Goal: Task Accomplishment & Management: Manage account settings

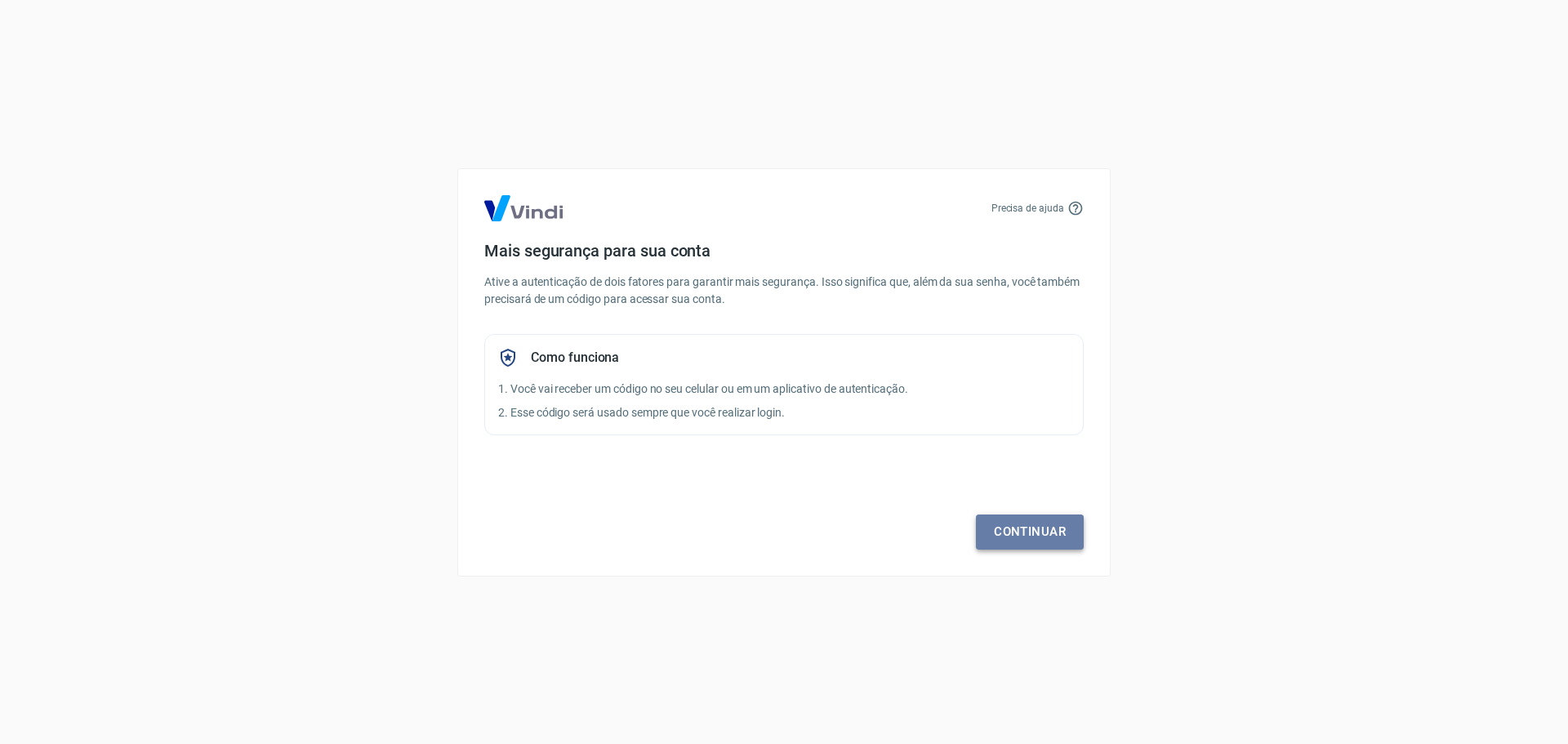
click at [1005, 519] on link "Continuar" at bounding box center [1030, 531] width 108 height 34
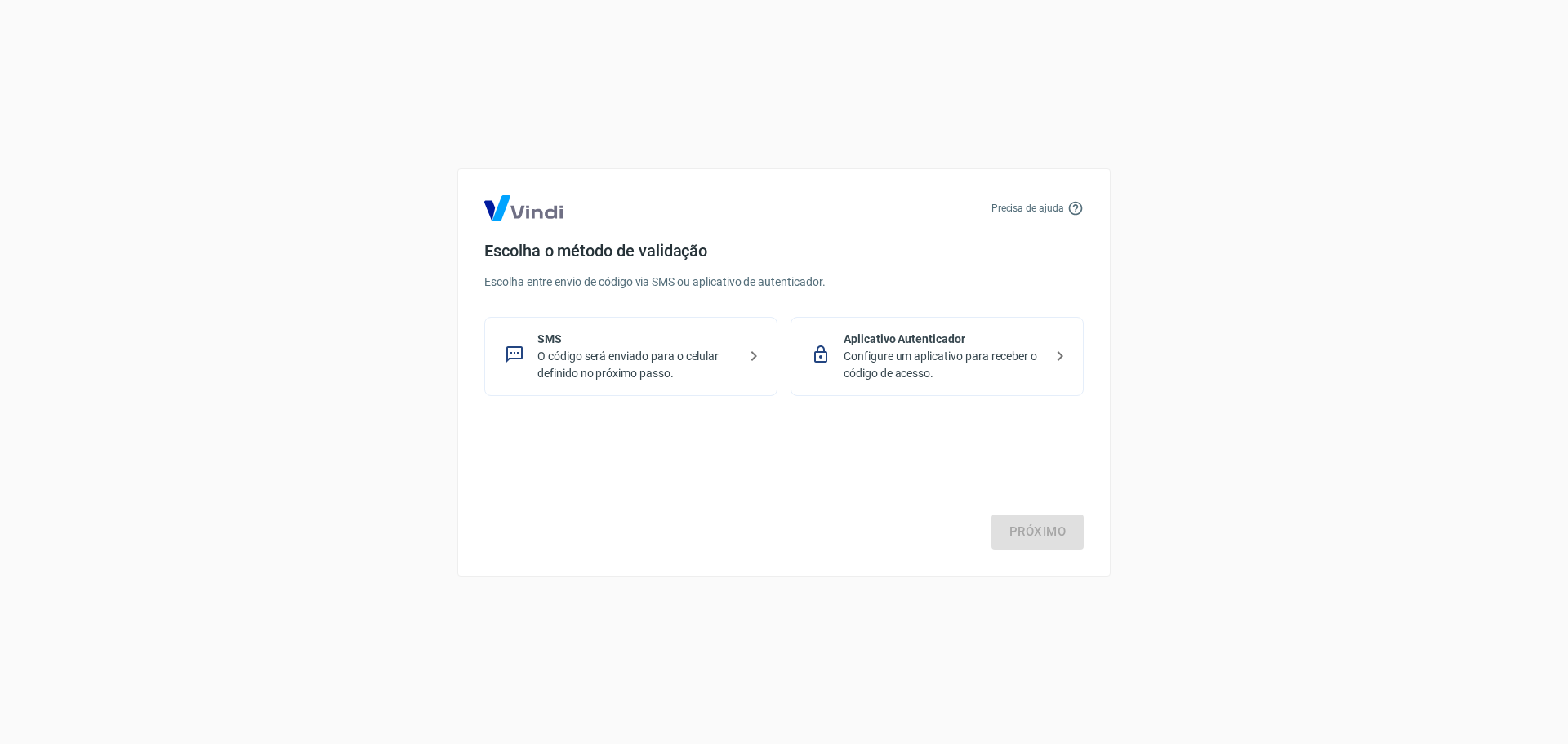
click at [690, 358] on p "O código será enviado para o celular definido no próximo passo." at bounding box center [637, 365] width 200 height 34
click at [1037, 529] on link "Próximo" at bounding box center [1037, 531] width 92 height 34
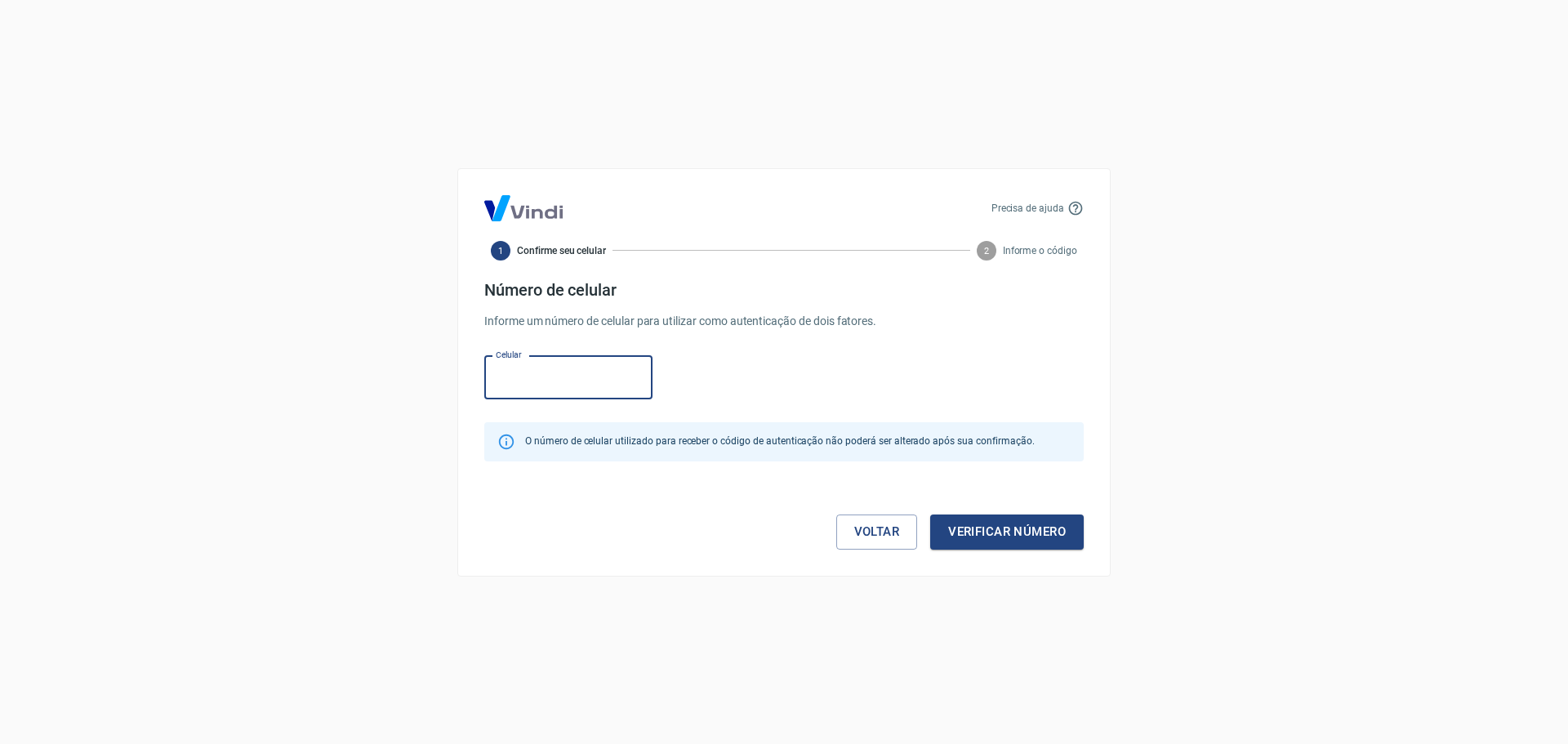
paste input "(49) 8922-6513"
click at [1025, 526] on button "Verificar número" at bounding box center [1006, 531] width 153 height 34
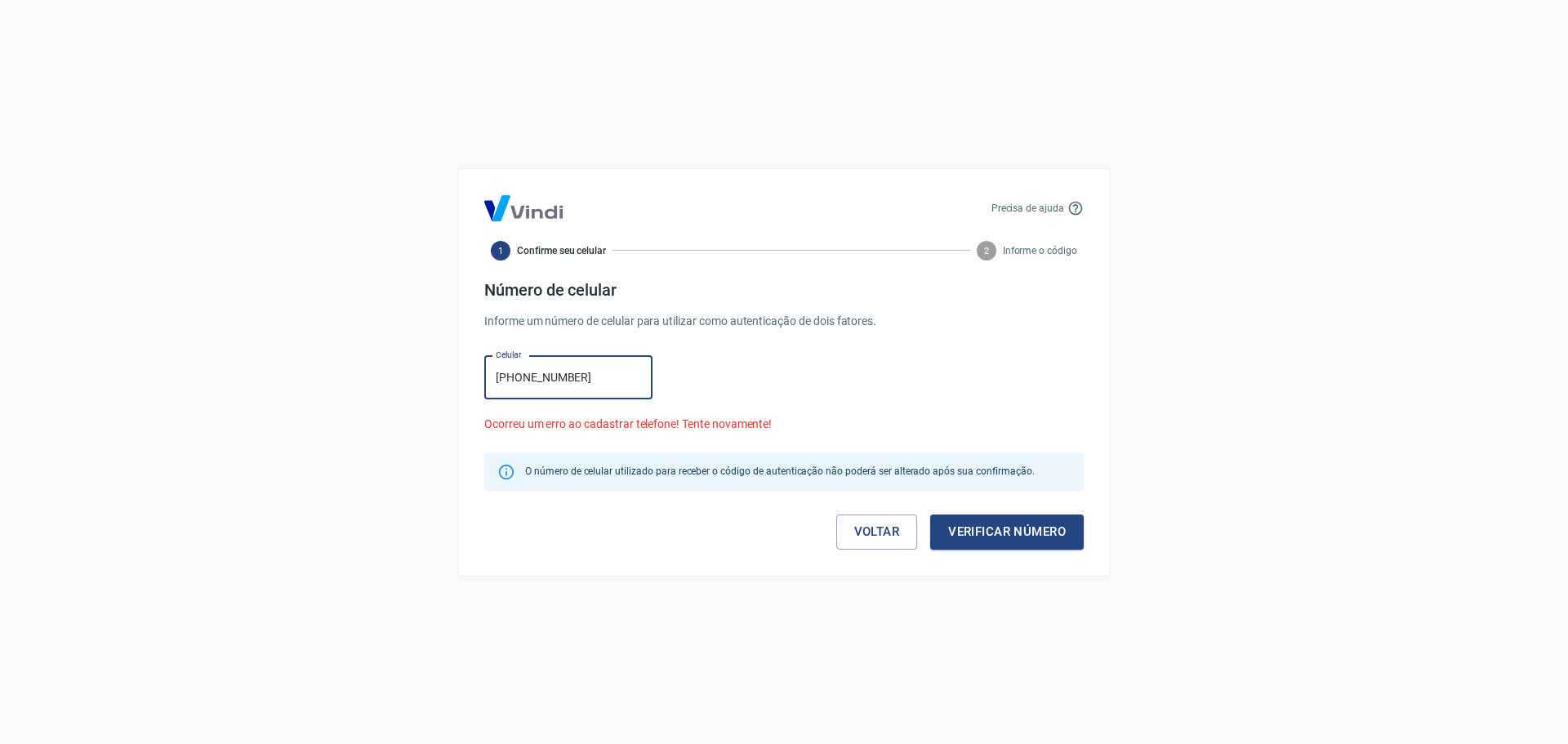
click at [519, 381] on input "(49) 8922-6513" at bounding box center [568, 377] width 168 height 44
type input "[PHONE_NUMBER]"
click at [1042, 536] on button "Verificar número" at bounding box center [1006, 531] width 153 height 34
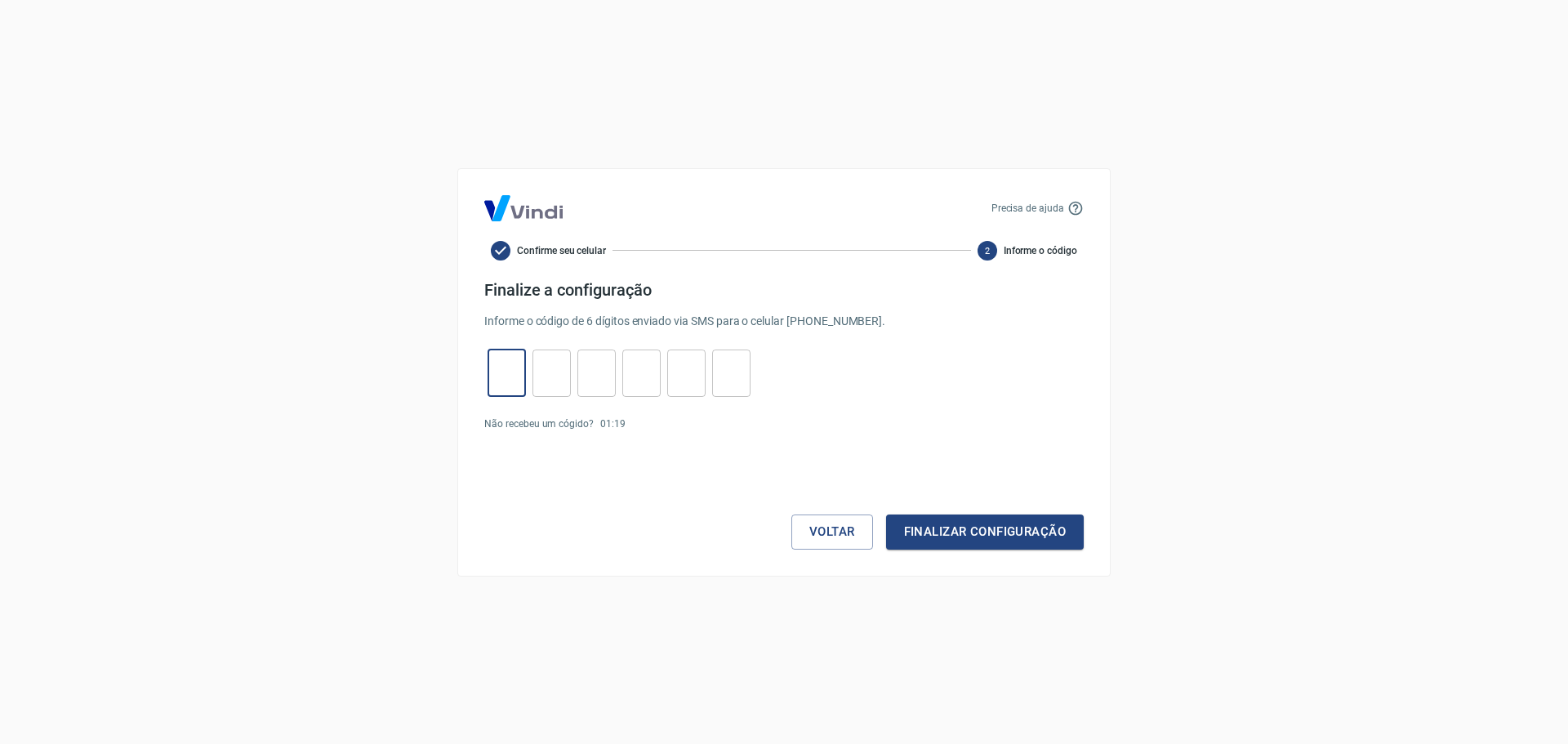
click at [518, 383] on input "tel" at bounding box center [506, 373] width 38 height 35
type input "8"
type input "1"
type input "6"
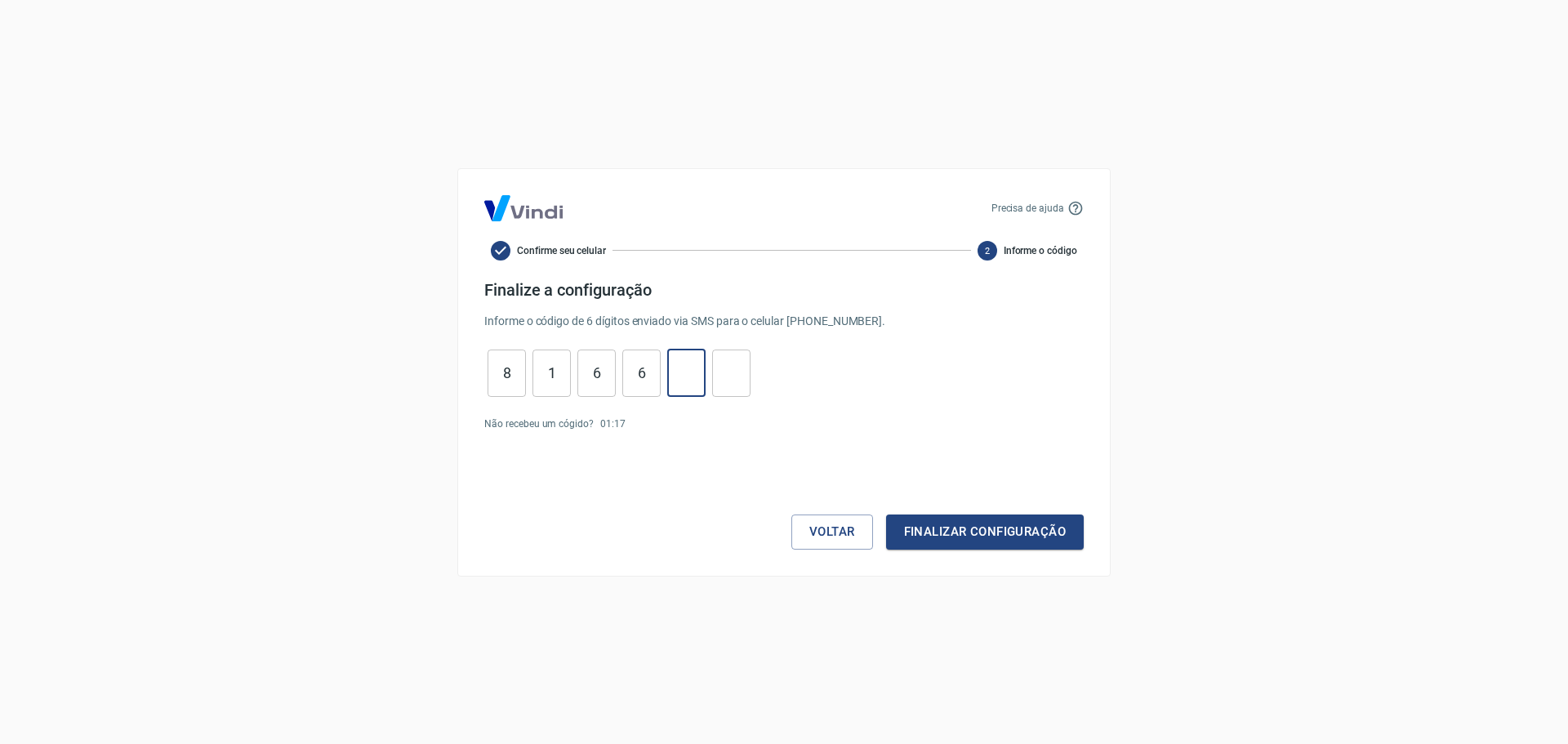
type input "8"
type input "4"
click at [988, 532] on button "Finalizar configuração" at bounding box center [984, 531] width 198 height 34
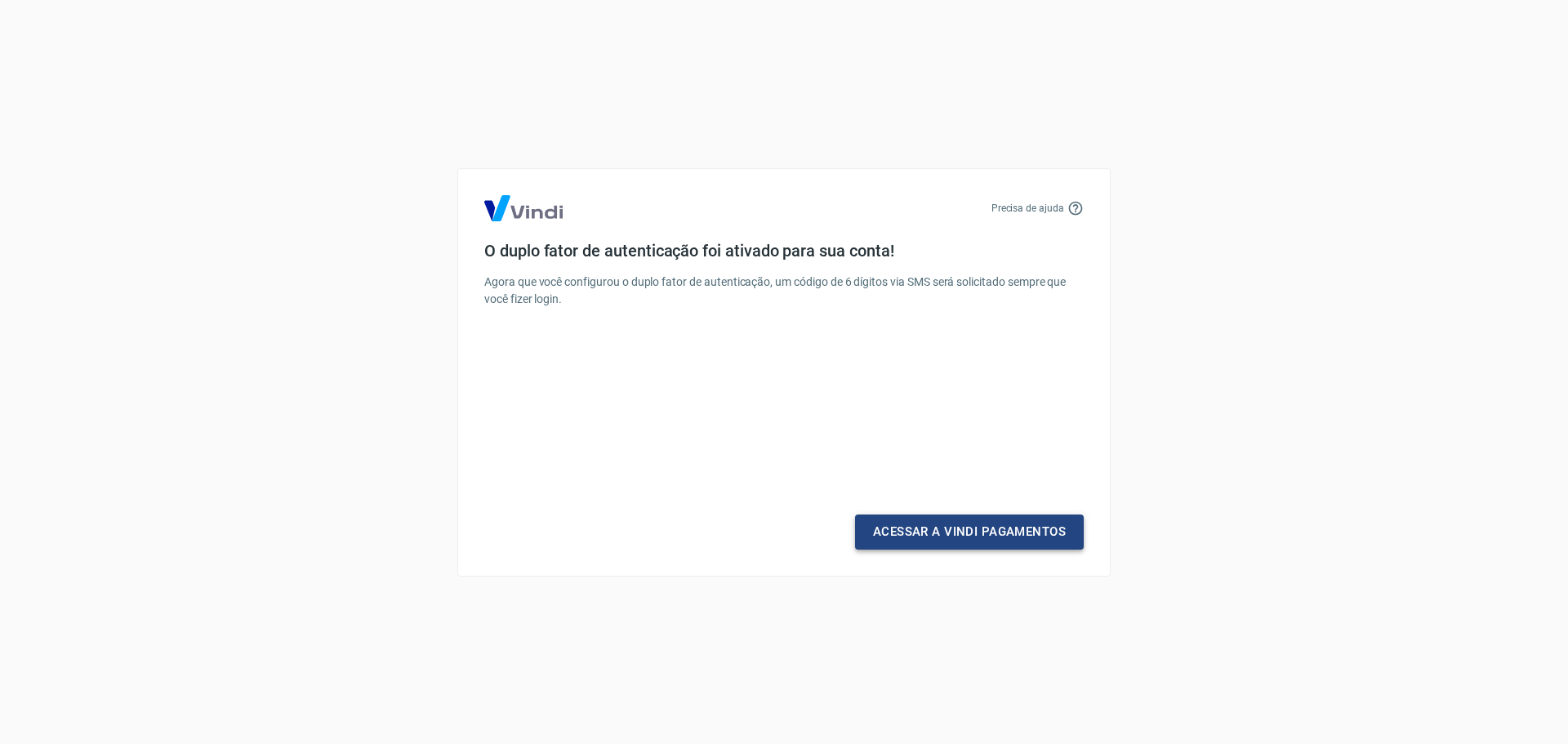
click at [1000, 531] on link "Acessar a Vindi Pagamentos" at bounding box center [969, 531] width 228 height 34
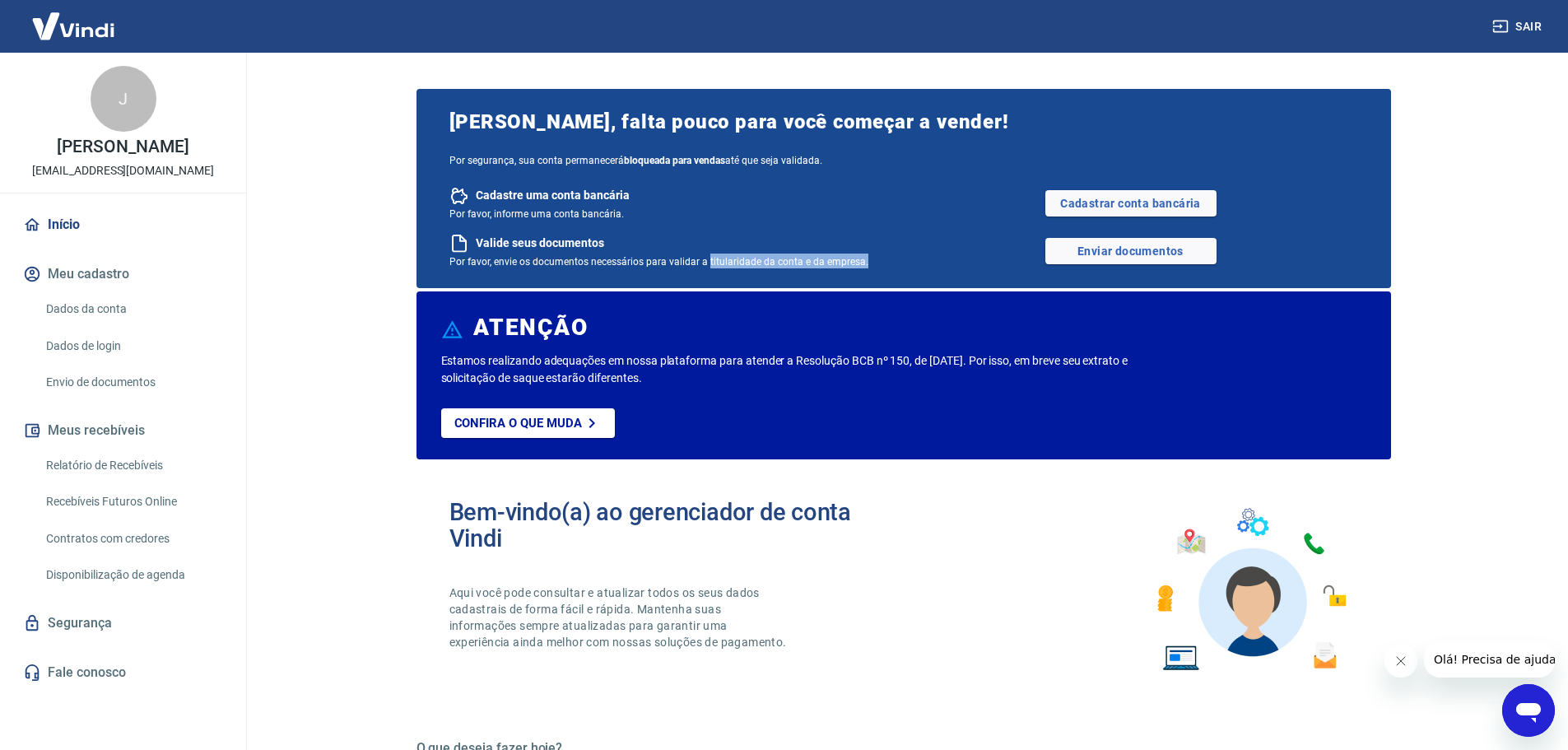
drag, startPoint x: 707, startPoint y: 264, endPoint x: 860, endPoint y: 263, distance: 153.0
click at [860, 263] on span "Por favor, envie os documentos necessários para validar a titularidade da conta…" at bounding box center [659, 262] width 419 height 11
click at [1124, 199] on link "Cadastrar conta bancária" at bounding box center [1131, 203] width 171 height 26
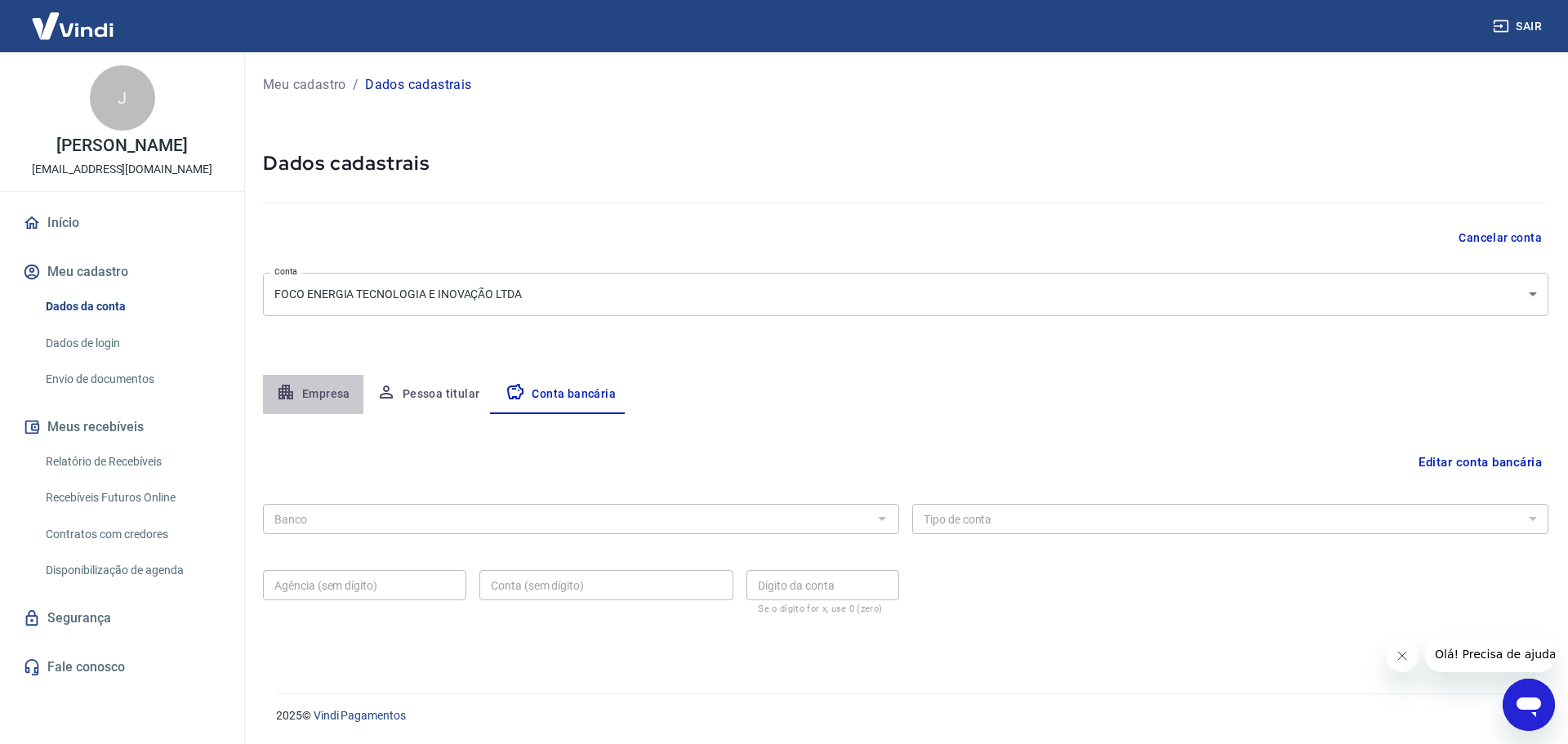
click at [330, 391] on button "Empresa" at bounding box center [313, 395] width 100 height 39
select select "SC"
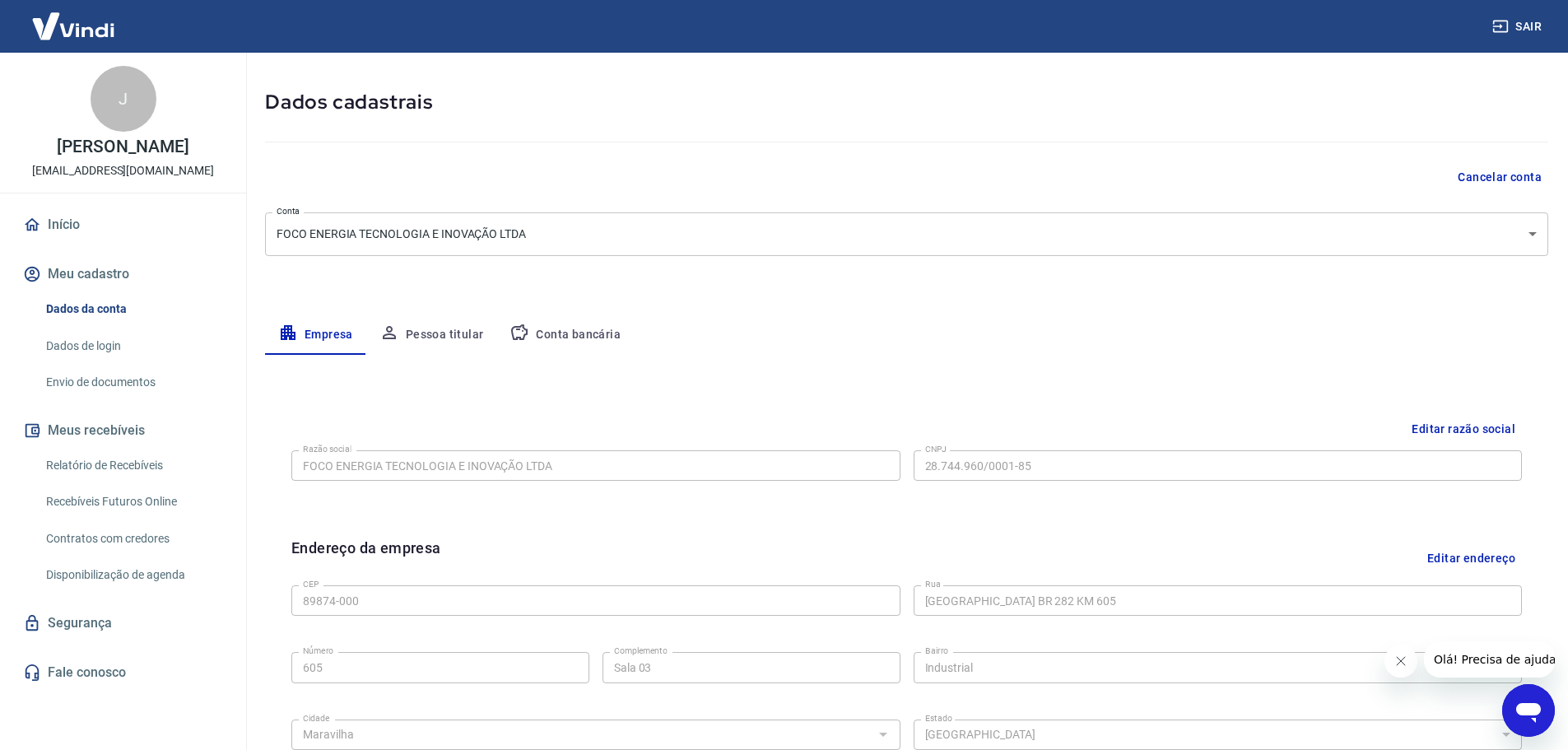
scroll to position [25, 0]
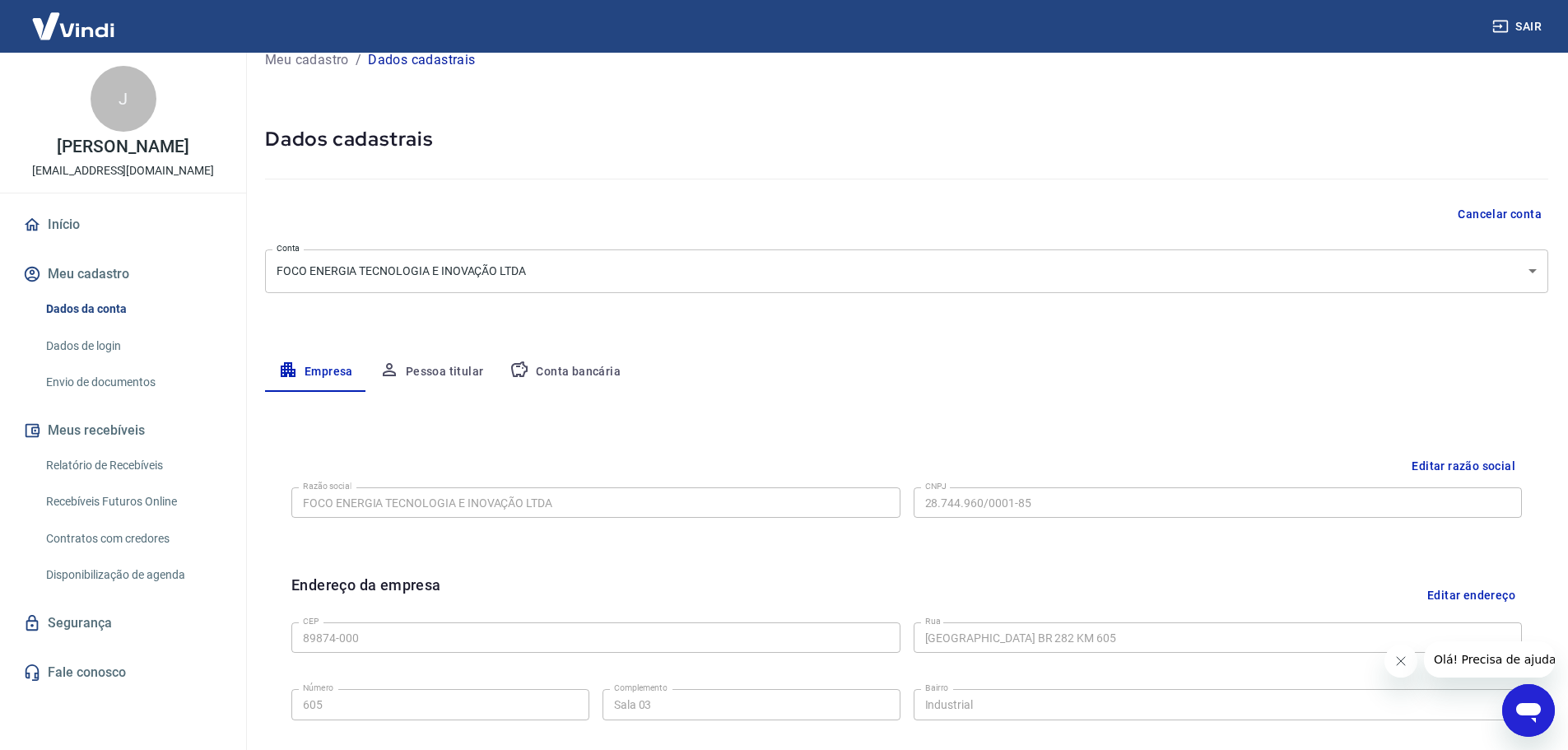
click at [450, 373] on button "Pessoa titular" at bounding box center [432, 372] width 131 height 39
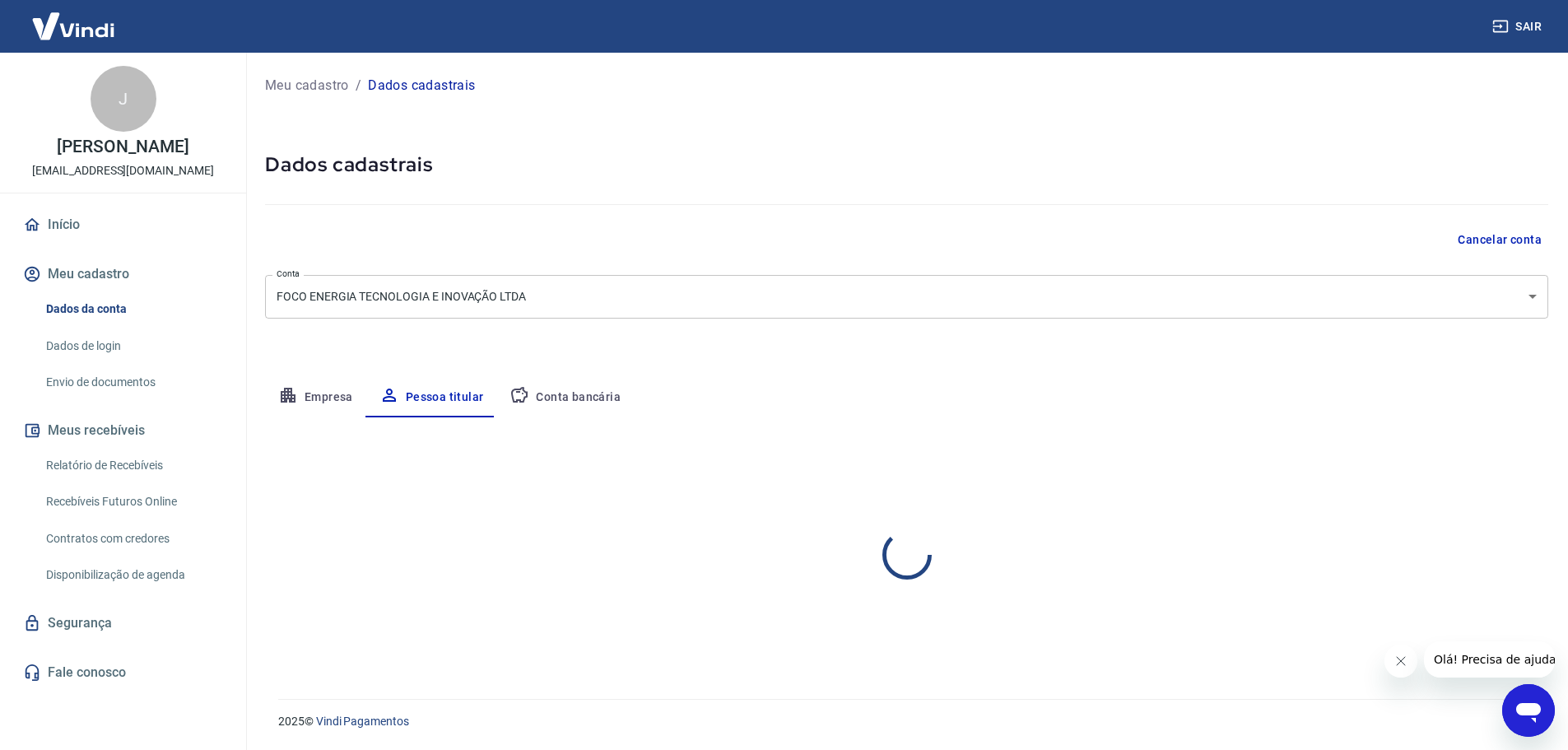
scroll to position [0, 0]
click at [564, 385] on button "Conta bancária" at bounding box center [564, 398] width 138 height 39
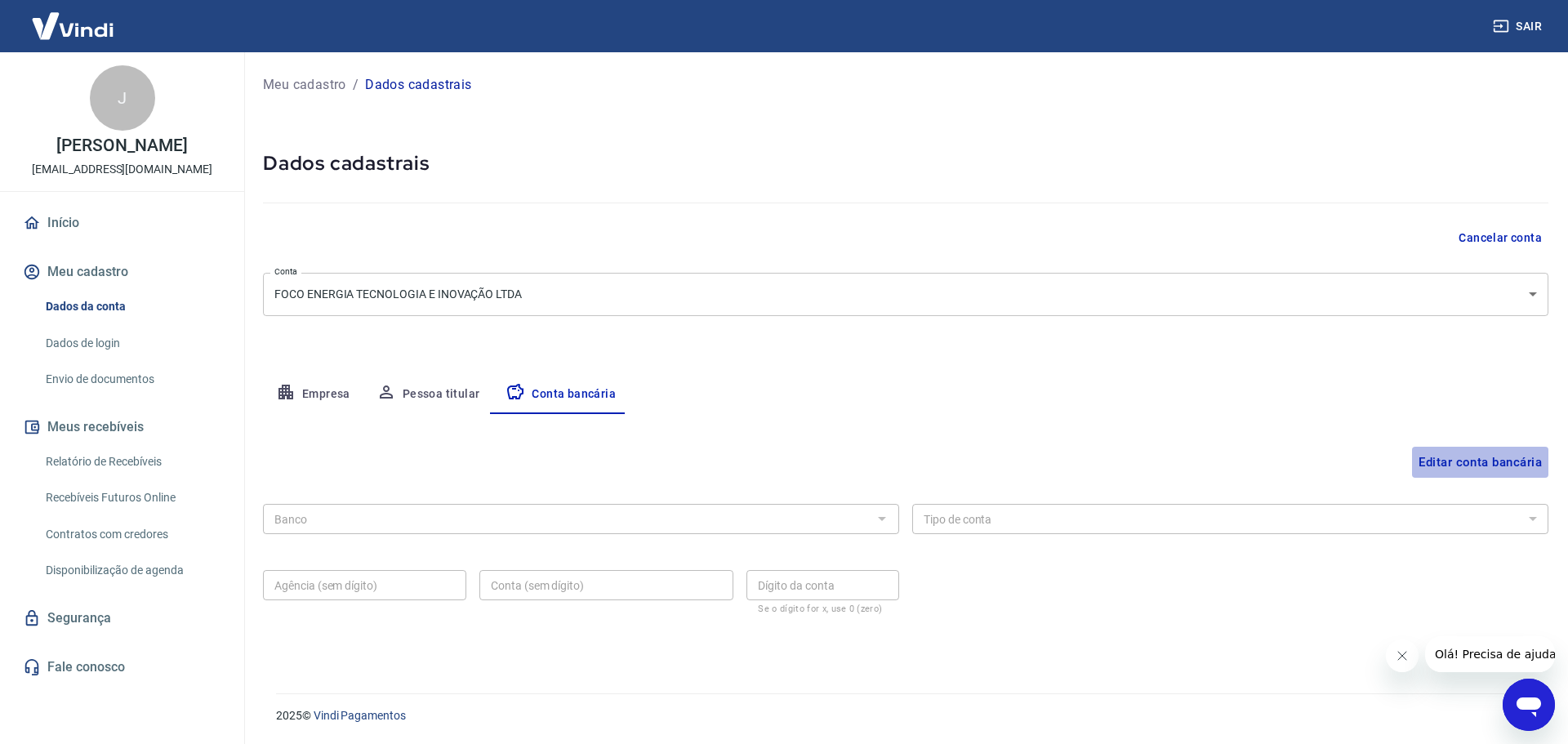
drag, startPoint x: 1439, startPoint y: 463, endPoint x: 1372, endPoint y: 458, distance: 67.2
click at [1440, 463] on button "Editar conta bancária" at bounding box center [1480, 462] width 136 height 31
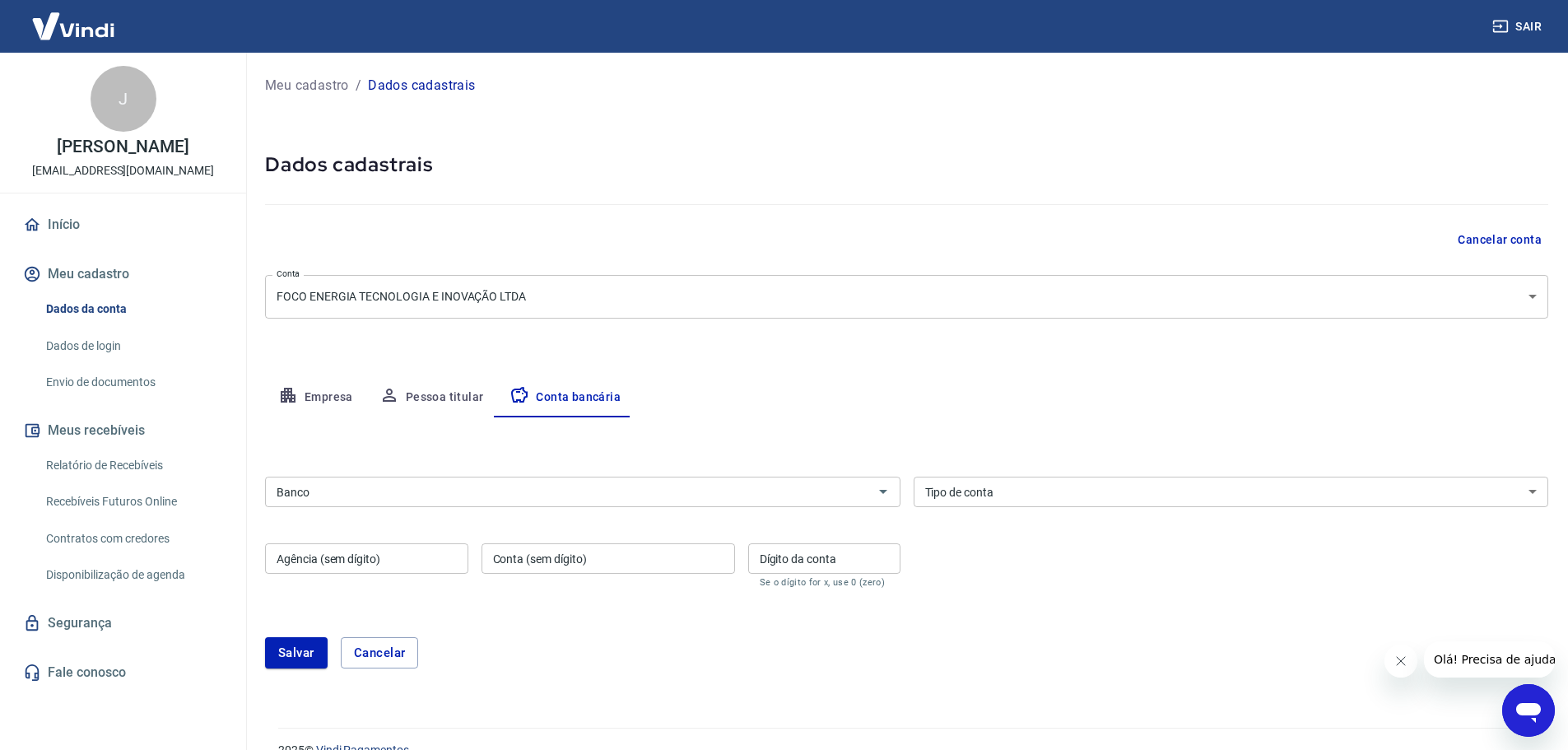
click at [359, 487] on input "Banco" at bounding box center [568, 493] width 598 height 21
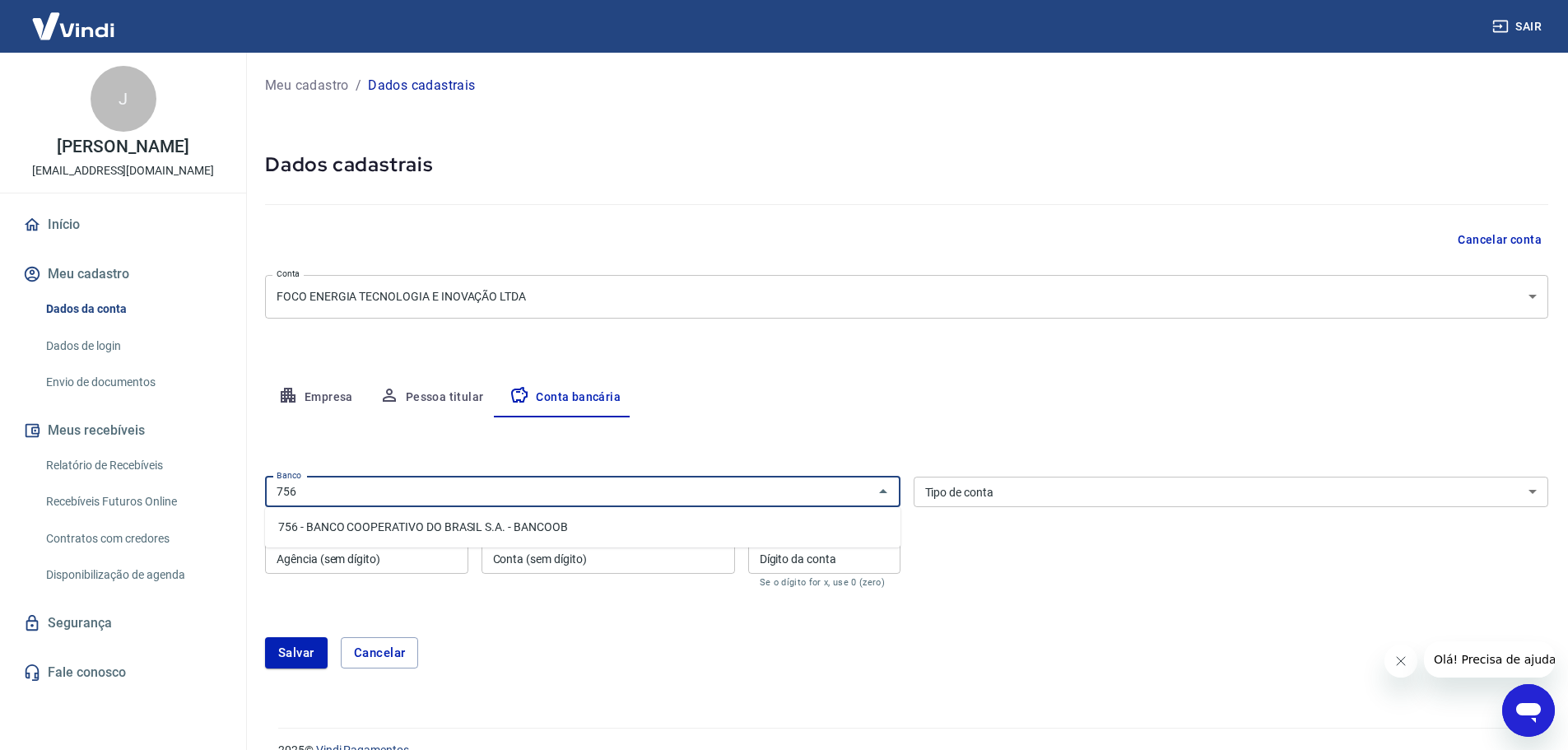
click at [373, 521] on li "756 - BANCO COOPERATIVO DO BRASIL S.A. - BANCOOB" at bounding box center [582, 527] width 636 height 27
type input "756 - BANCO COOPERATIVO DO BRASIL S.A. - BANCOOB"
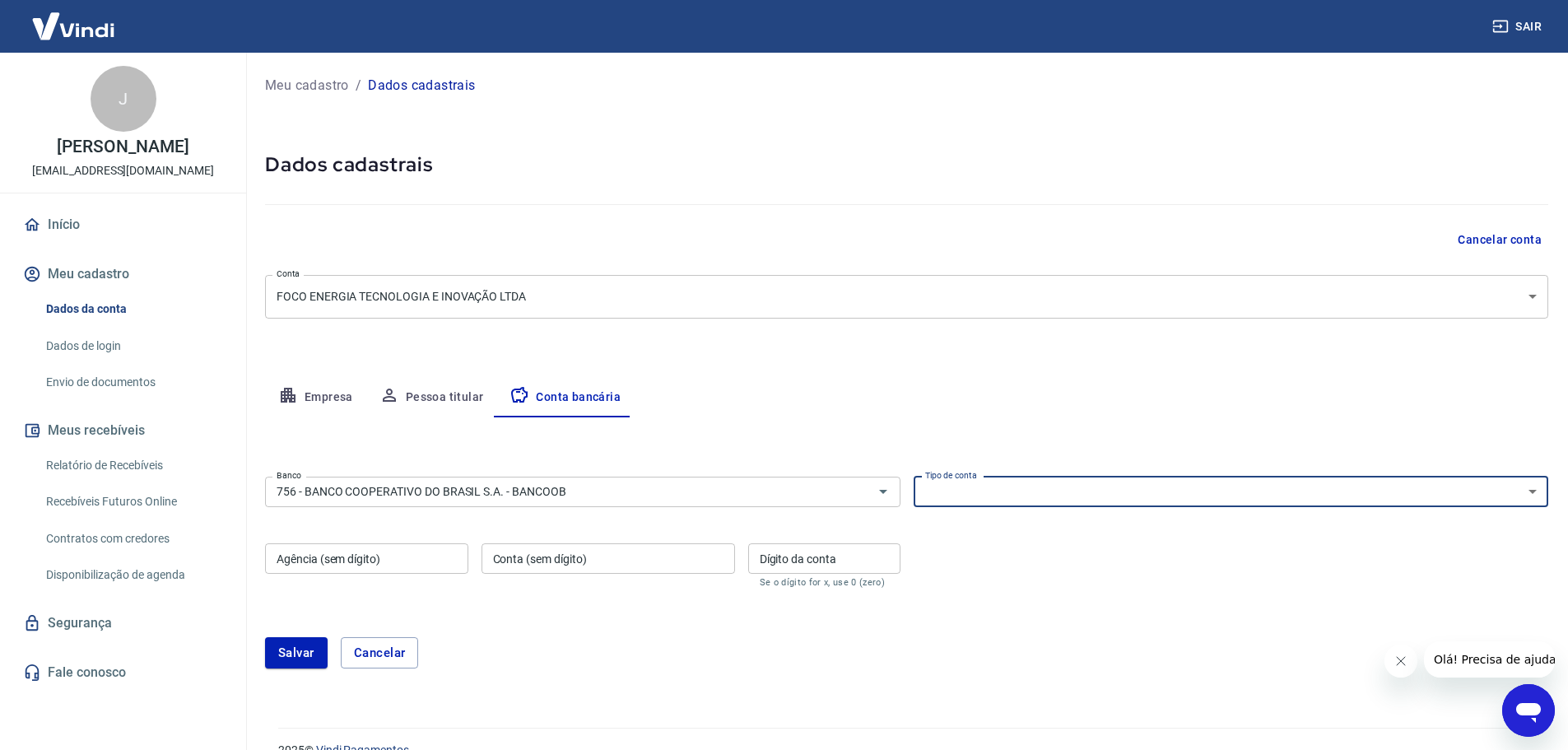
click at [1004, 492] on select "Conta Corrente Conta Poupança" at bounding box center [1231, 492] width 636 height 31
click at [977, 504] on select "Conta Corrente Conta Poupança" at bounding box center [1231, 492] width 636 height 31
select select "1"
click at [914, 477] on select "Conta Corrente Conta Poupança" at bounding box center [1231, 492] width 636 height 31
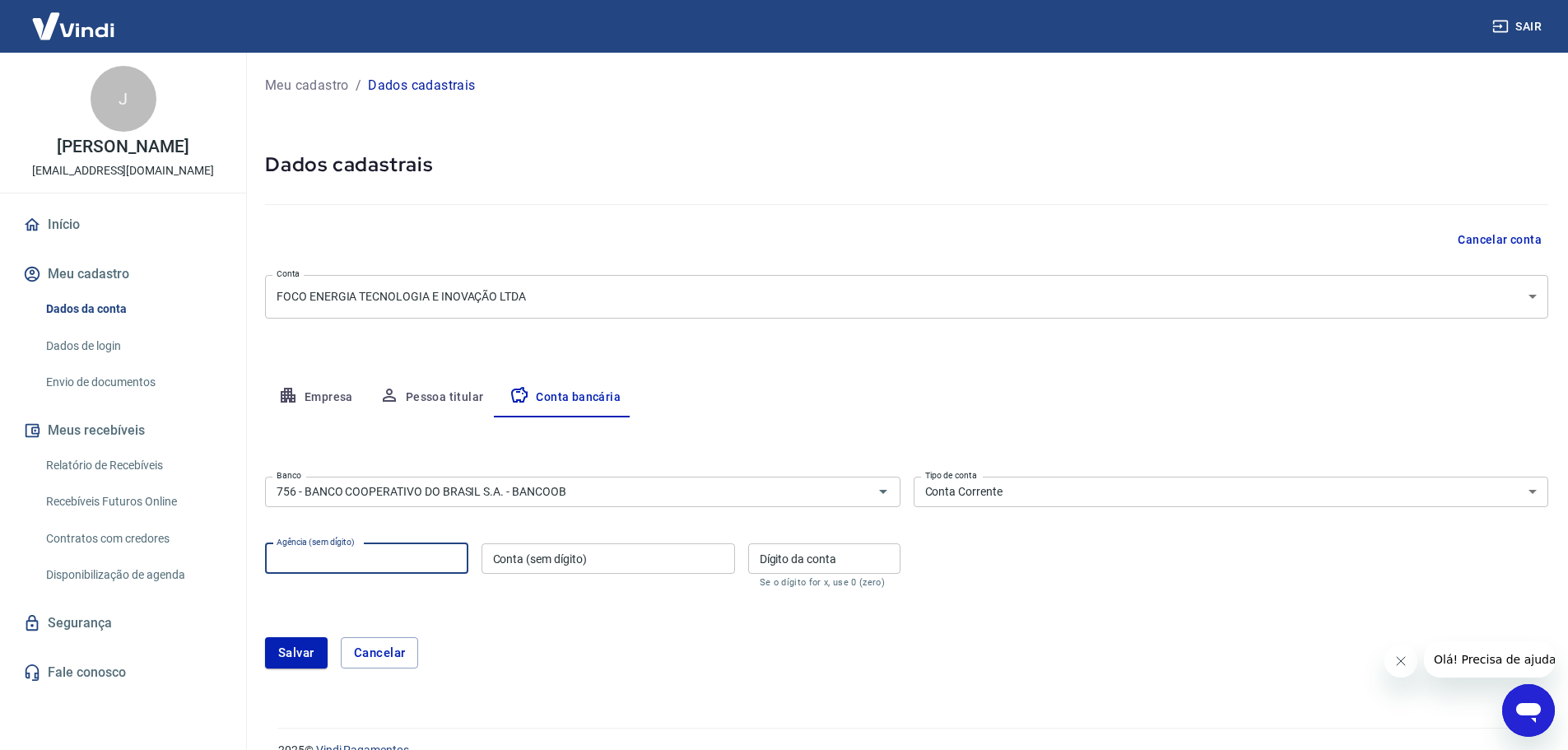
click at [456, 563] on input "Agência (sem dígito)" at bounding box center [366, 558] width 203 height 31
type input "3032"
click at [608, 563] on input "Conta (sem dígito)" at bounding box center [608, 558] width 254 height 31
paste input "135870-7"
type input "135870"
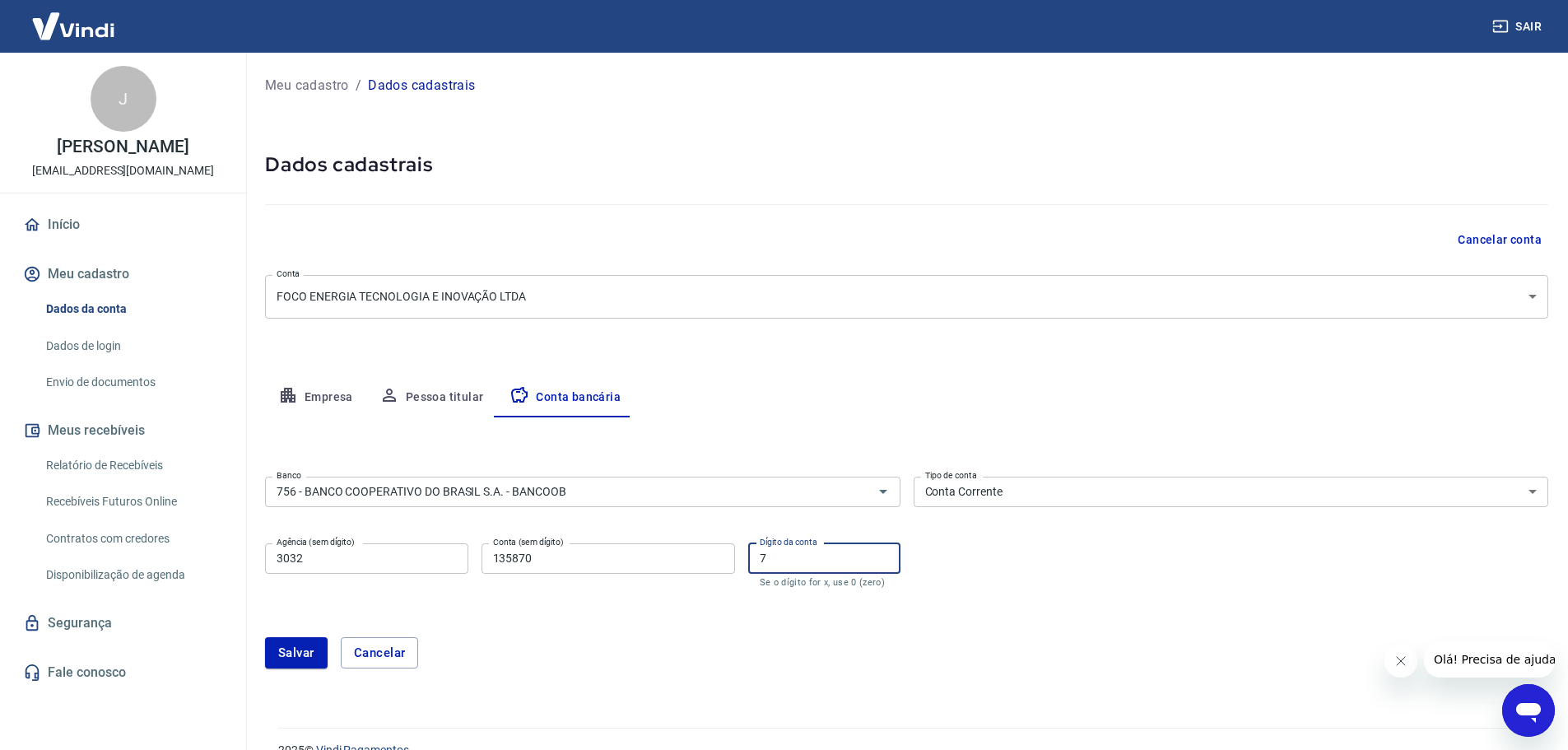
scroll to position [29, 0]
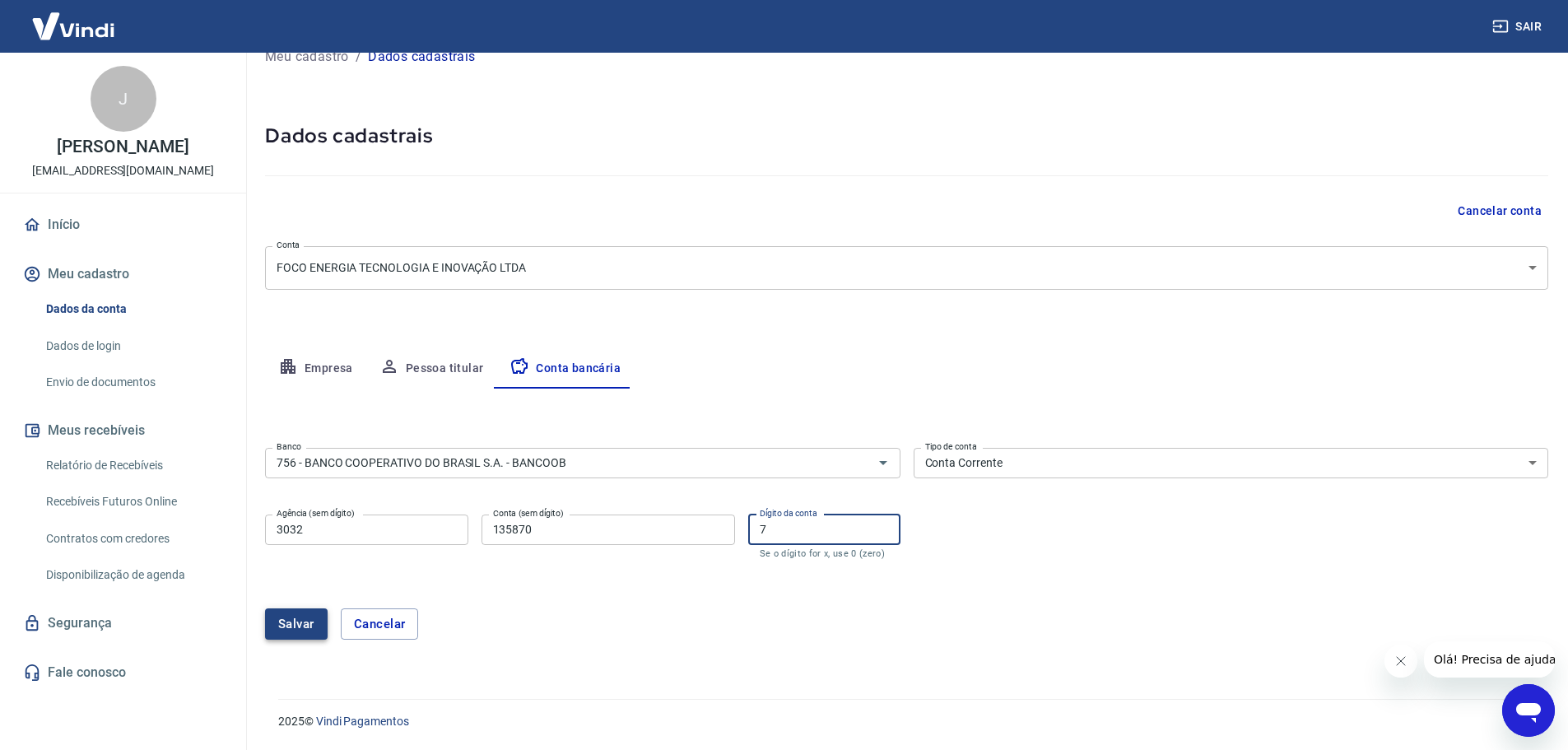
type input "7"
click at [290, 612] on button "Salvar" at bounding box center [296, 624] width 63 height 31
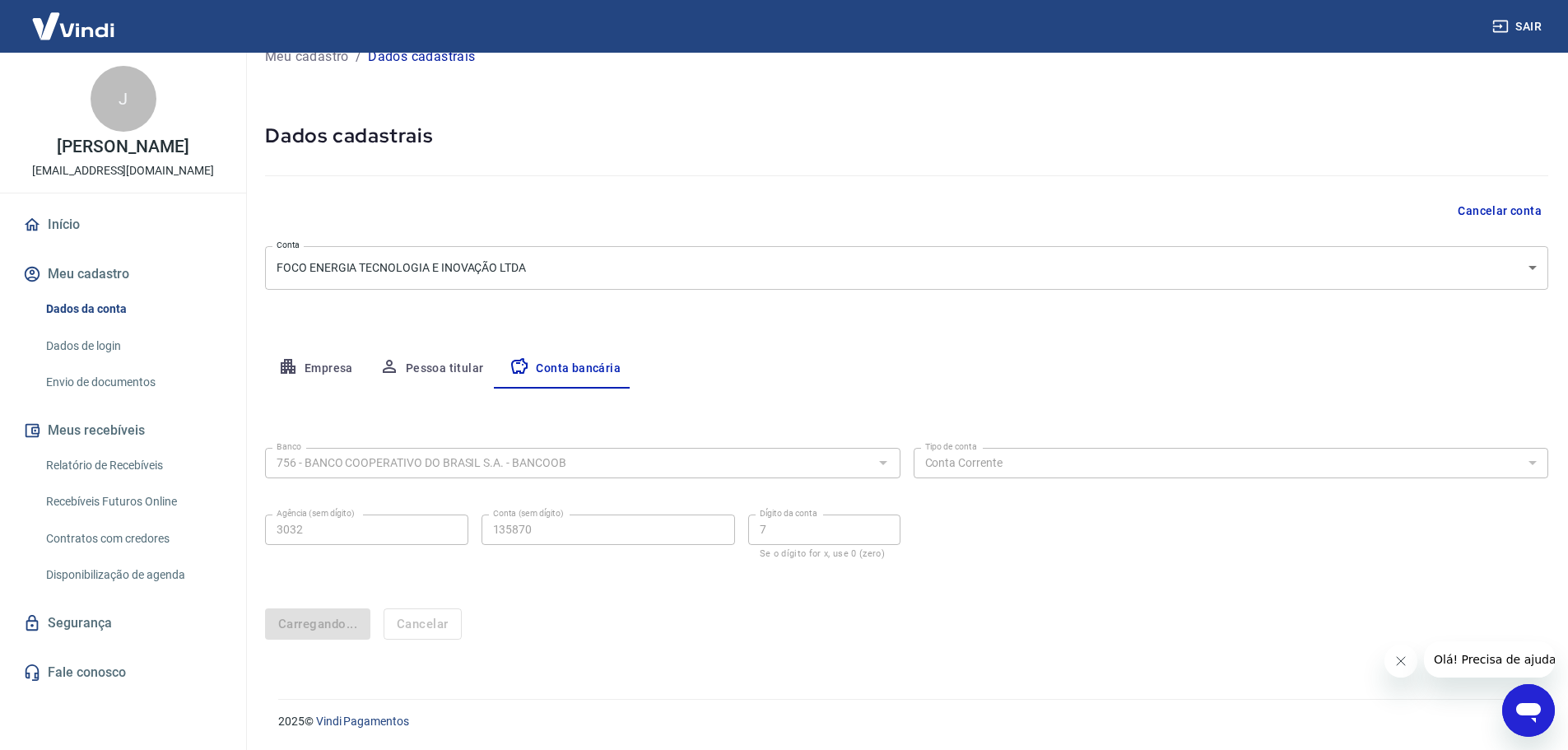
scroll to position [0, 0]
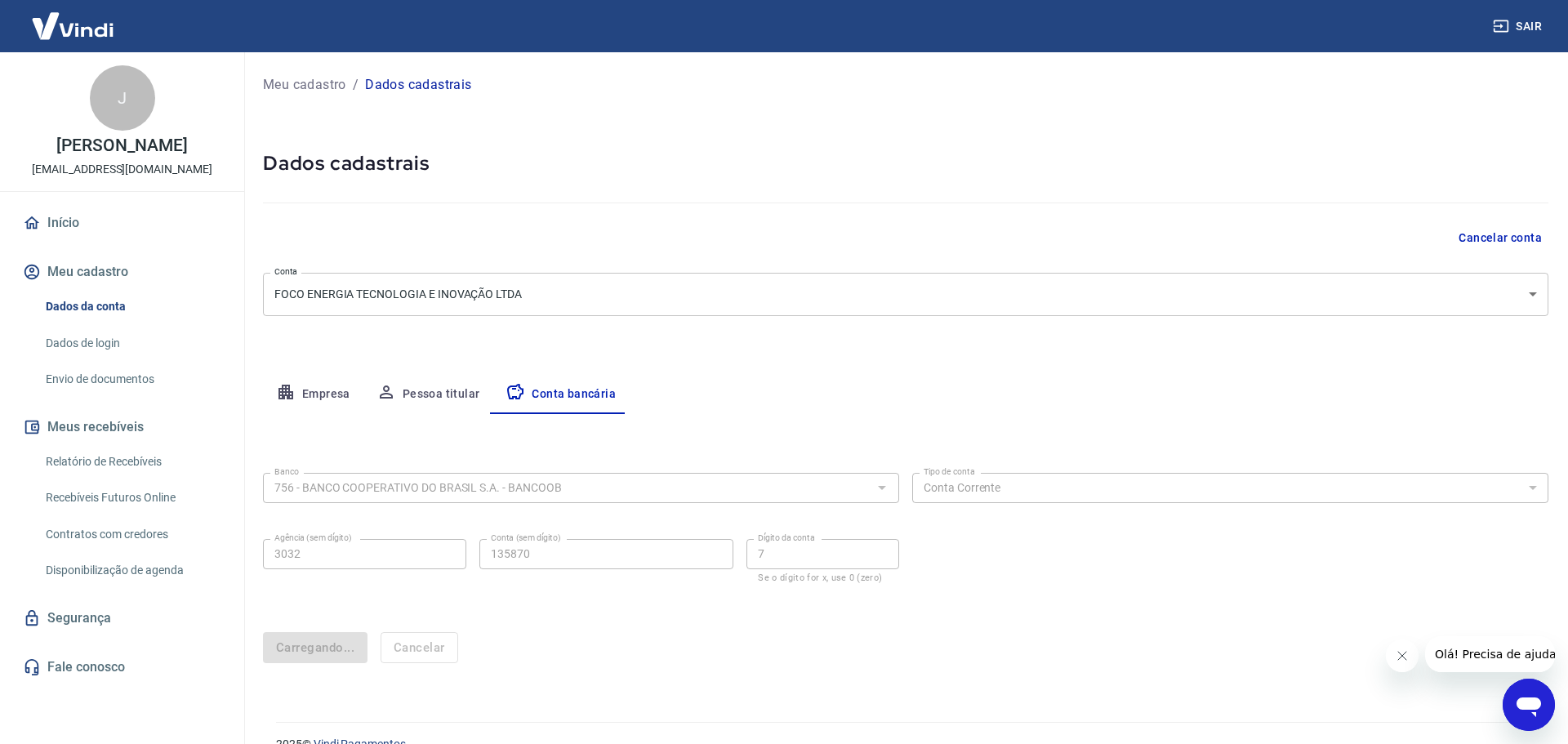
select select "1"
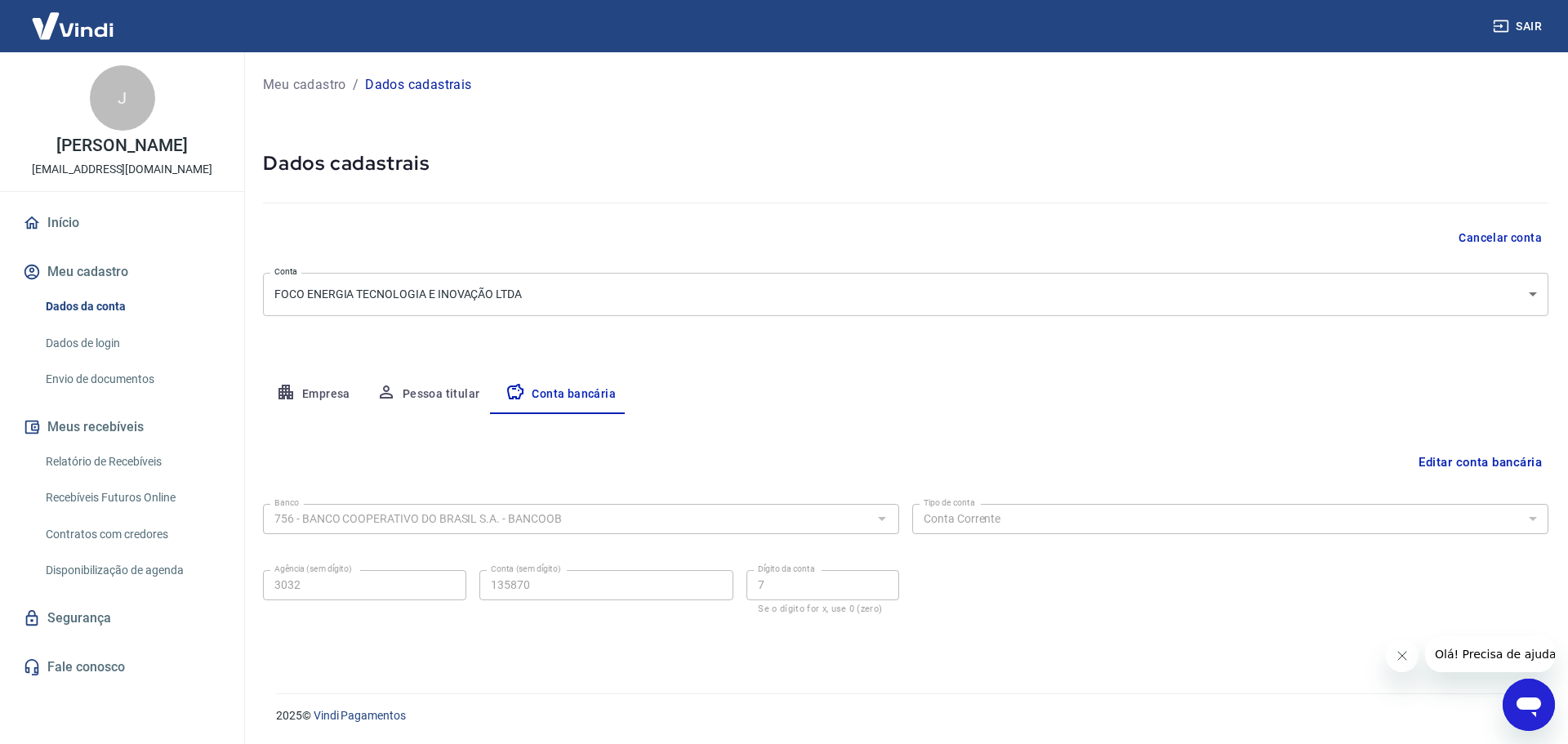
drag, startPoint x: 108, startPoint y: 343, endPoint x: 123, endPoint y: 341, distance: 15.1
click at [108, 343] on link "Dados de login" at bounding box center [132, 344] width 186 height 33
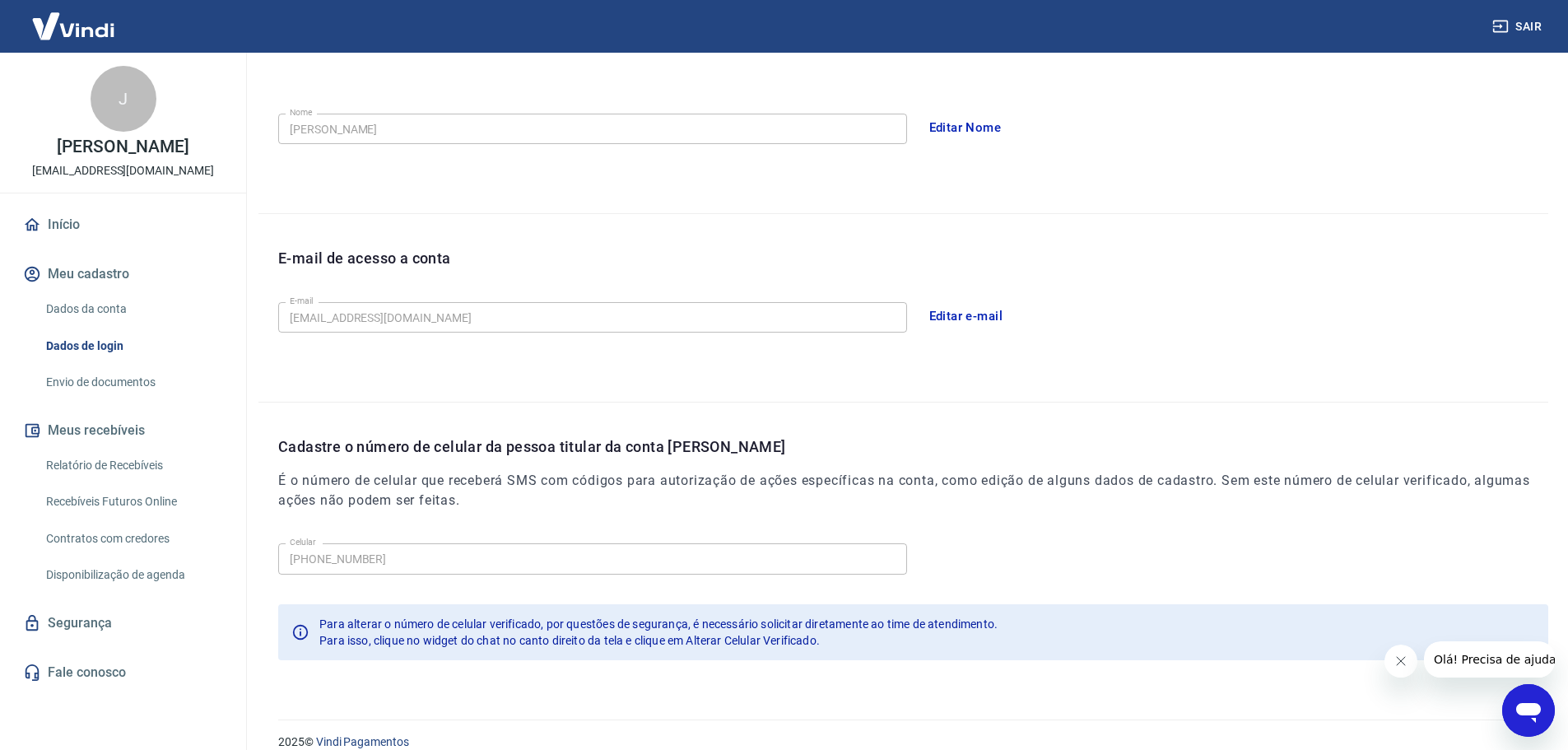
scroll to position [304, 0]
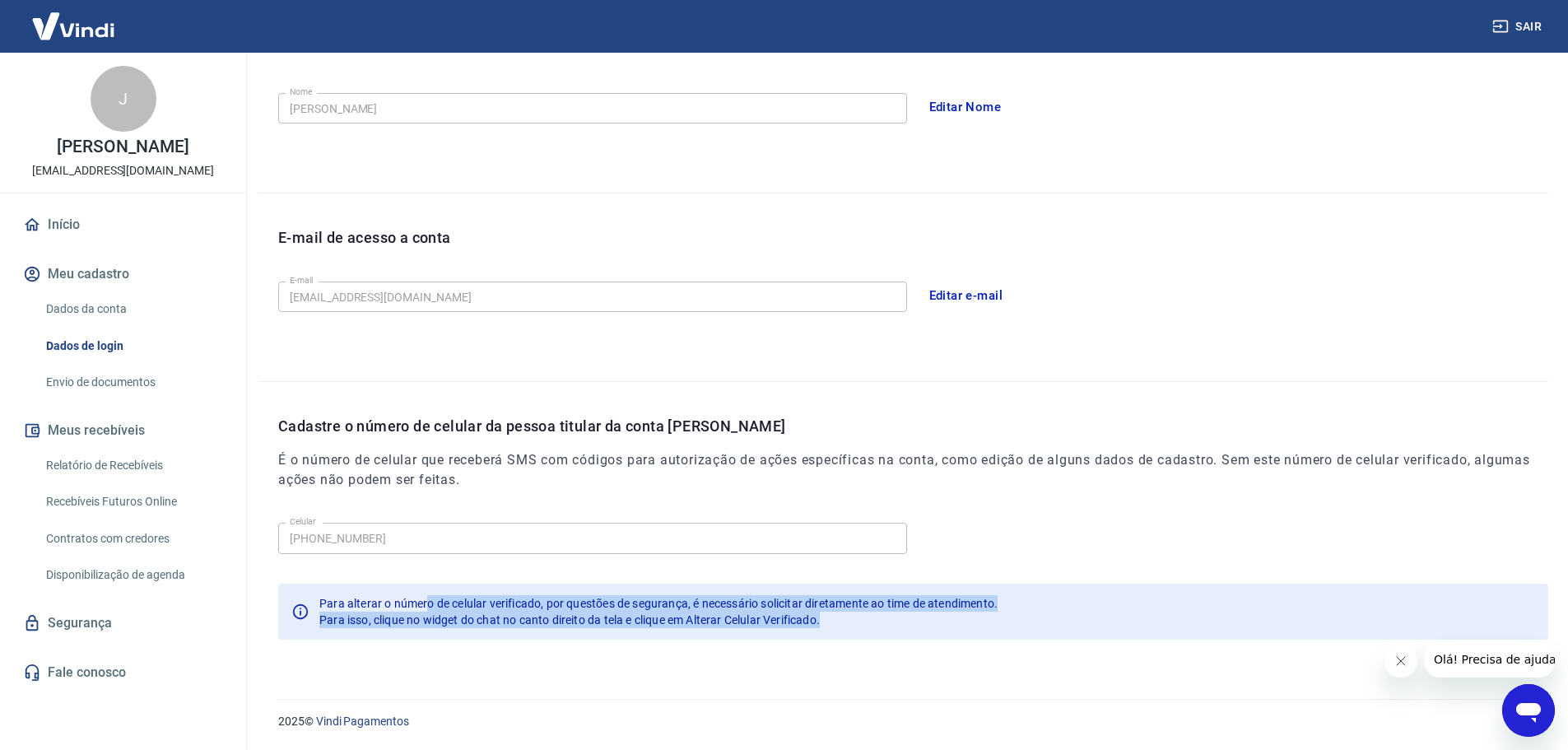
drag, startPoint x: 427, startPoint y: 605, endPoint x: 846, endPoint y: 617, distance: 419.2
click at [846, 617] on div "Para alterar o número de celular verificado, por questões de segurança, é neces…" at bounding box center [658, 611] width 679 height 46
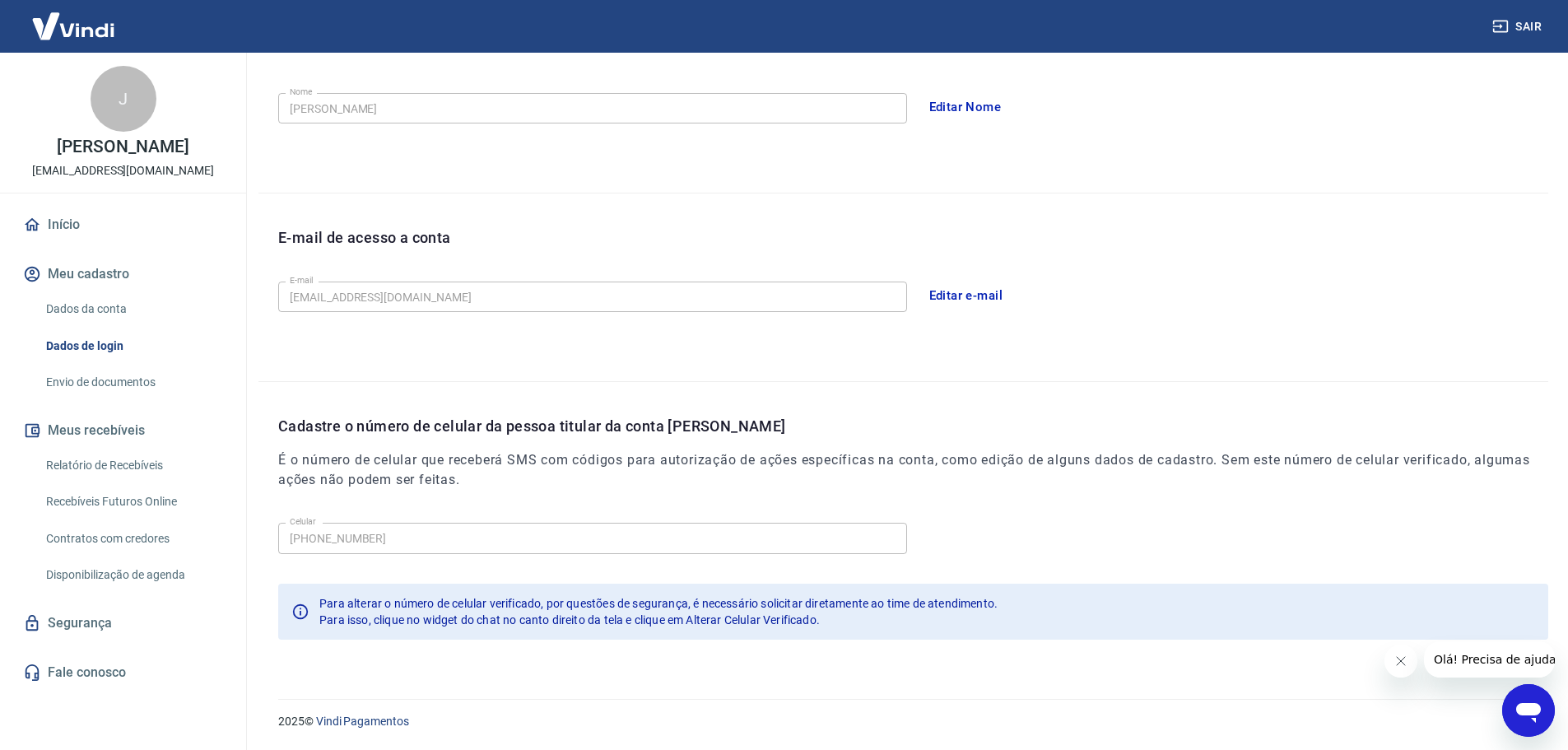
click at [1005, 534] on div "Celular [PHONE_NUMBER] Celular" at bounding box center [913, 536] width 1270 height 40
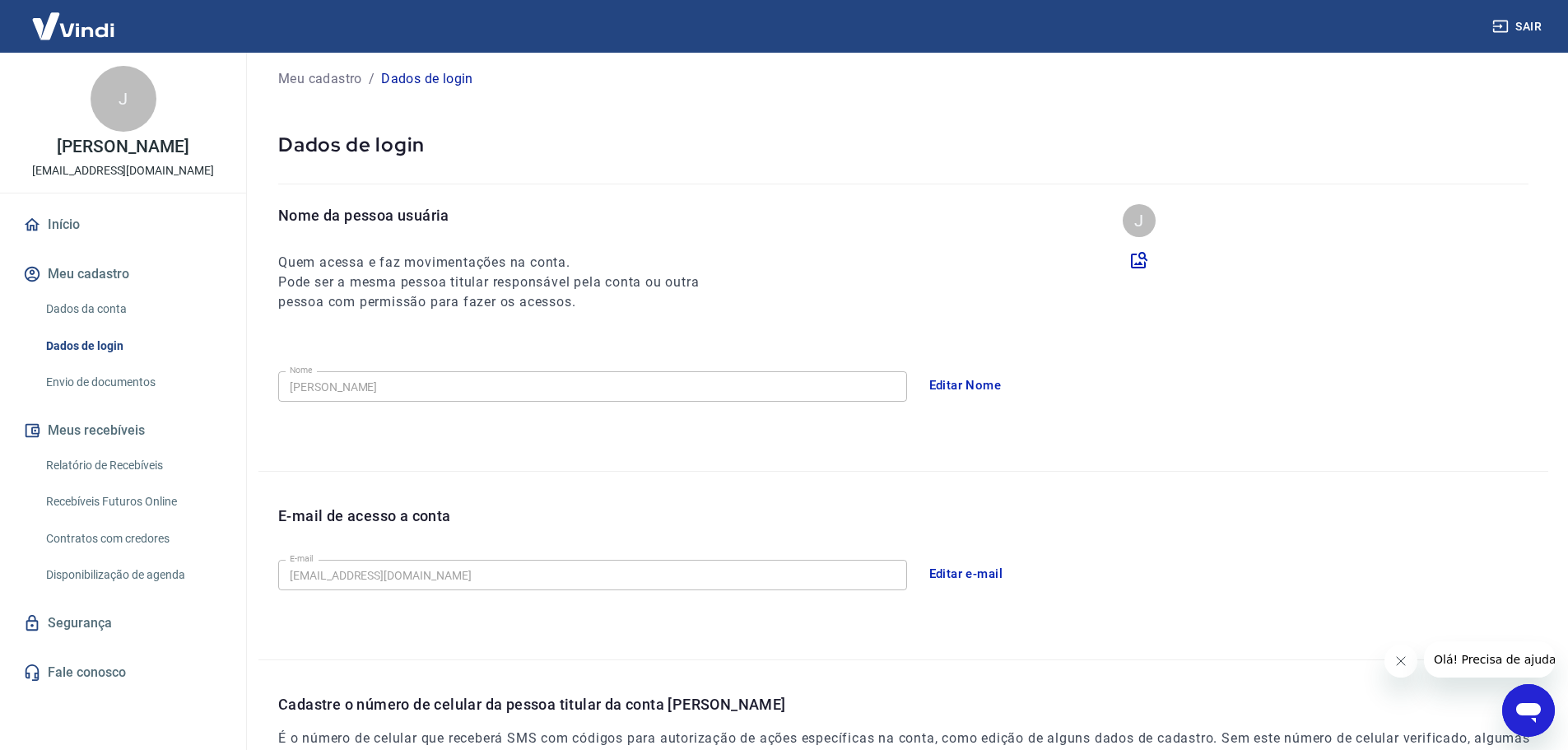
scroll to position [0, 0]
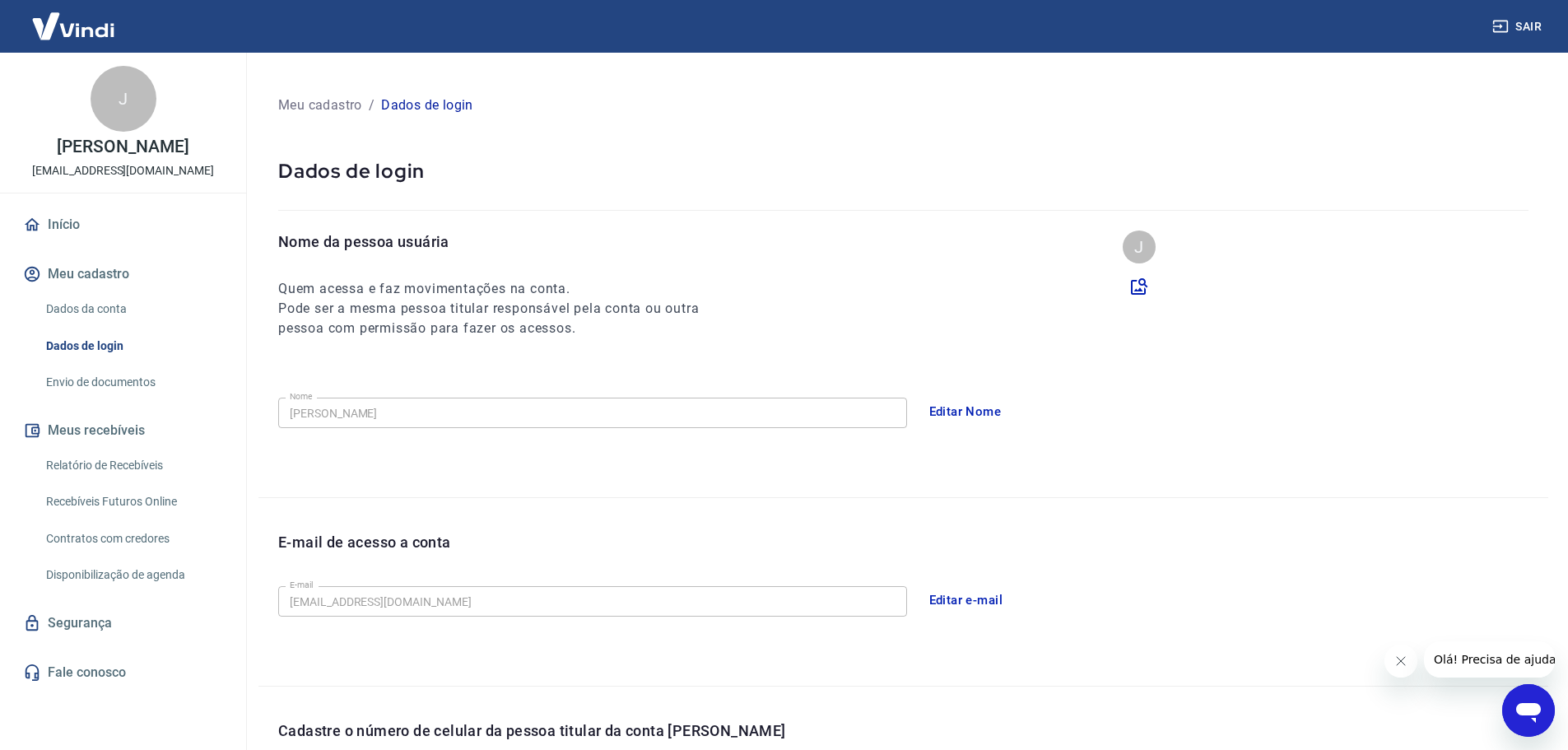
click at [100, 378] on link "Envio de documentos" at bounding box center [133, 383] width 187 height 34
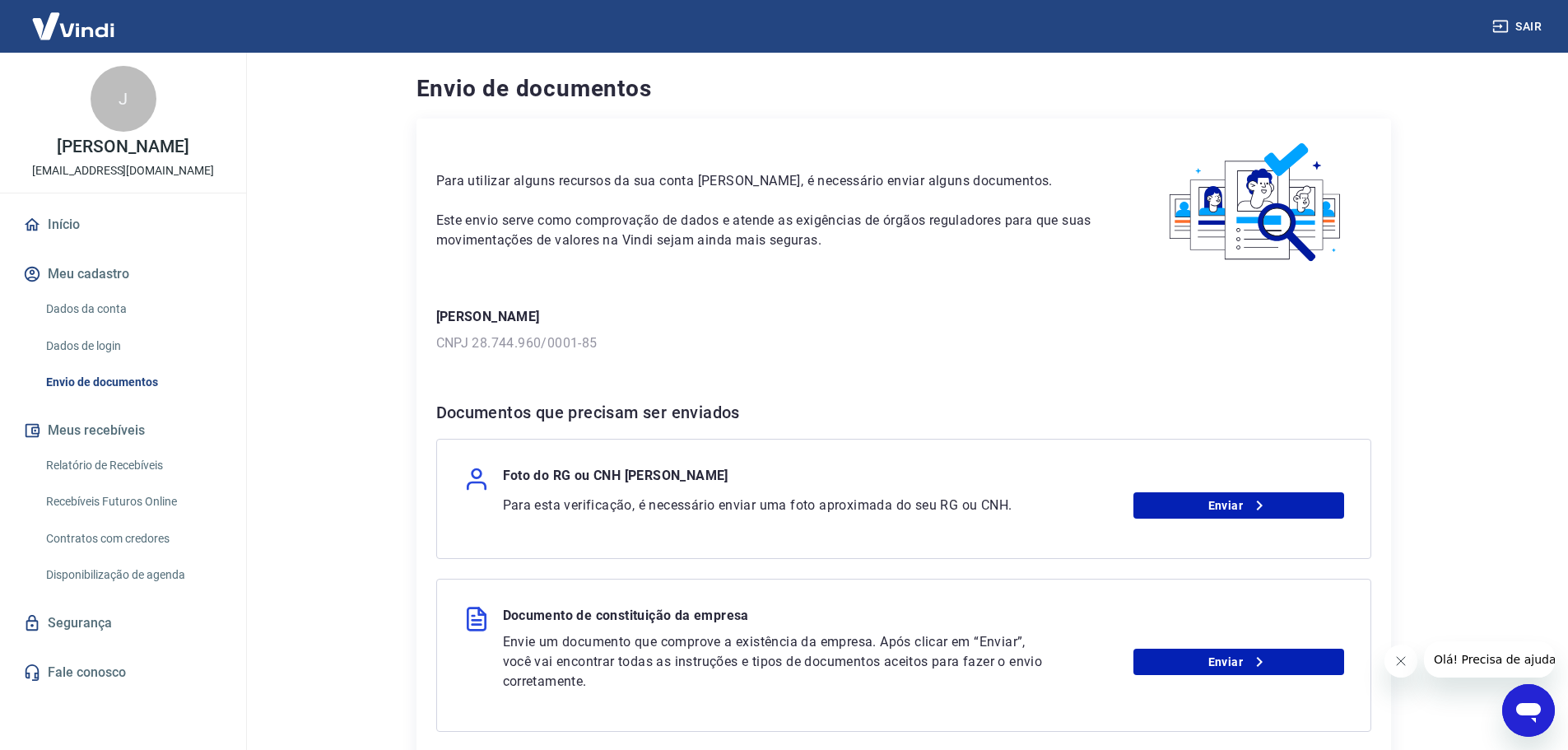
click at [95, 342] on link "Dados de login" at bounding box center [133, 346] width 187 height 34
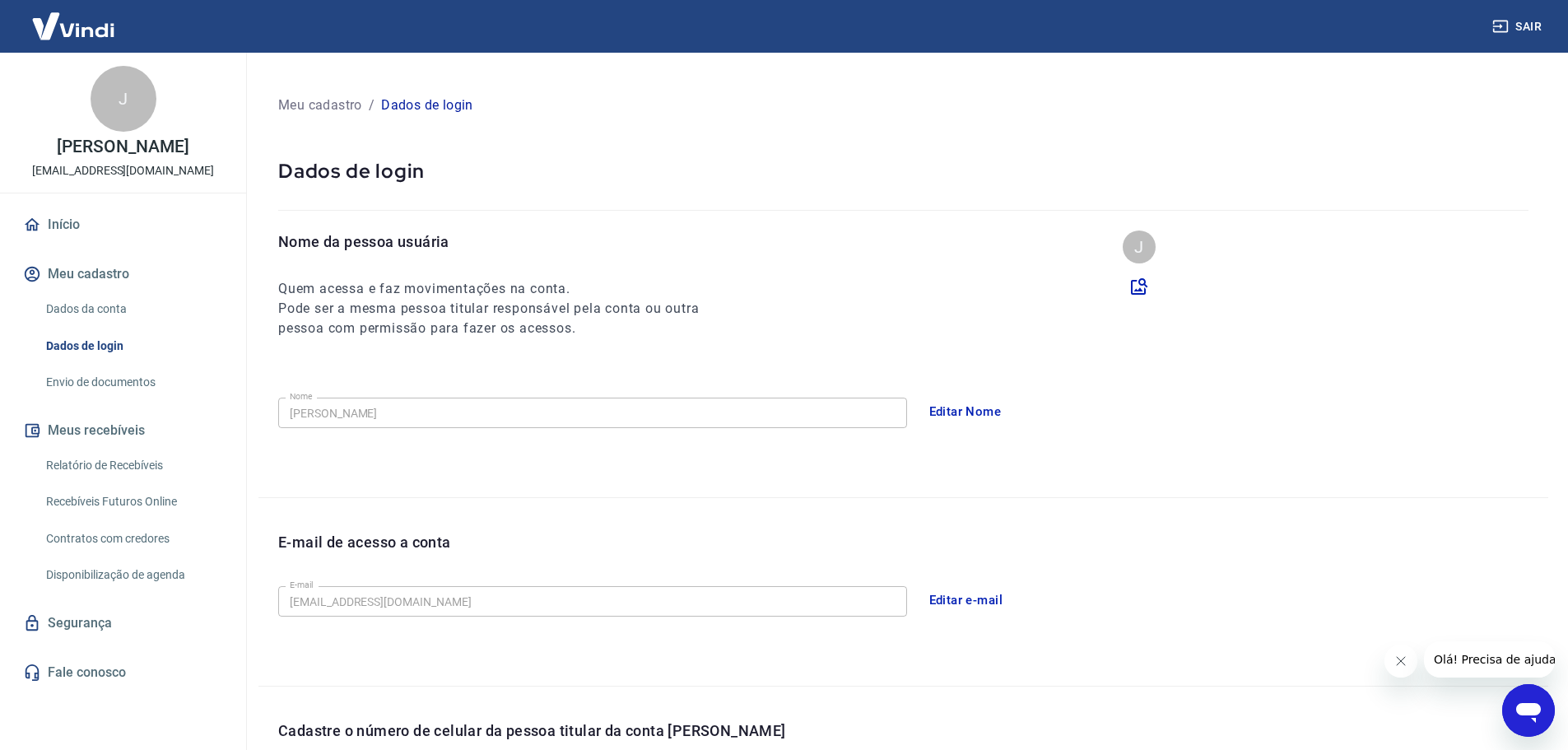
click at [955, 411] on button "Editar Nome" at bounding box center [965, 411] width 91 height 35
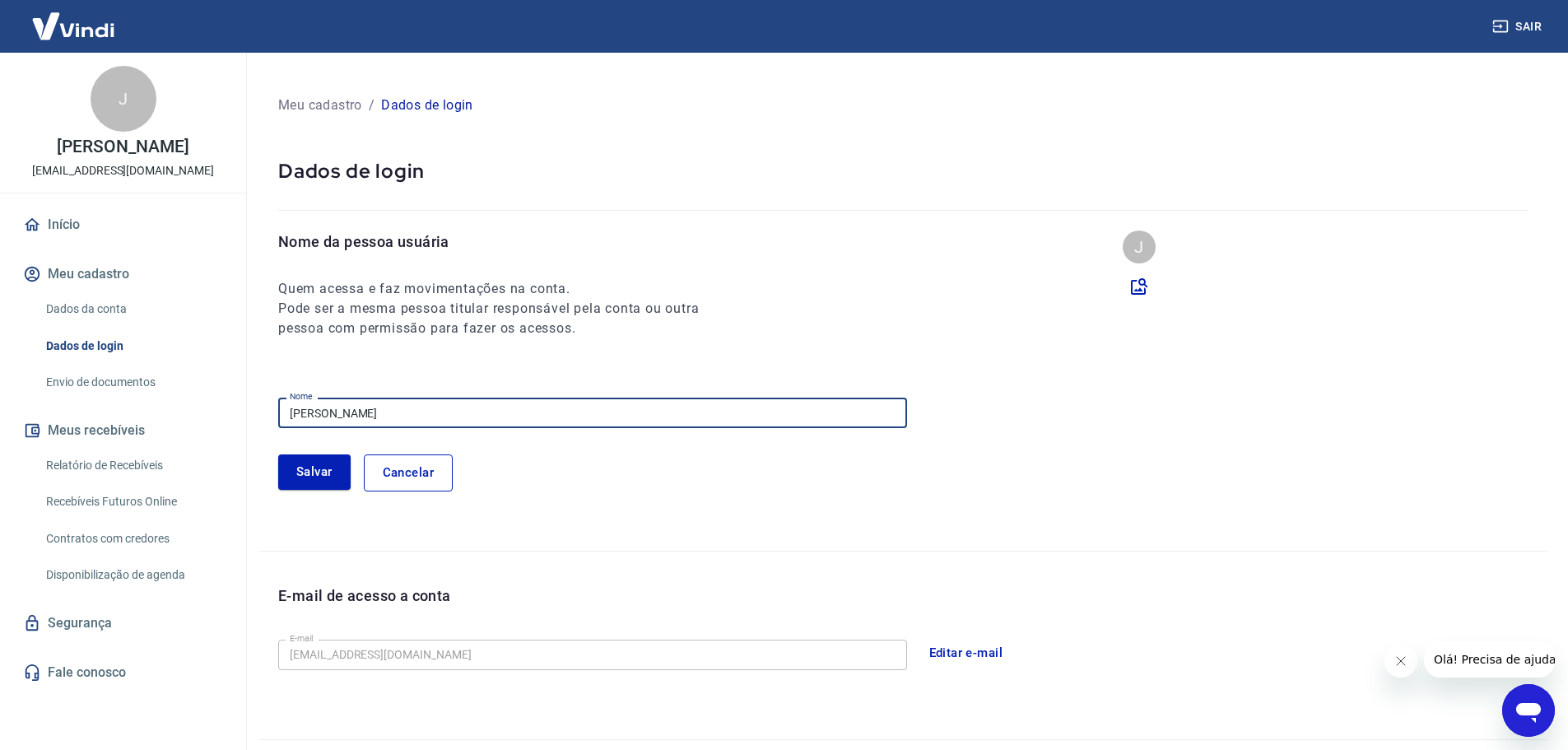
drag, startPoint x: 432, startPoint y: 411, endPoint x: 293, endPoint y: 412, distance: 139.0
click at [293, 412] on input "[PERSON_NAME]" at bounding box center [593, 413] width 629 height 31
type input "J"
type input "[PERSON_NAME]"
click at [310, 466] on button "Salvar" at bounding box center [314, 471] width 72 height 35
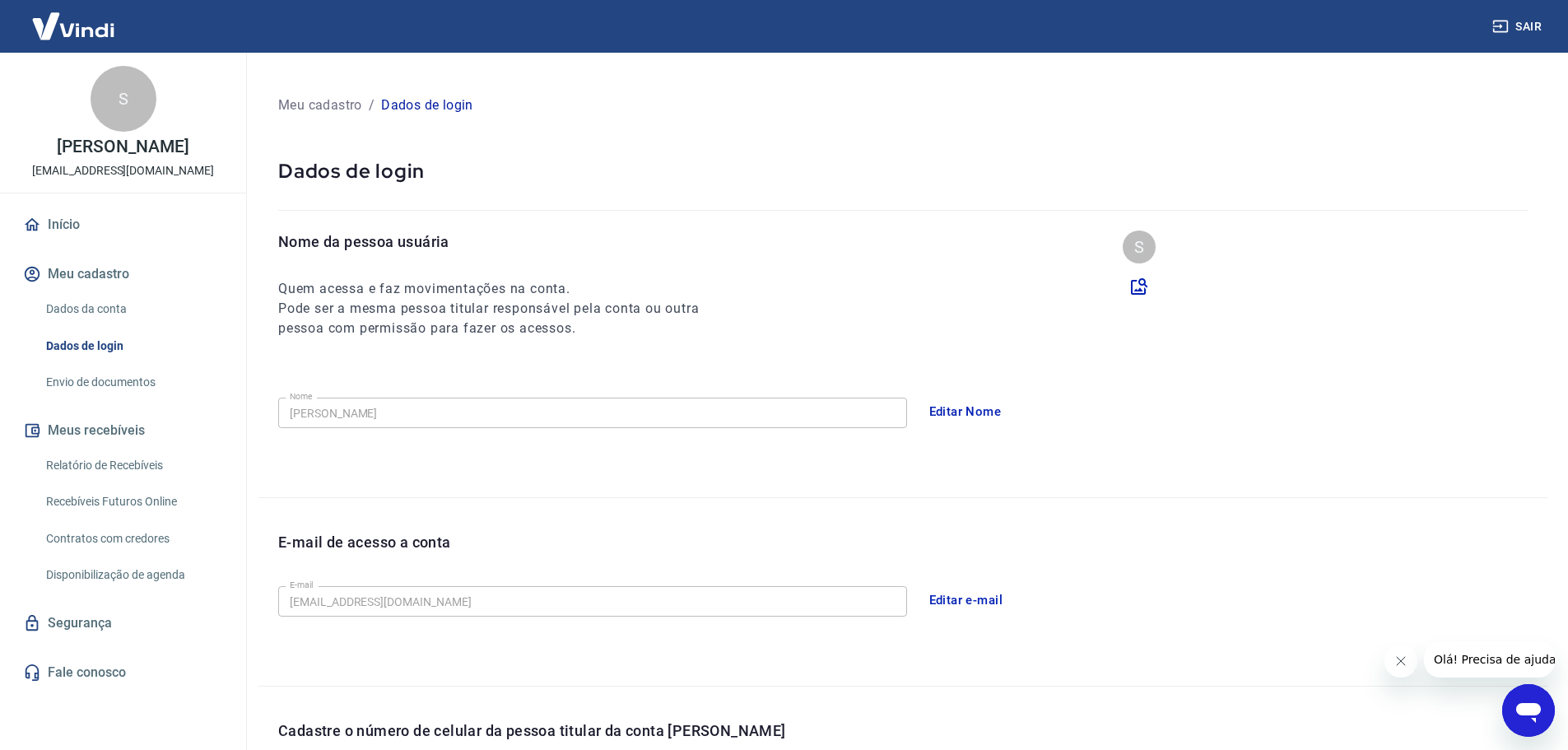
click at [99, 375] on link "Envio de documentos" at bounding box center [133, 383] width 187 height 34
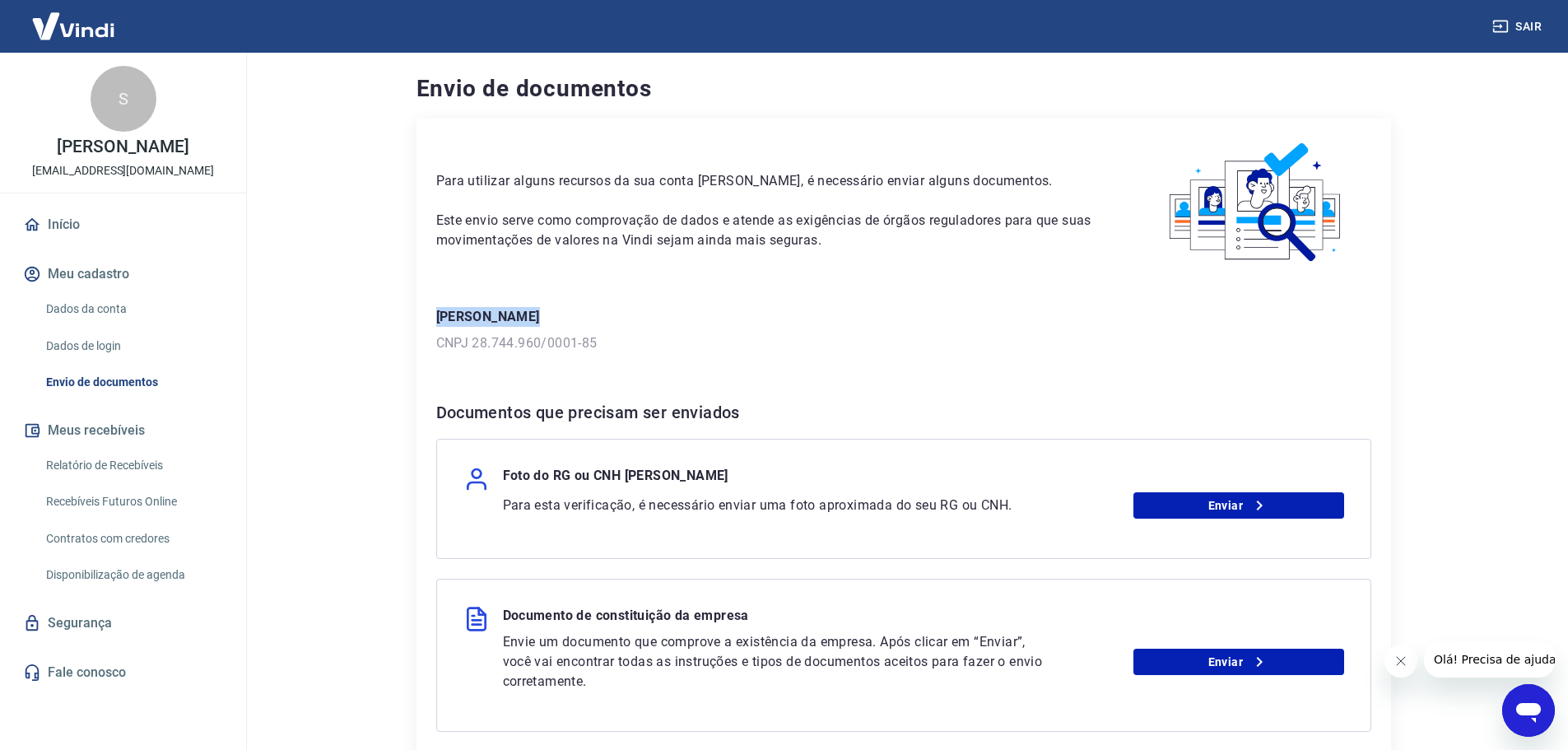
drag, startPoint x: 434, startPoint y: 316, endPoint x: 526, endPoint y: 316, distance: 92.0
click at [526, 316] on div "Para utilizar alguns recursos da sua conta [PERSON_NAME], é necessário enviar a…" at bounding box center [903, 465] width 975 height 693
click at [583, 315] on p "[PERSON_NAME]" at bounding box center [903, 316] width 935 height 20
drag, startPoint x: 508, startPoint y: 319, endPoint x: 421, endPoint y: 319, distance: 87.0
click at [421, 319] on div "Para utilizar alguns recursos da sua conta [PERSON_NAME], é necessário enviar a…" at bounding box center [903, 465] width 975 height 693
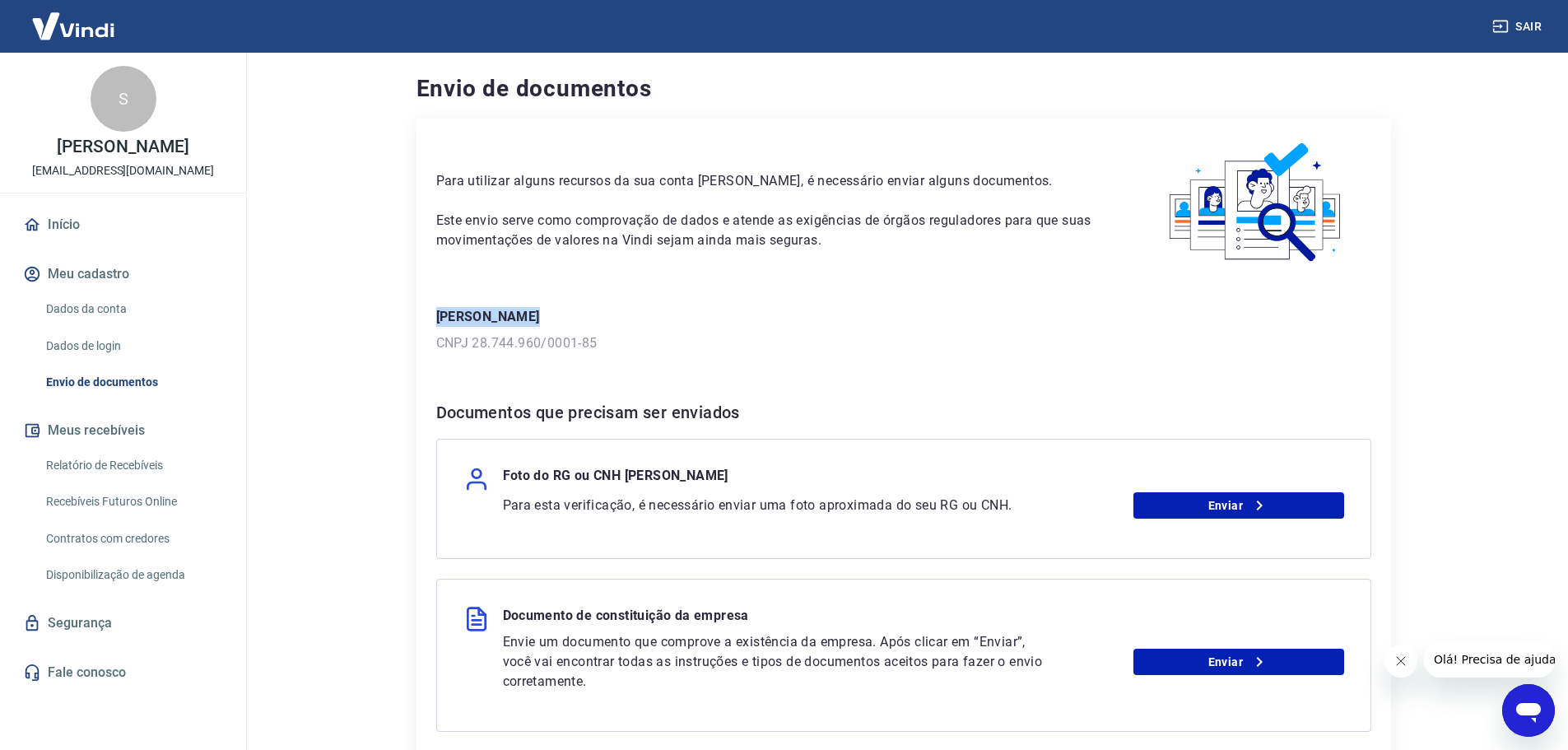
click at [563, 317] on p "[PERSON_NAME]" at bounding box center [903, 316] width 935 height 20
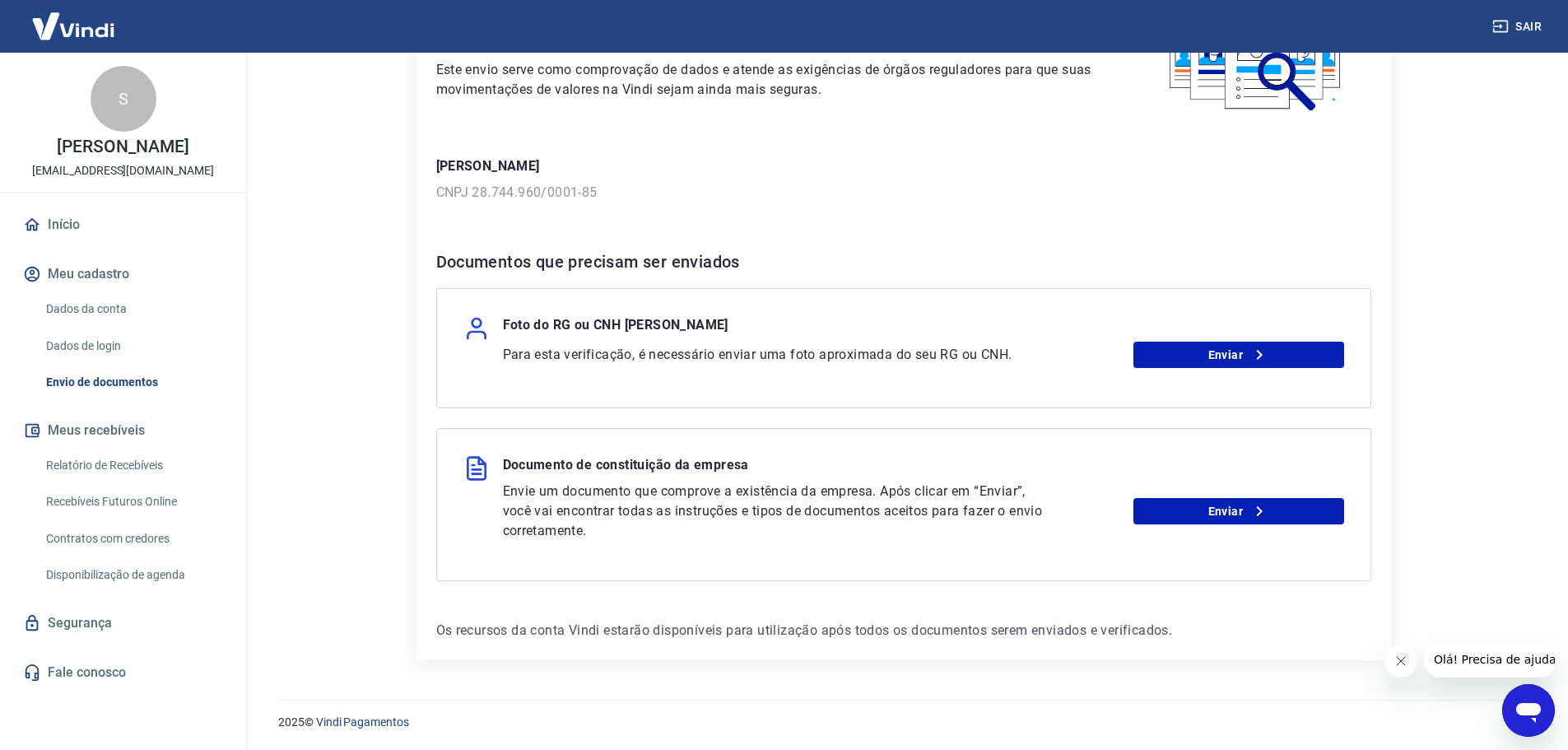
scroll to position [152, 0]
click at [112, 463] on link "Relatório de Recebíveis" at bounding box center [133, 465] width 187 height 34
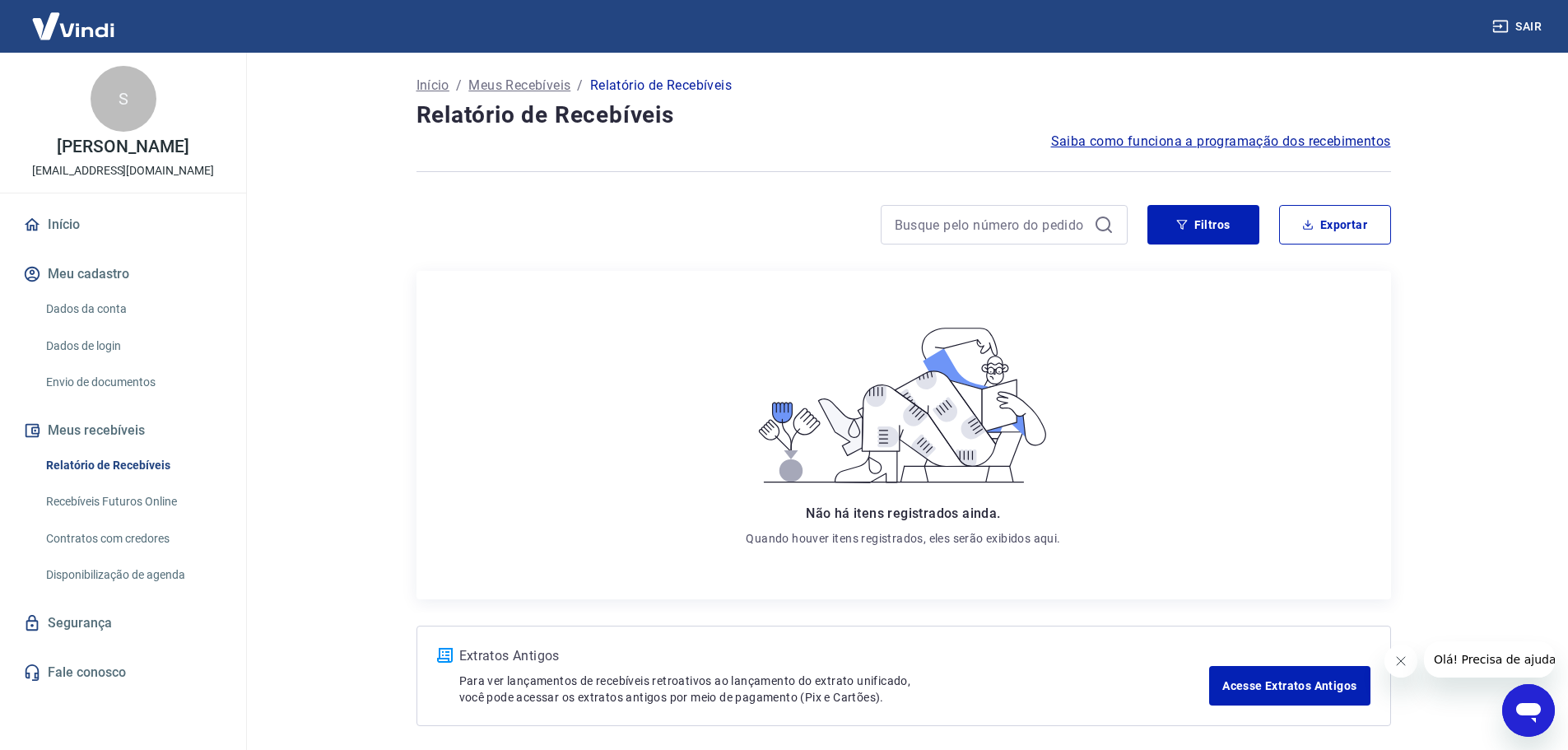
click at [91, 212] on link "Início" at bounding box center [123, 225] width 207 height 37
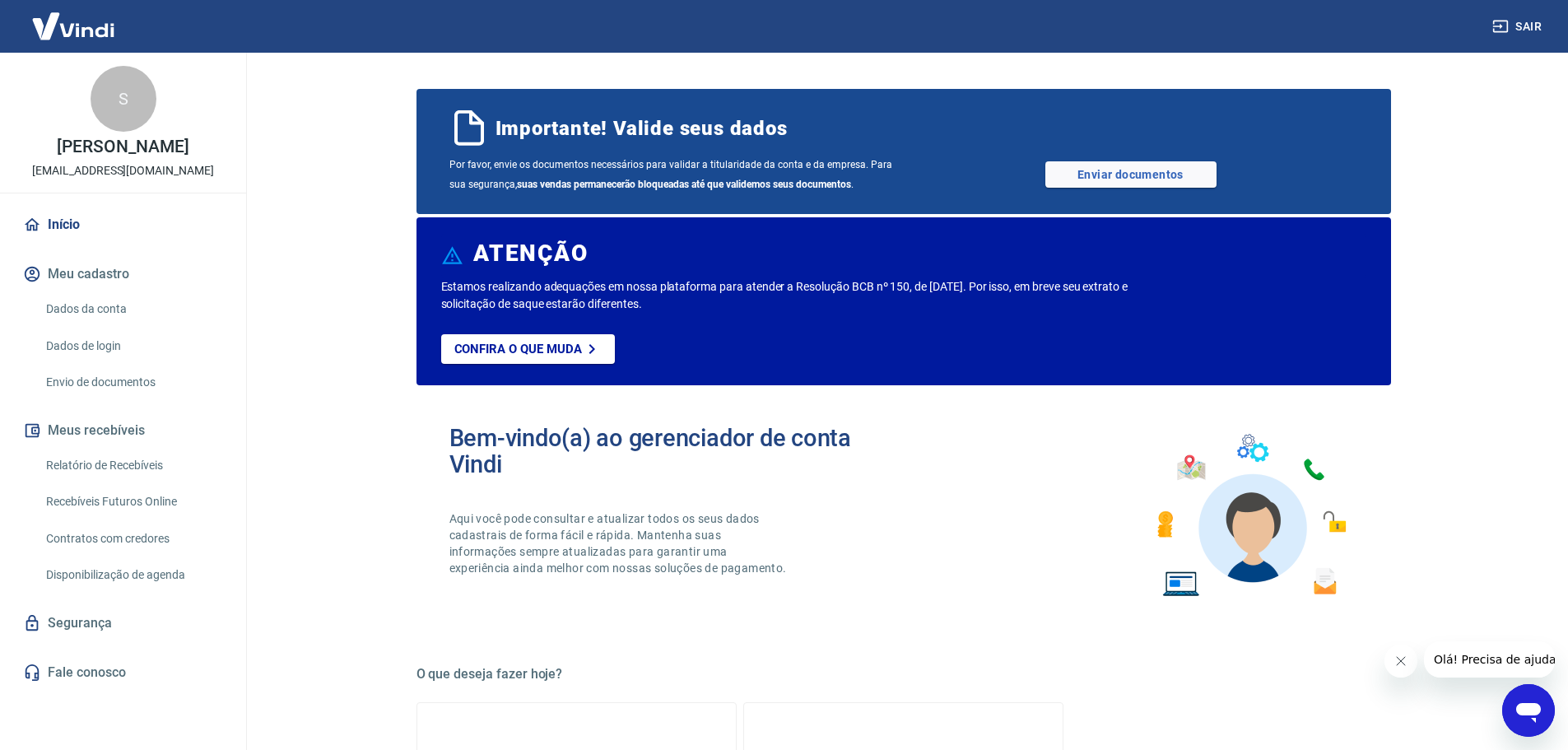
click at [119, 470] on link "Relatório de Recebíveis" at bounding box center [133, 465] width 187 height 34
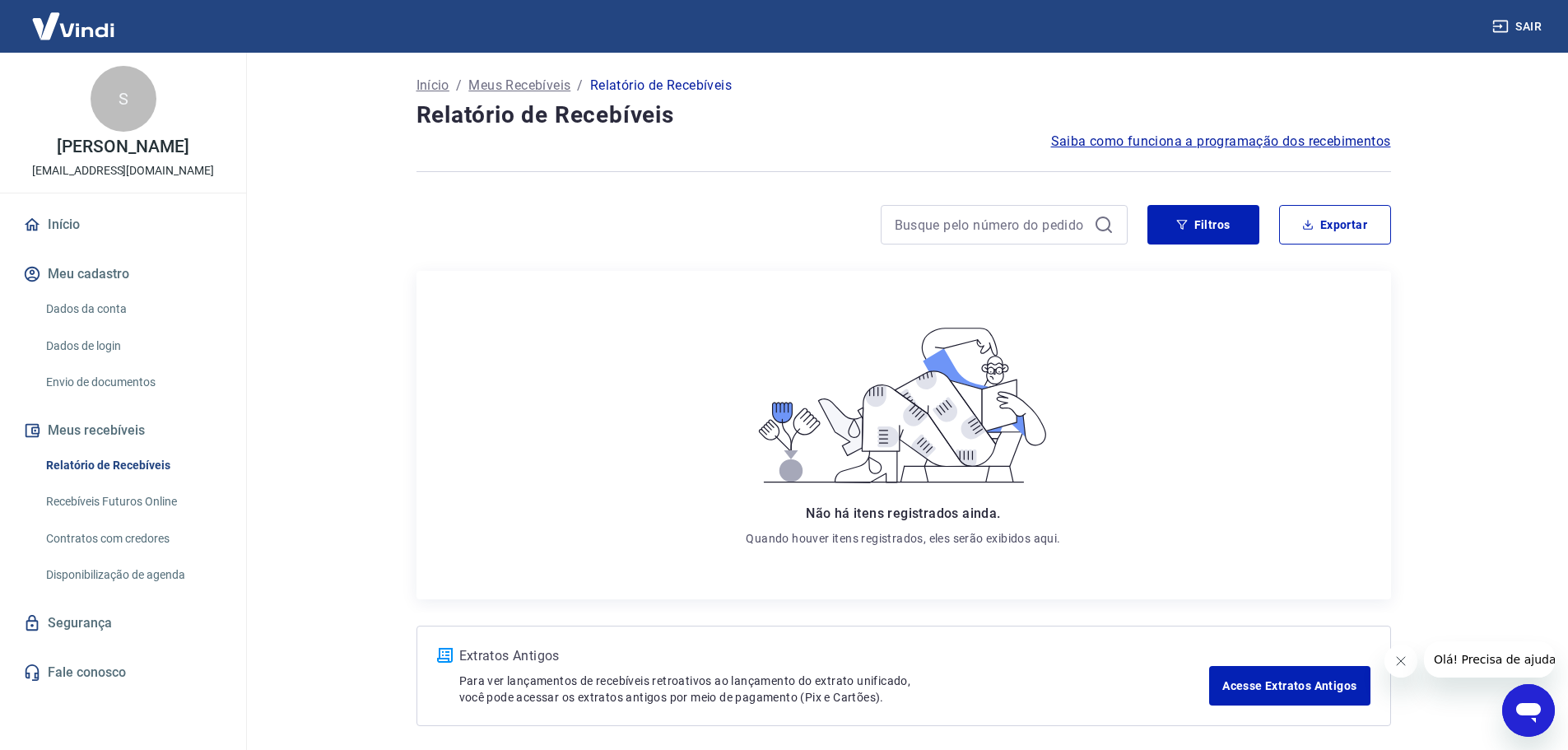
click at [124, 498] on link "Recebíveis Futuros Online" at bounding box center [133, 502] width 187 height 34
click at [1216, 228] on button "Filtros" at bounding box center [1204, 225] width 112 height 39
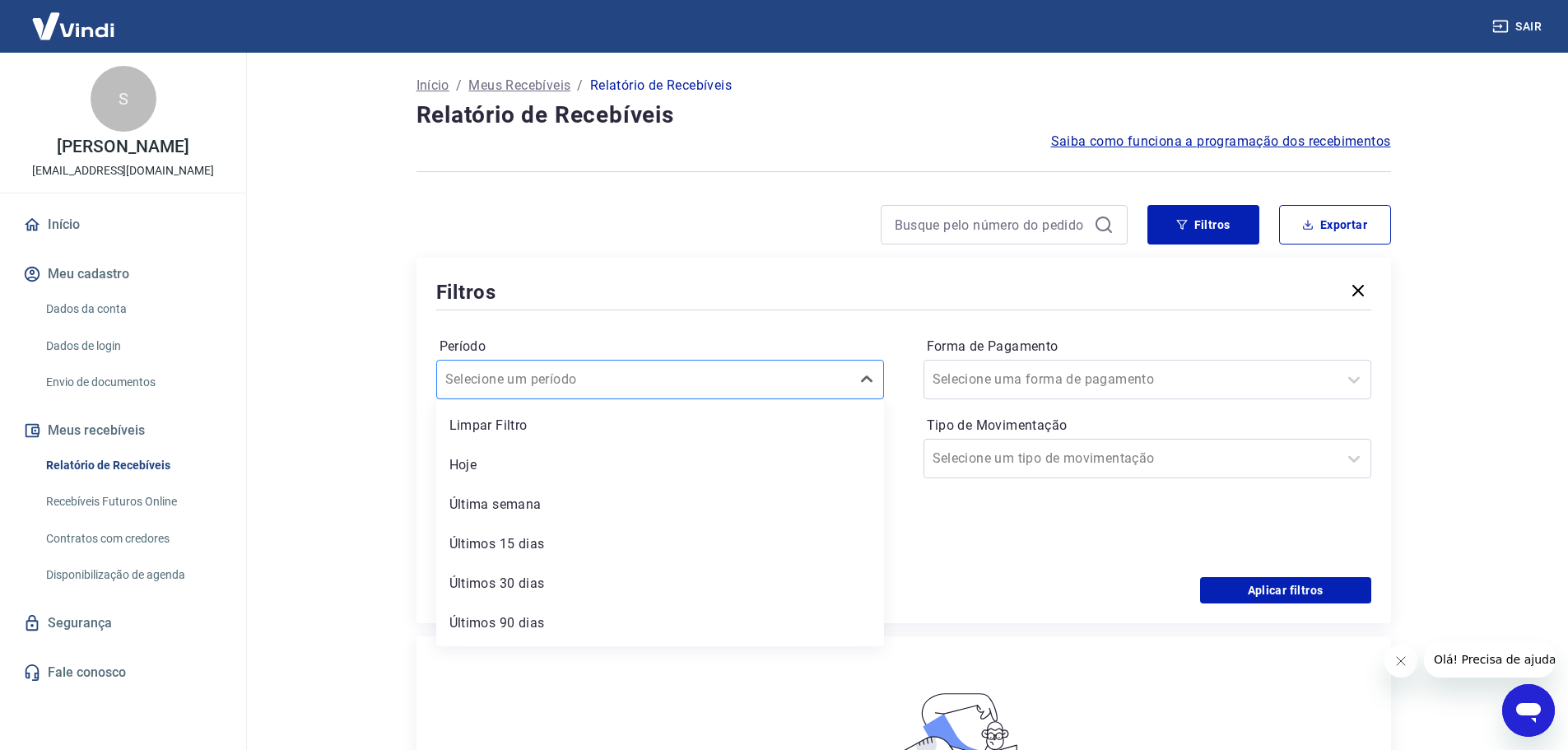
click at [847, 373] on div "Selecione um período" at bounding box center [644, 380] width 414 height 30
click at [601, 571] on div "Últimos 30 dias" at bounding box center [660, 583] width 447 height 33
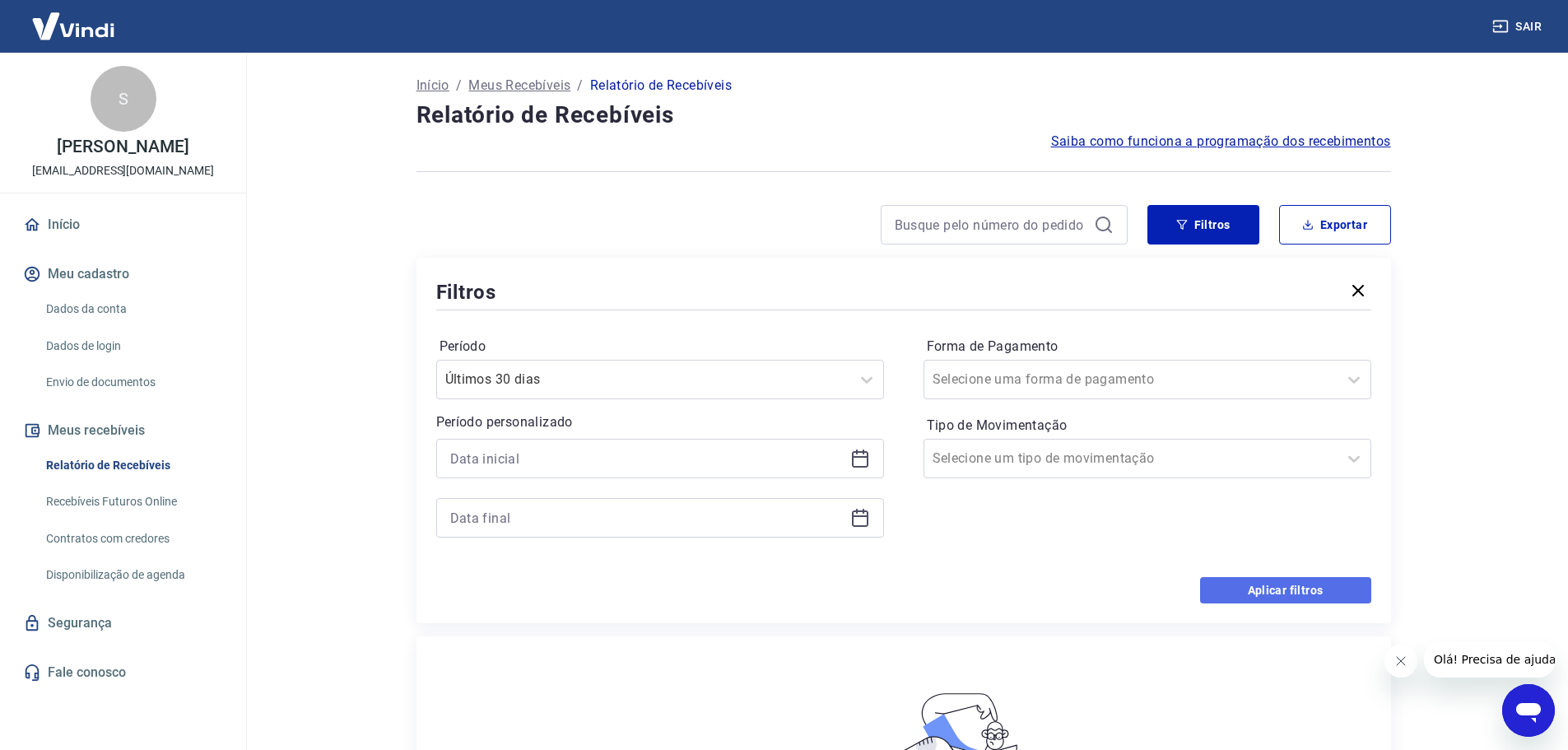
click at [1278, 591] on button "Aplicar filtros" at bounding box center [1285, 591] width 171 height 26
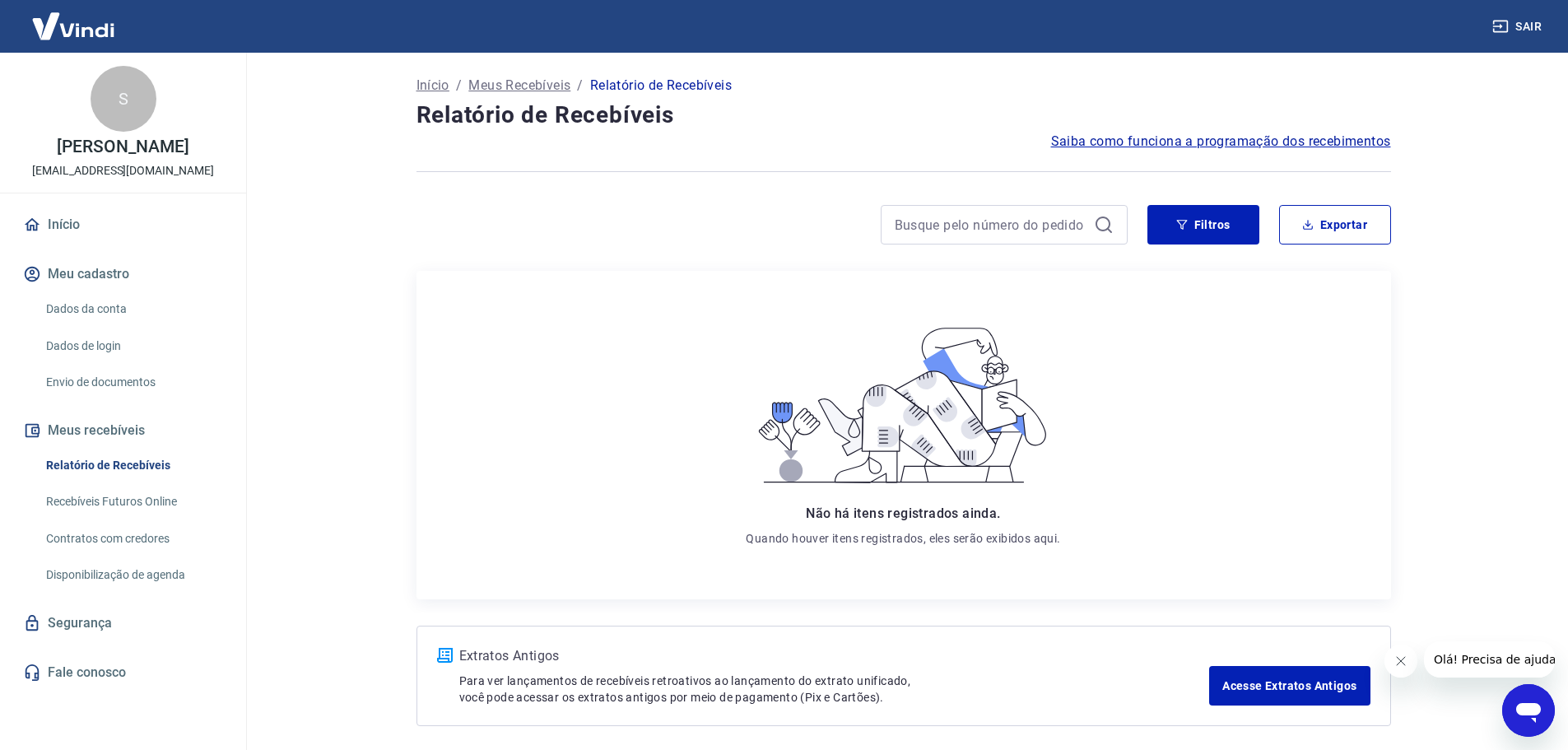
drag, startPoint x: 95, startPoint y: 346, endPoint x: 210, endPoint y: 324, distance: 117.1
click at [95, 346] on link "Dados de login" at bounding box center [133, 346] width 187 height 34
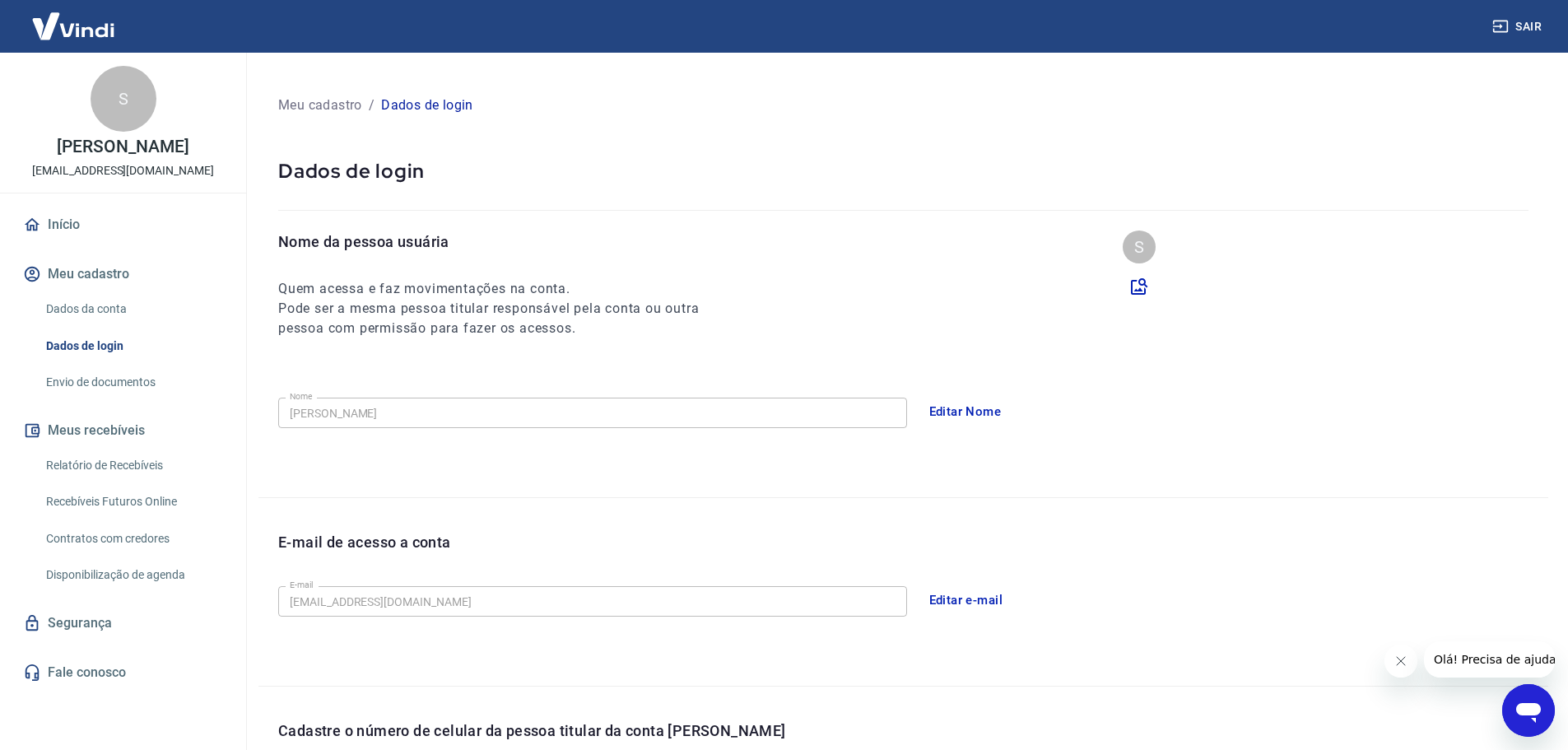
click at [974, 596] on button "Editar e-mail" at bounding box center [966, 600] width 93 height 35
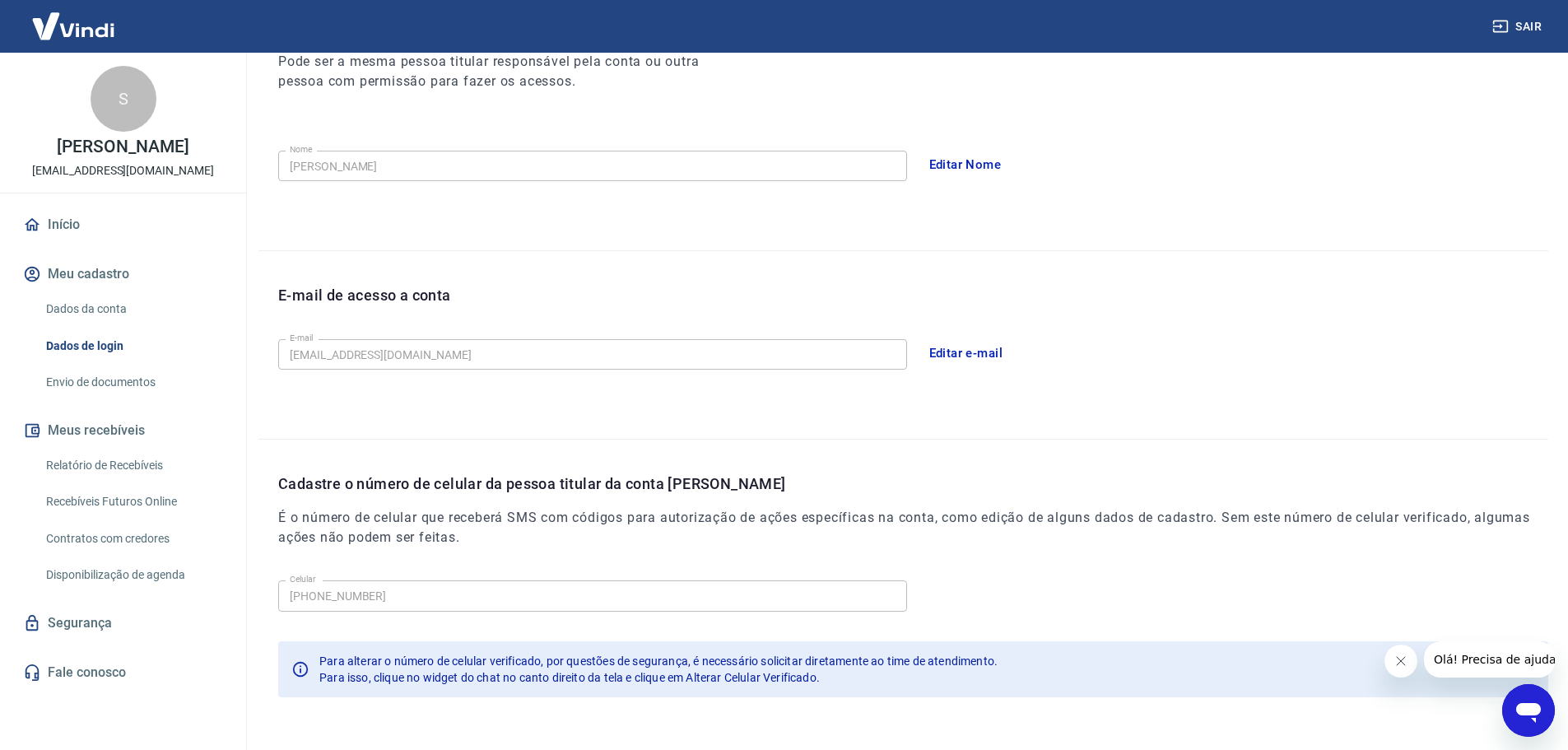
scroll to position [304, 0]
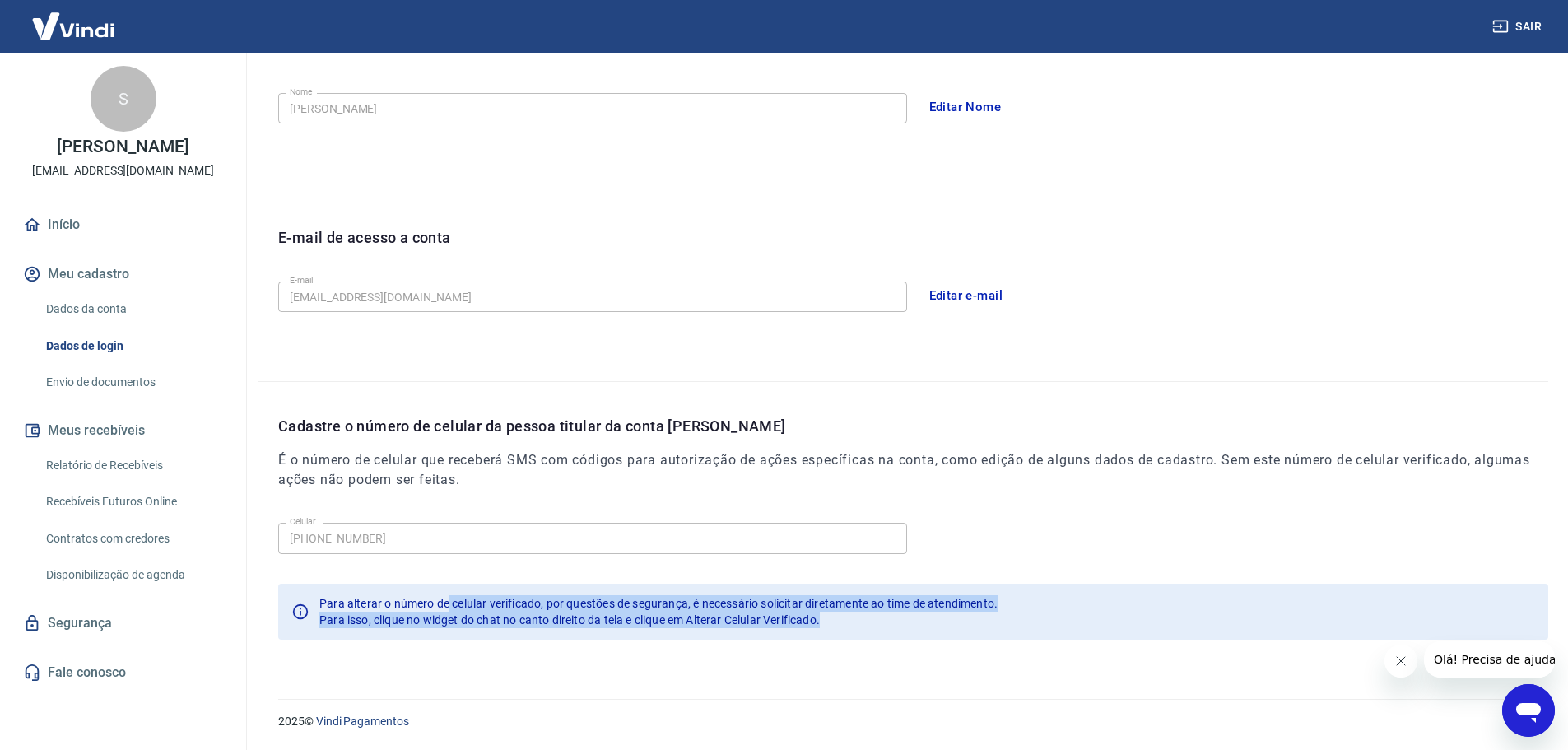
drag, startPoint x: 451, startPoint y: 610, endPoint x: 831, endPoint y: 621, distance: 380.2
click at [831, 621] on div "Para alterar o número de celular verificado, por questões de segurança, é neces…" at bounding box center [658, 611] width 679 height 46
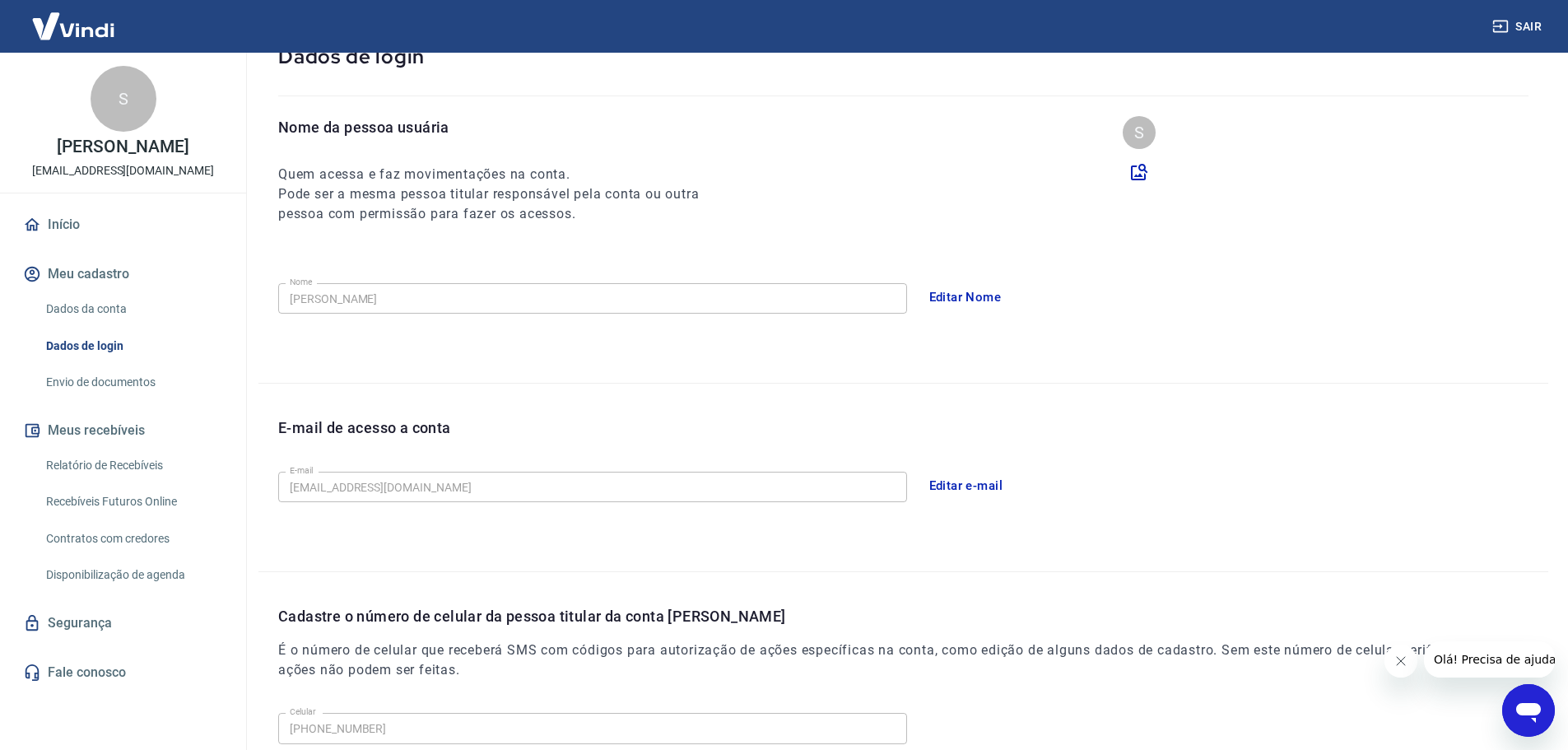
scroll to position [247, 0]
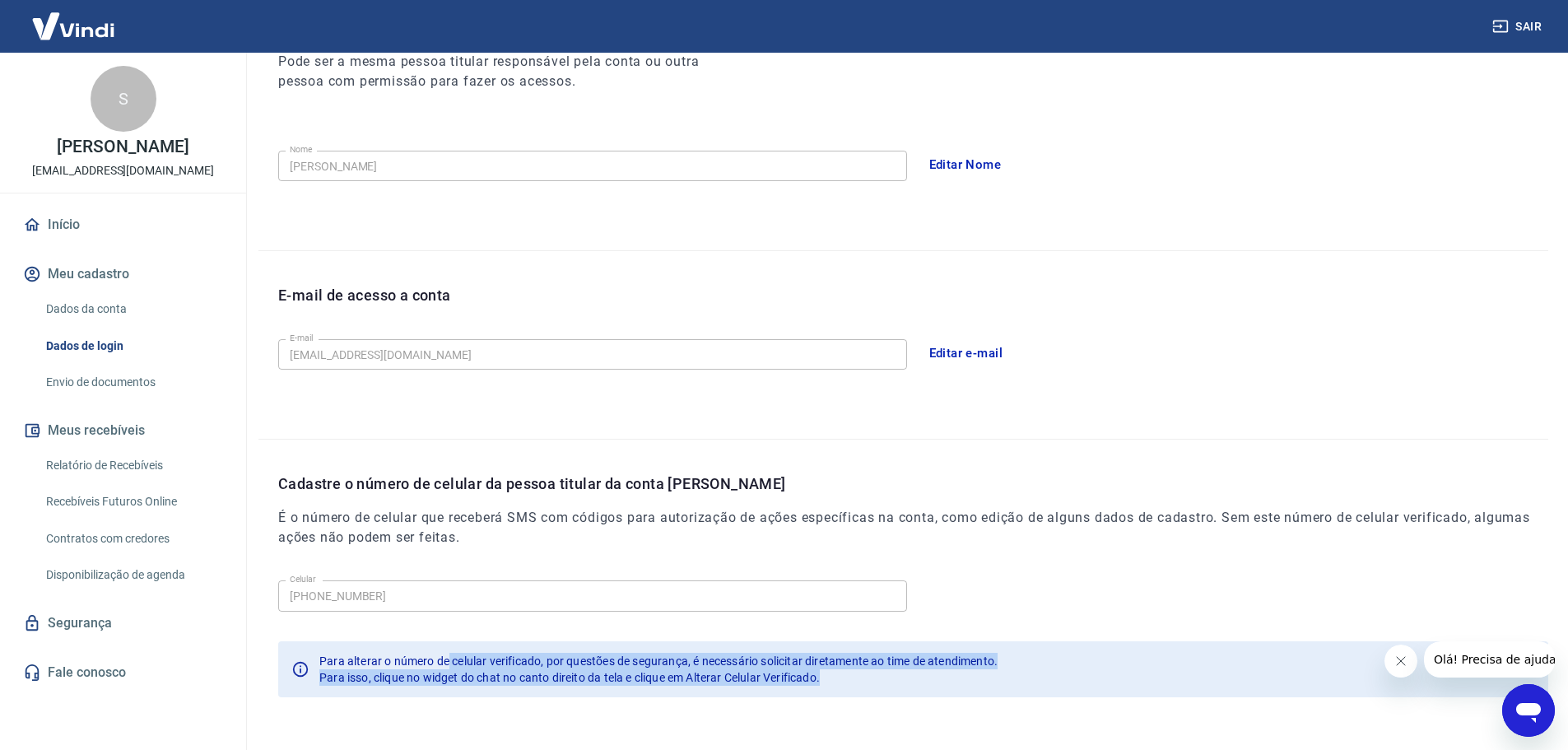
drag, startPoint x: 137, startPoint y: 382, endPoint x: 167, endPoint y: 371, distance: 32.0
click at [137, 382] on link "Envio de documentos" at bounding box center [133, 383] width 187 height 34
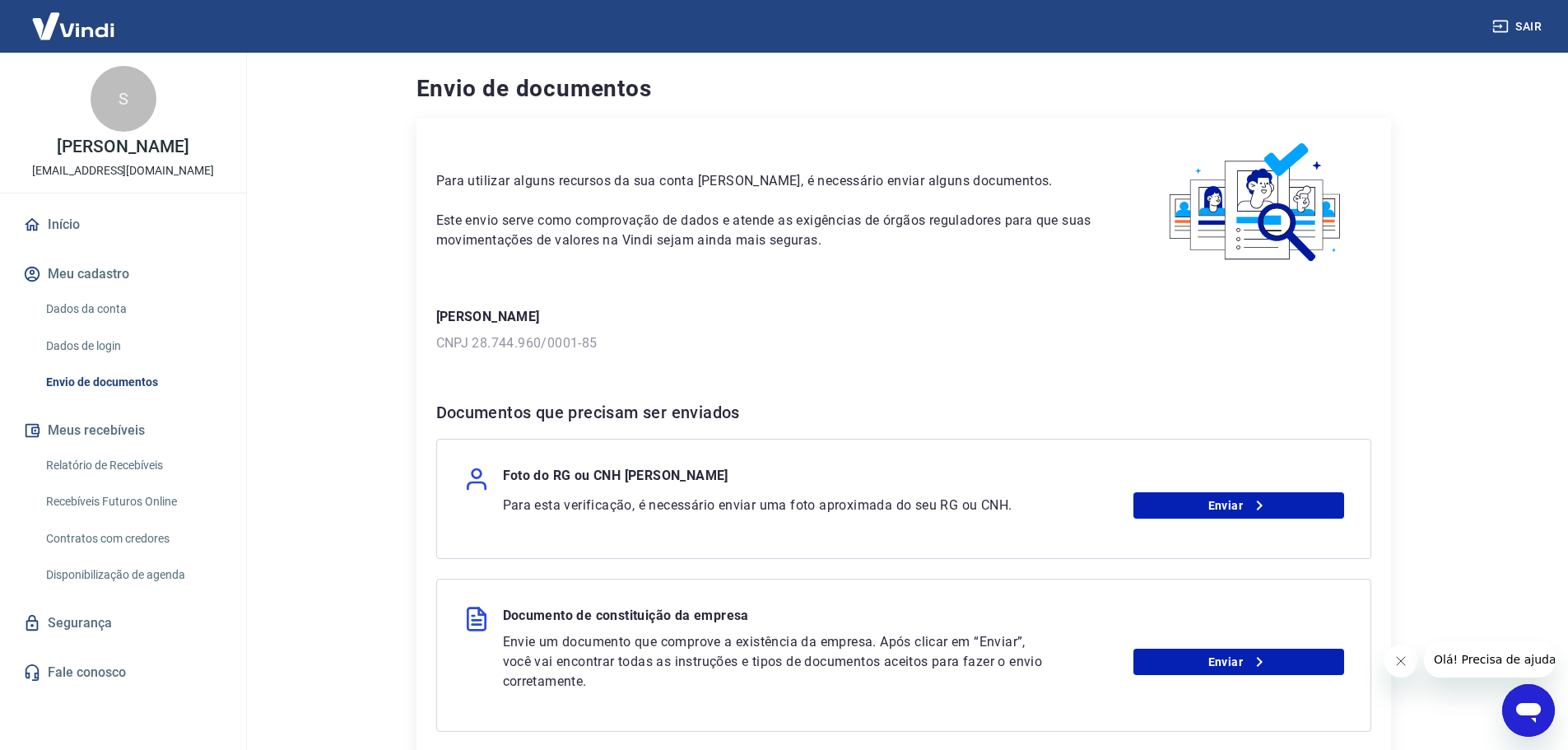
click at [1516, 22] on button "Sair" at bounding box center [1518, 26] width 59 height 31
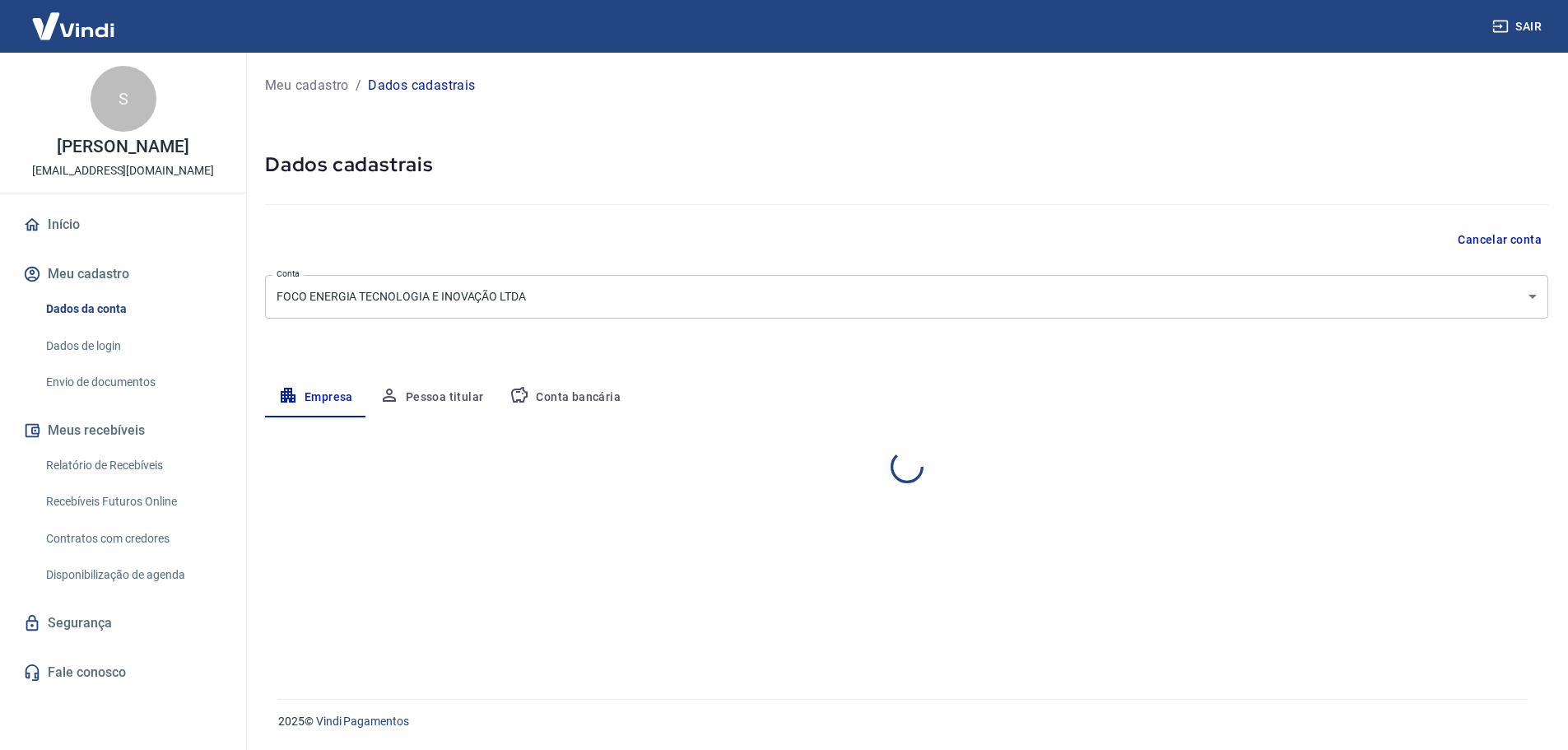
select select "SC"
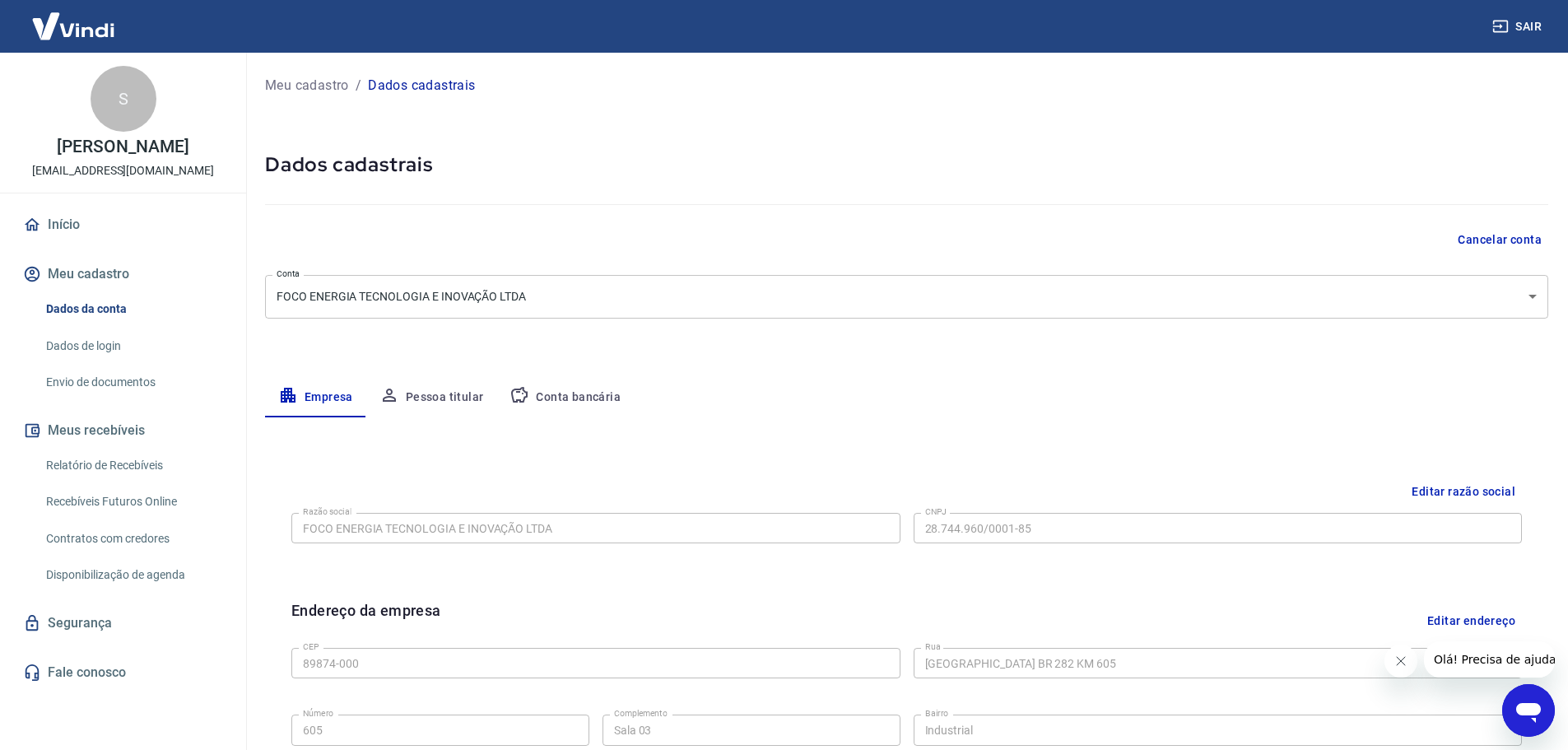
click at [98, 345] on link "Dados de login" at bounding box center [133, 346] width 187 height 34
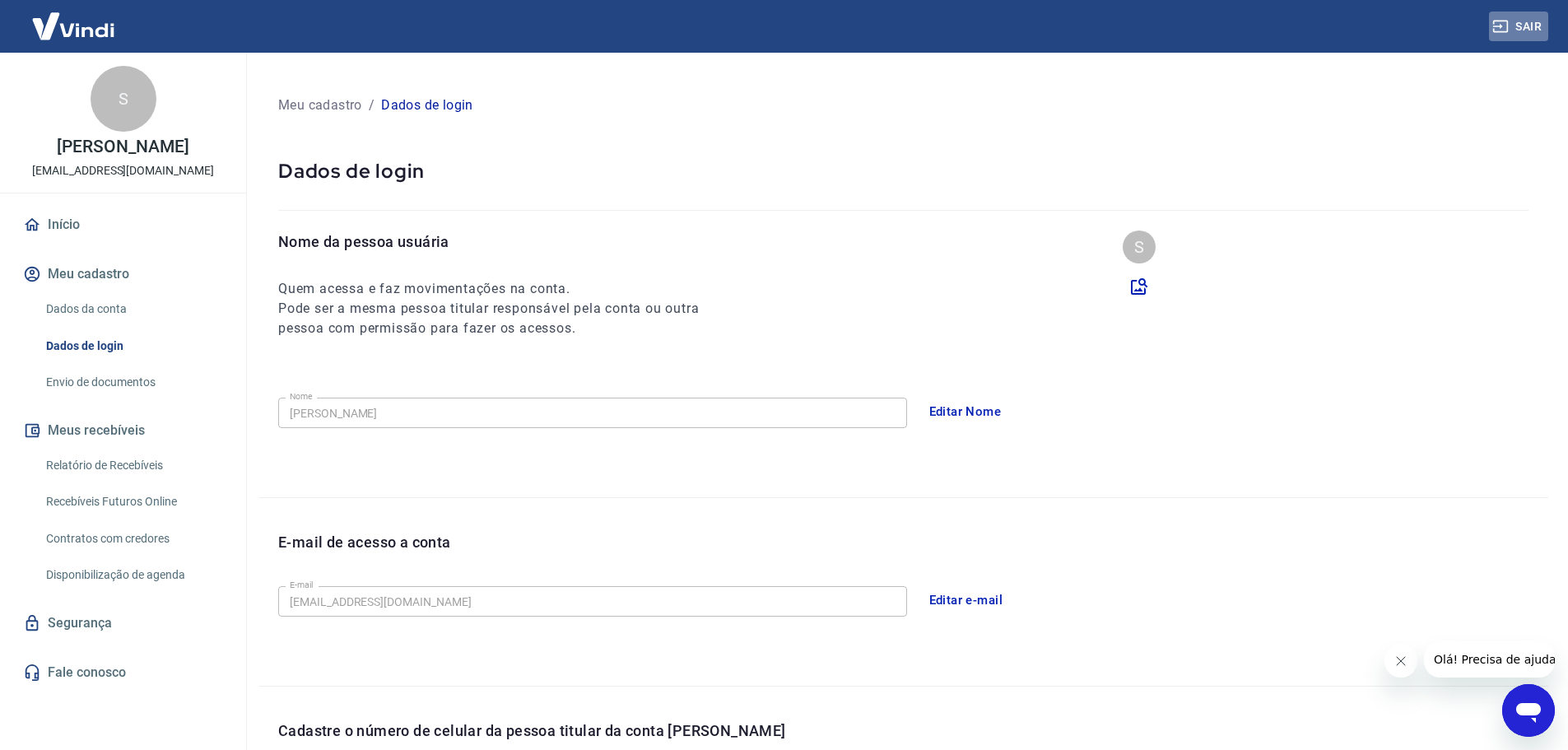
click at [1513, 32] on button "Sair" at bounding box center [1518, 26] width 59 height 31
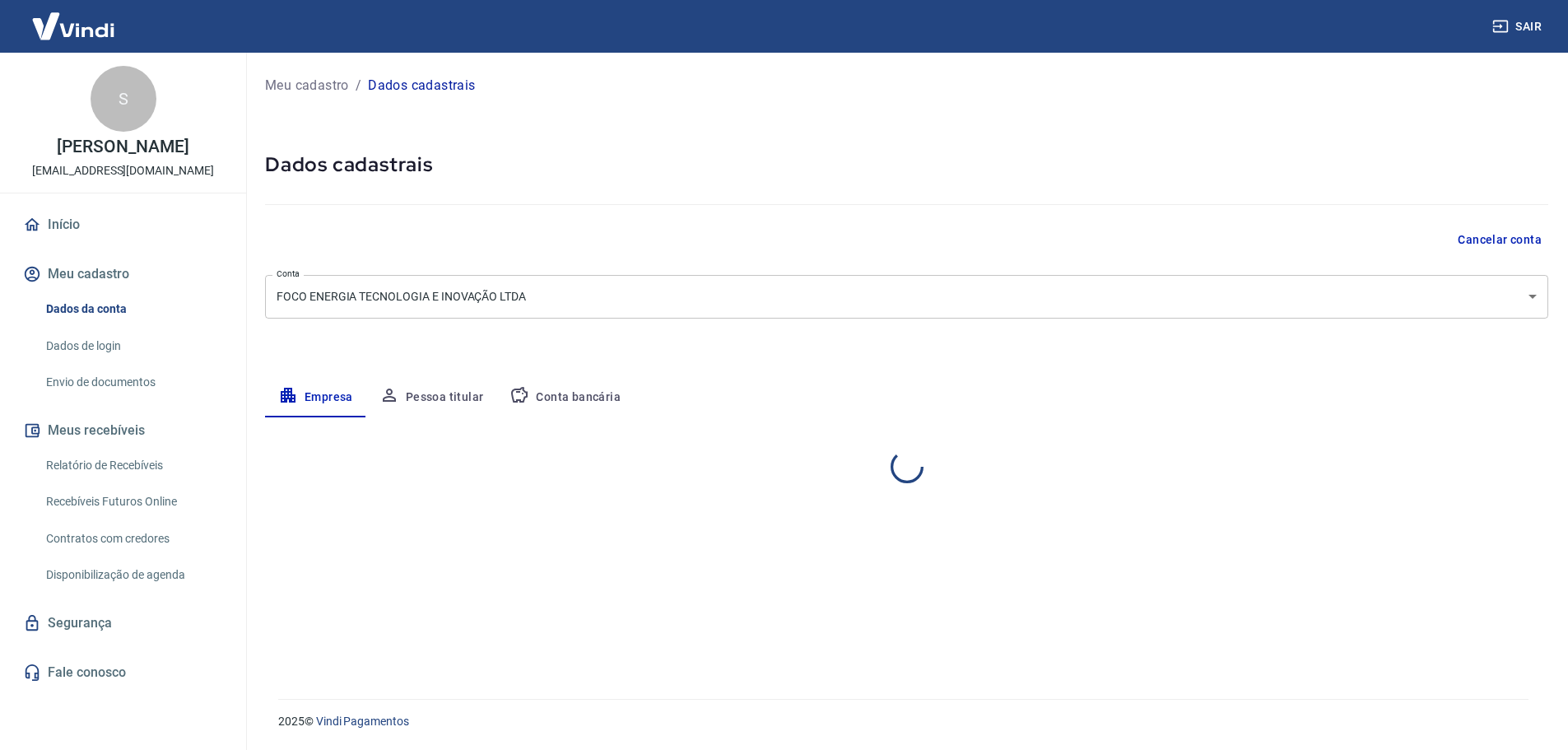
select select "SC"
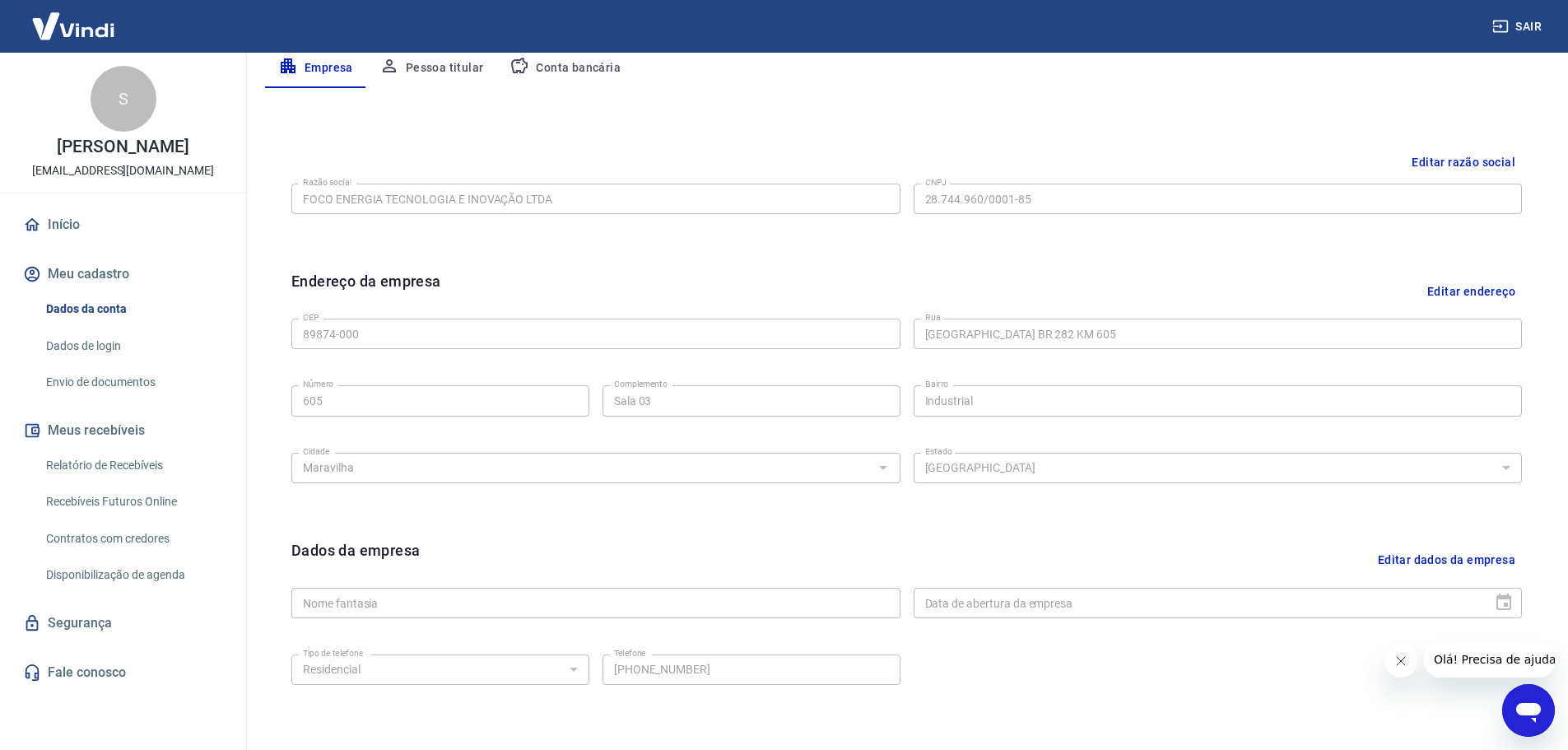
scroll to position [437, 0]
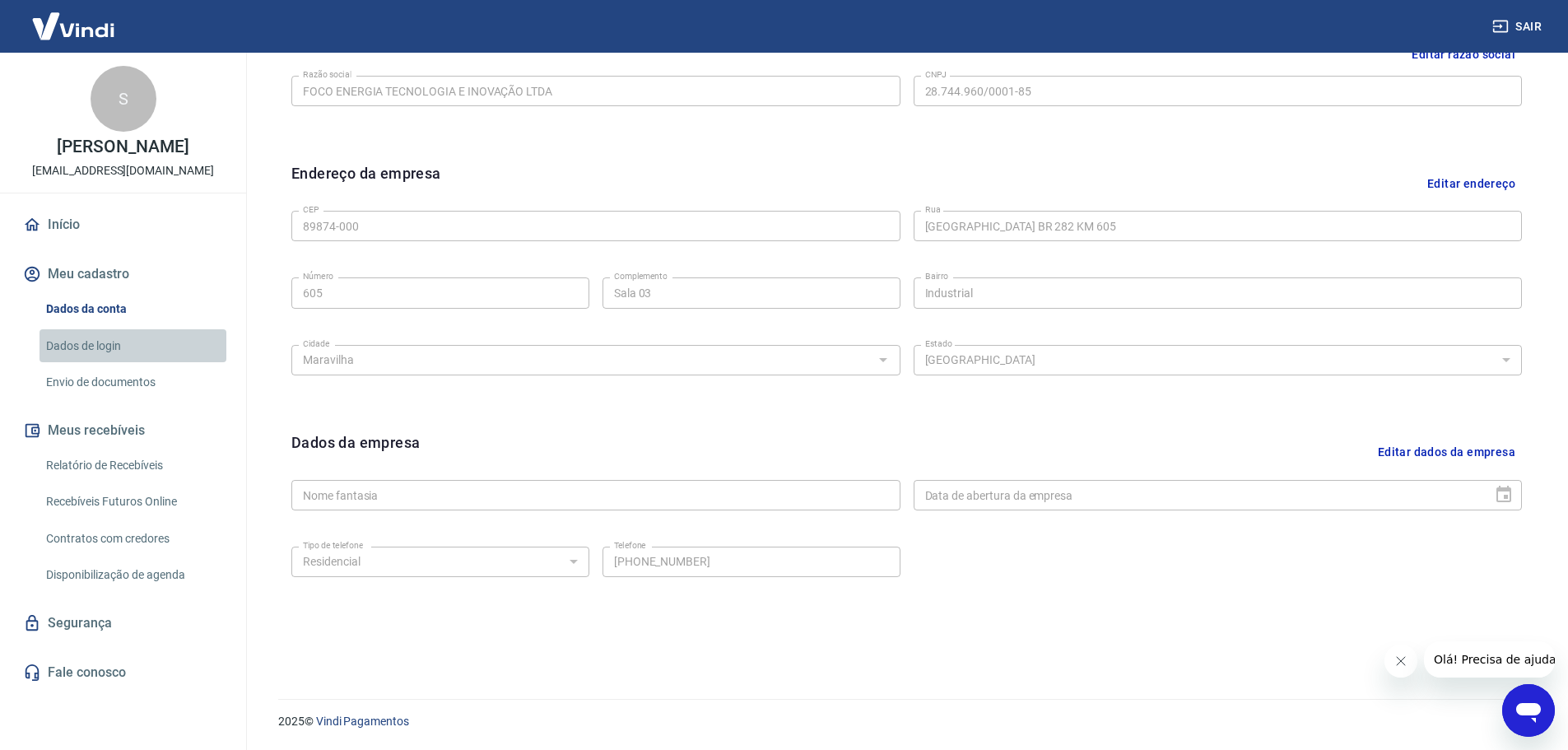
drag, startPoint x: 101, startPoint y: 344, endPoint x: 188, endPoint y: 361, distance: 88.6
click at [101, 344] on link "Dados de login" at bounding box center [133, 346] width 187 height 34
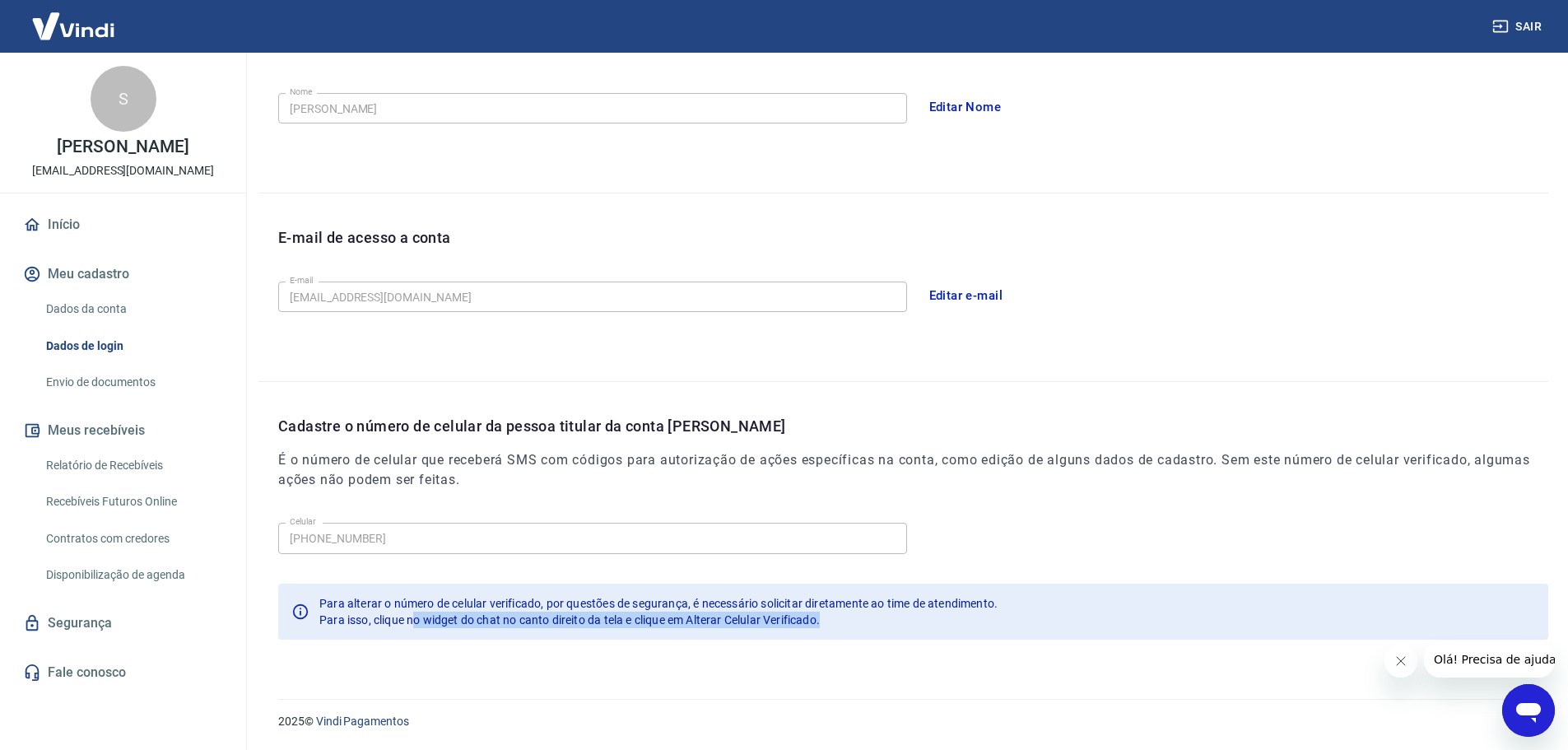
drag, startPoint x: 412, startPoint y: 615, endPoint x: 842, endPoint y: 619, distance: 430.0
click at [842, 619] on div "Para isso, clique no widget do chat no canto direito da tela e clique em Altera…" at bounding box center [658, 620] width 679 height 17
click at [1533, 703] on icon "Abrir janela de mensagens" at bounding box center [1529, 713] width 24 height 20
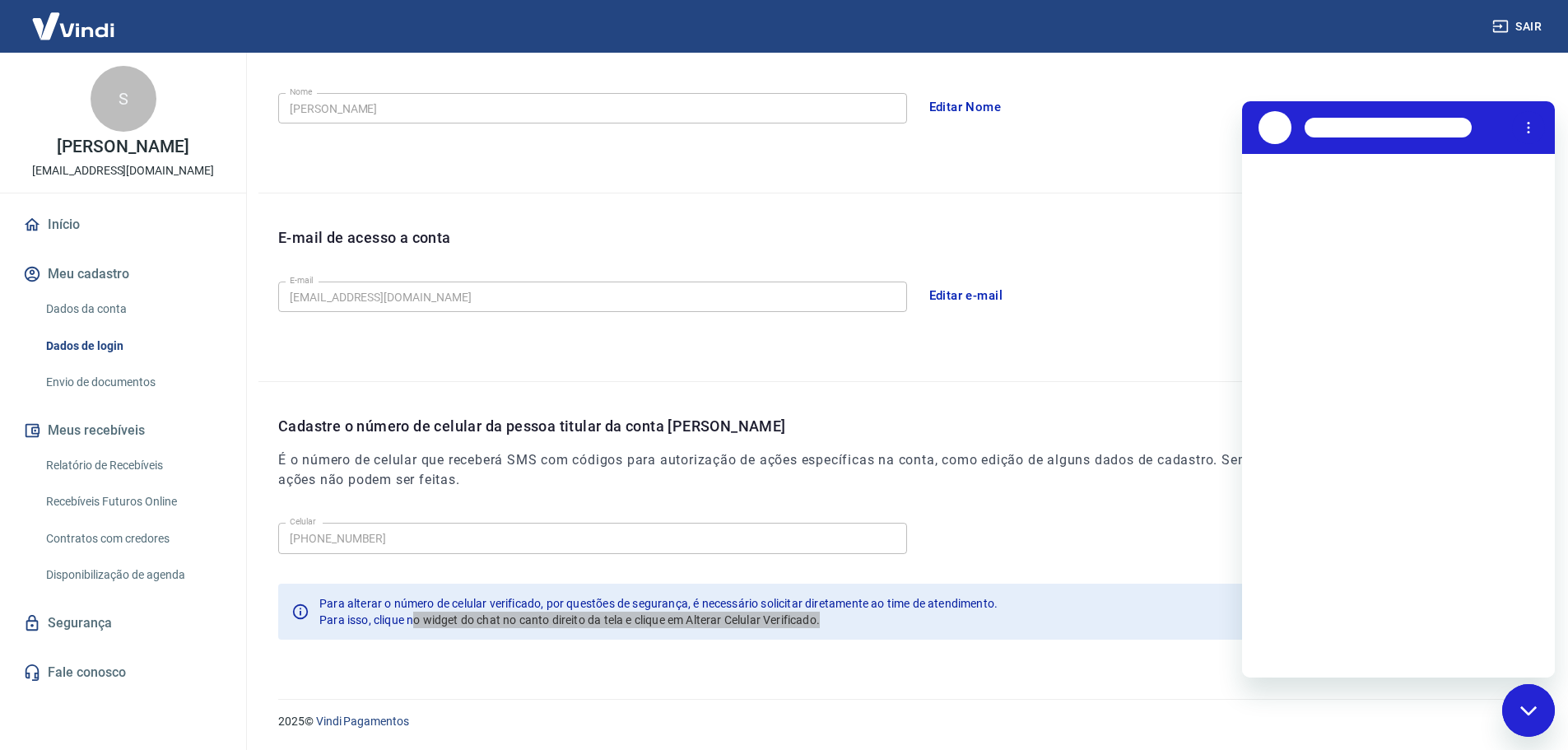
scroll to position [0, 0]
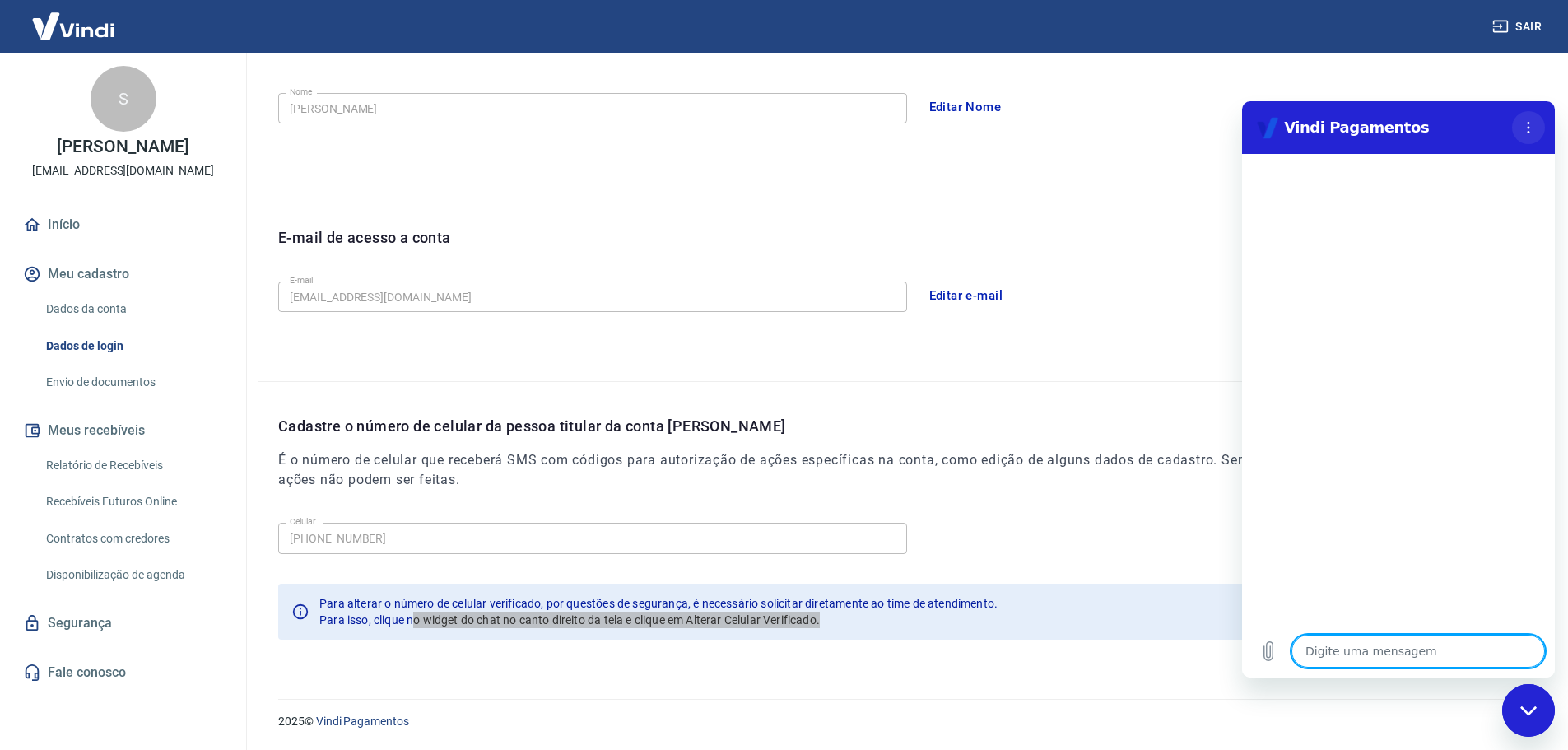
click at [1526, 127] on icon "Menu de opções" at bounding box center [1529, 127] width 13 height 13
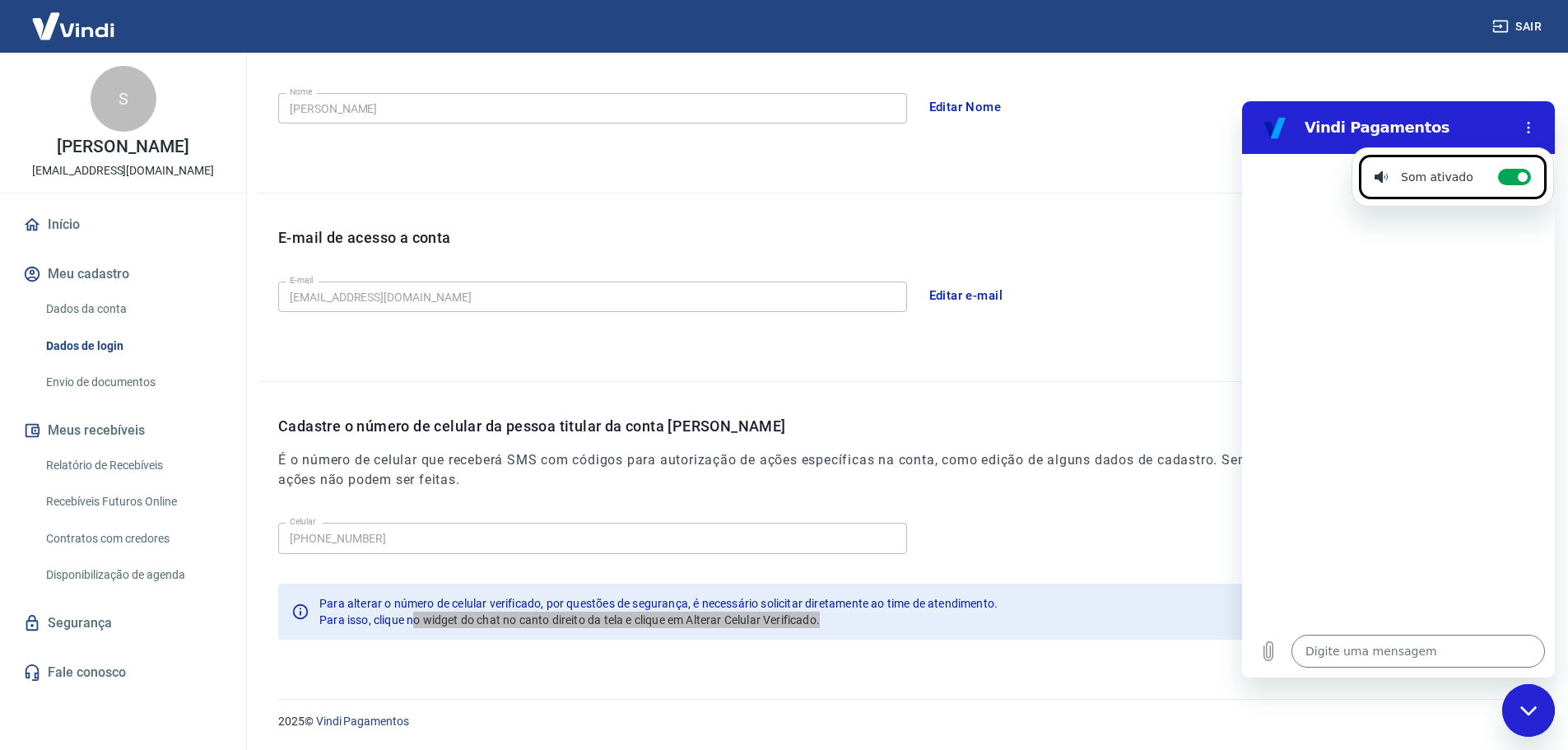
click at [1313, 366] on div at bounding box center [1399, 389] width 313 height 471
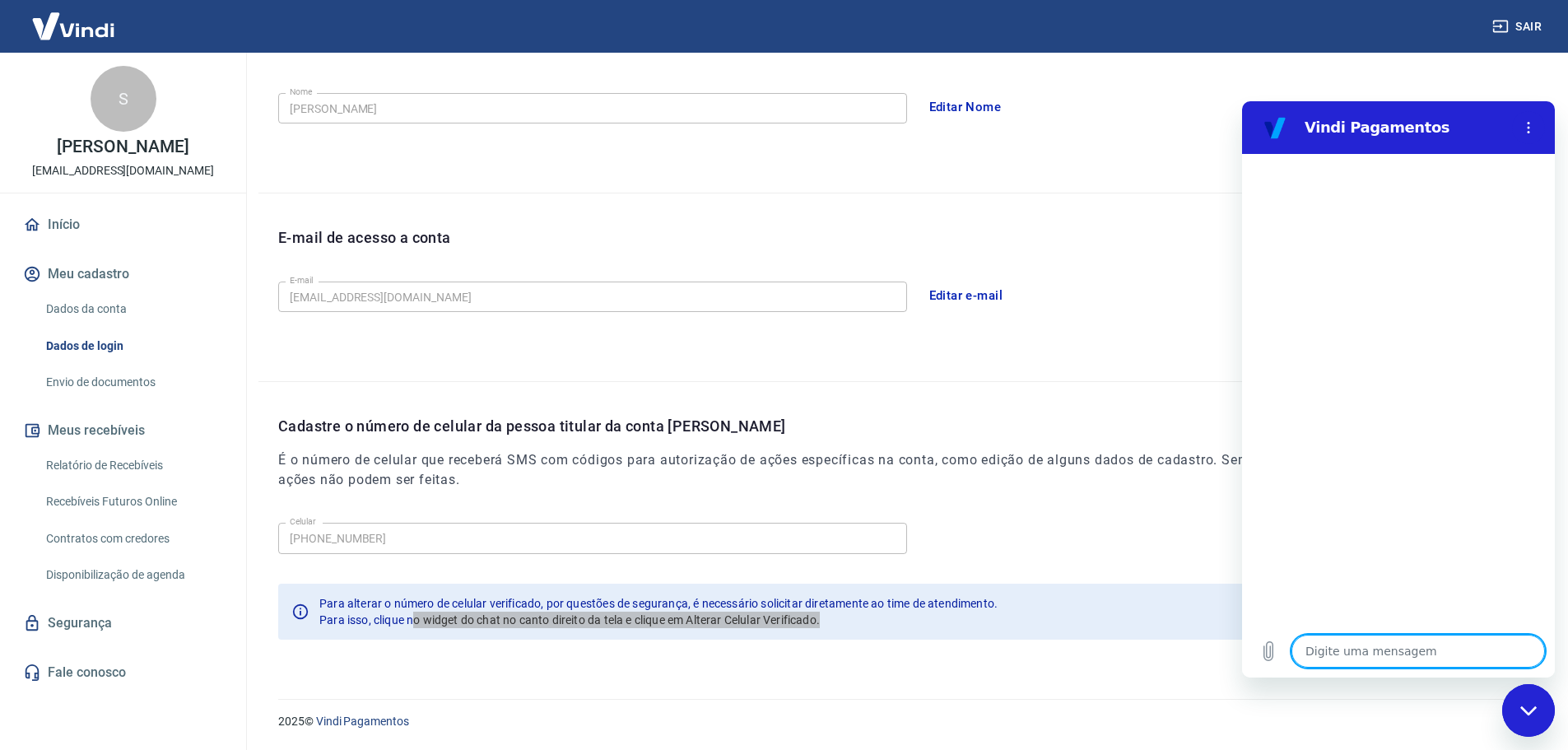
click at [1359, 651] on textarea at bounding box center [1418, 651] width 254 height 33
click at [1268, 654] on icon "Carregar arquivo" at bounding box center [1268, 651] width 20 height 20
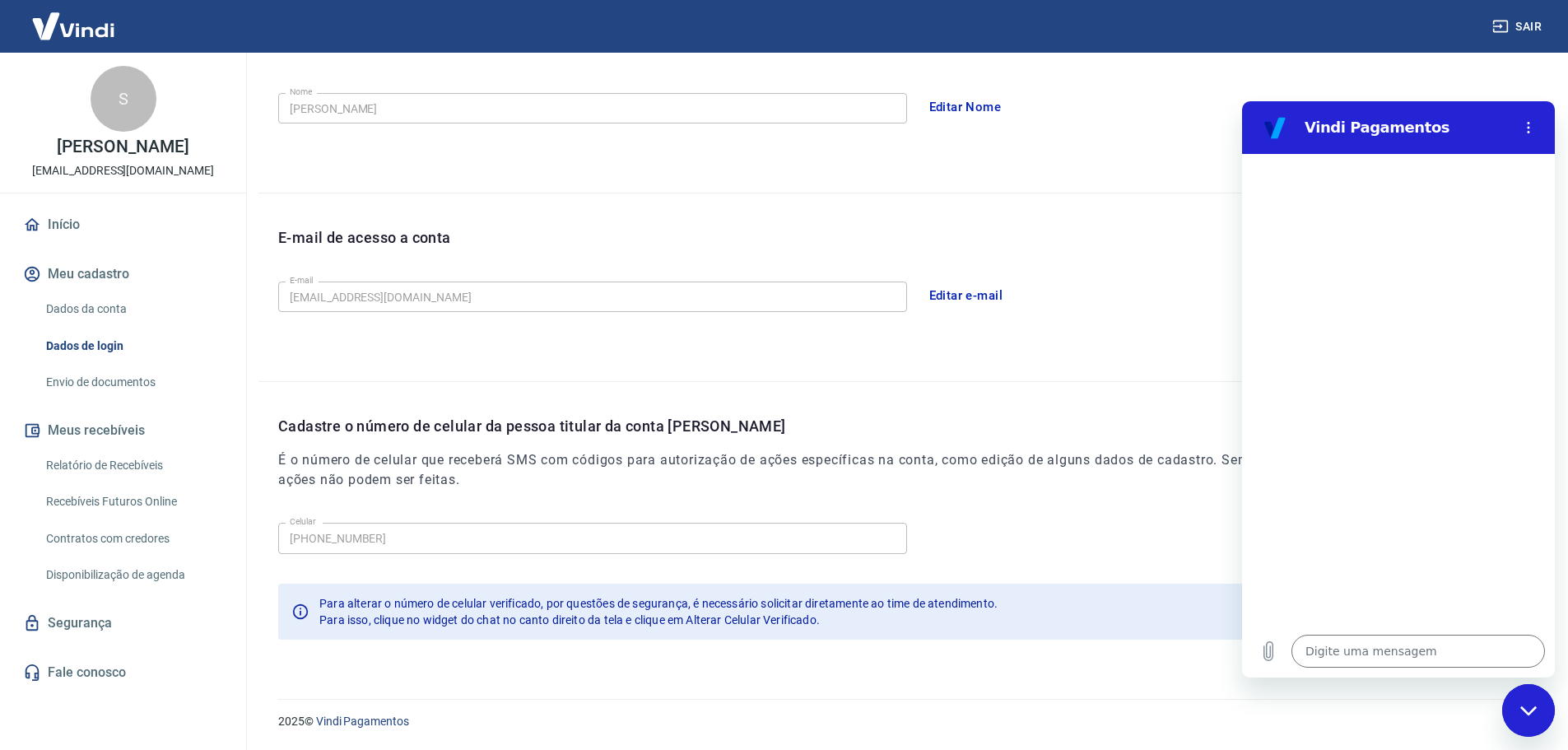
click at [1030, 234] on div "E-mail de acesso a conta" at bounding box center [913, 251] width 1270 height 49
click at [1537, 130] on button "Menu de opções" at bounding box center [1529, 127] width 33 height 33
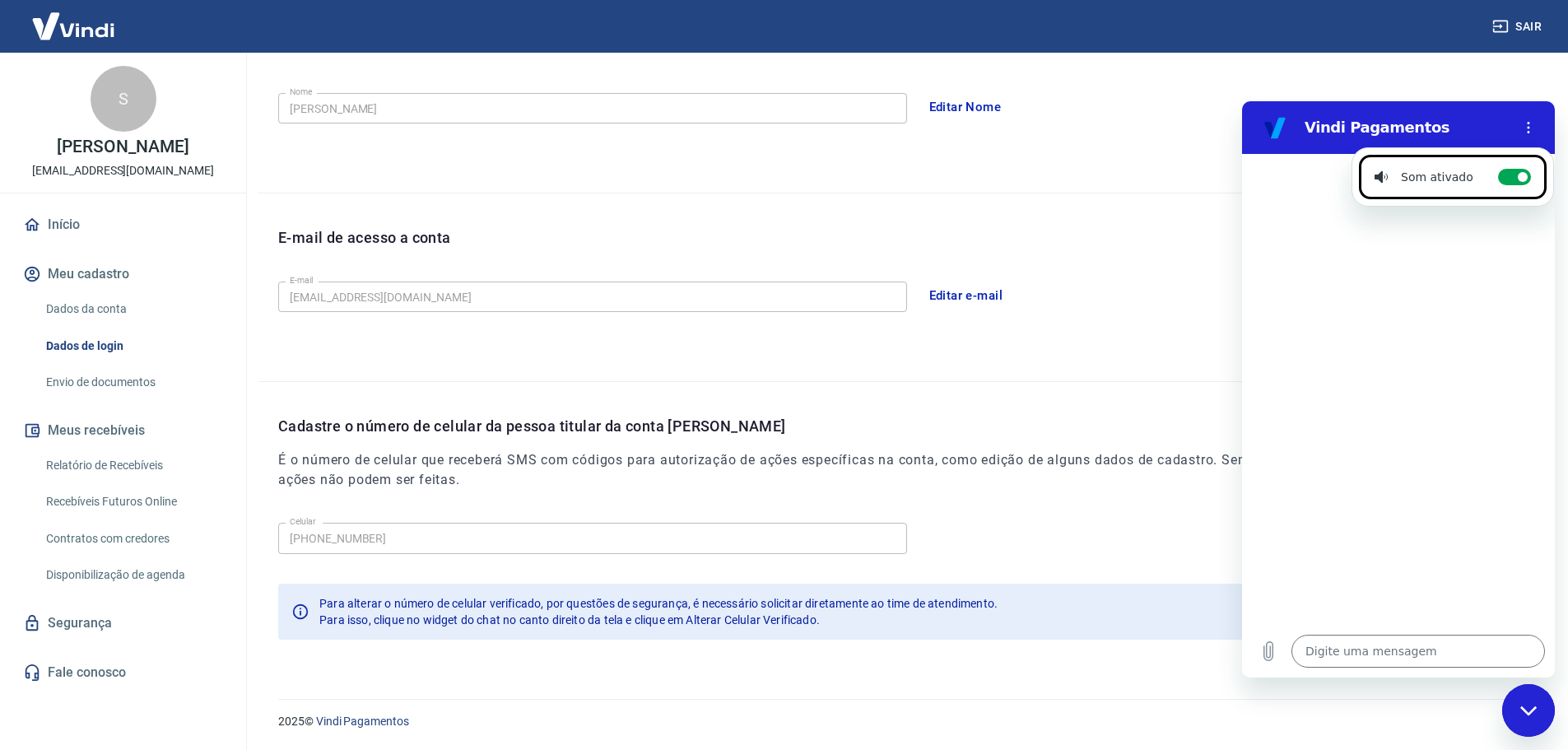
click at [1398, 128] on h2 "Vindi Pagamentos" at bounding box center [1405, 127] width 201 height 20
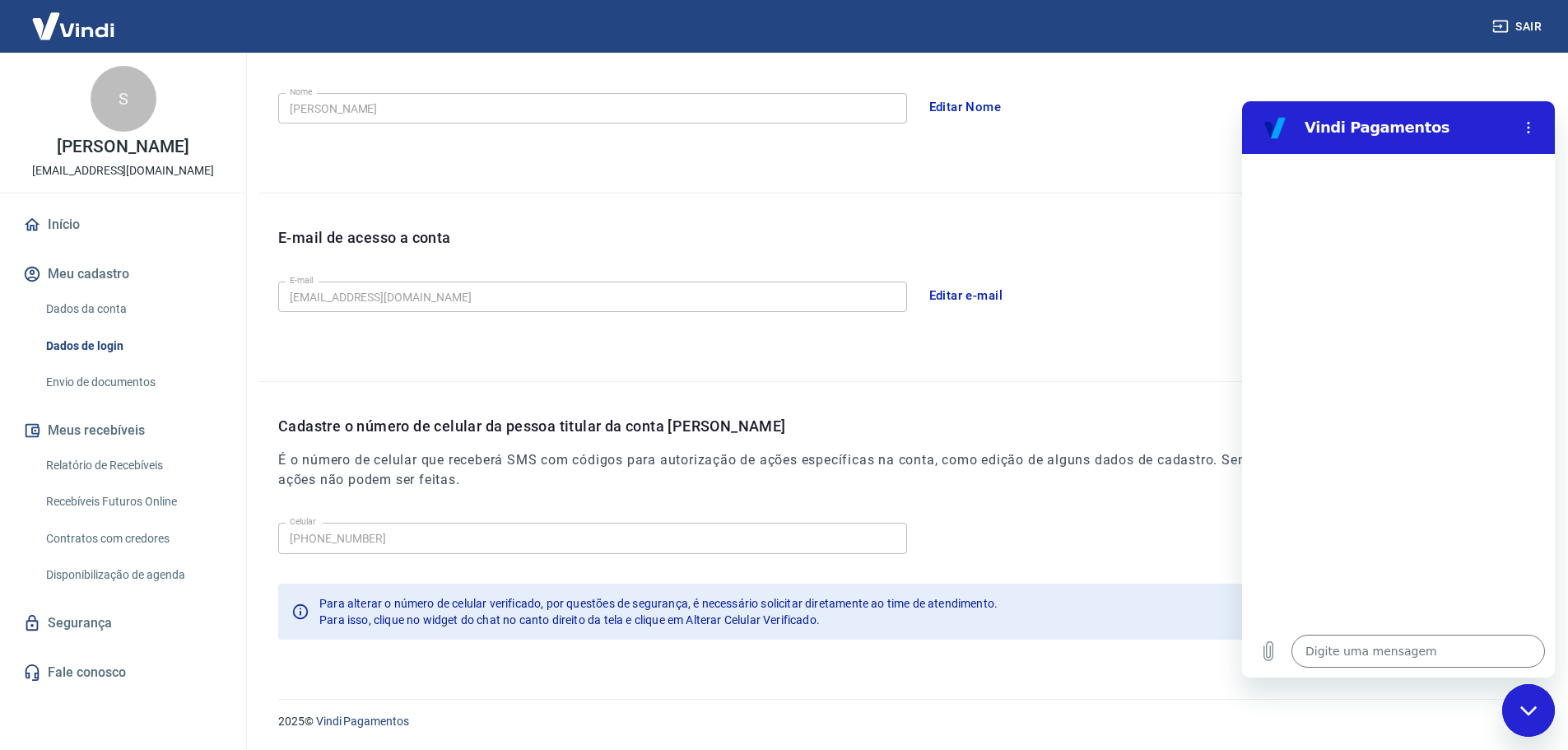
click at [1083, 290] on div "Editar e-mail" at bounding box center [1235, 295] width 629 height 35
click at [1526, 714] on icon "Fechar janela de mensagens" at bounding box center [1529, 711] width 17 height 10
type textarea "x"
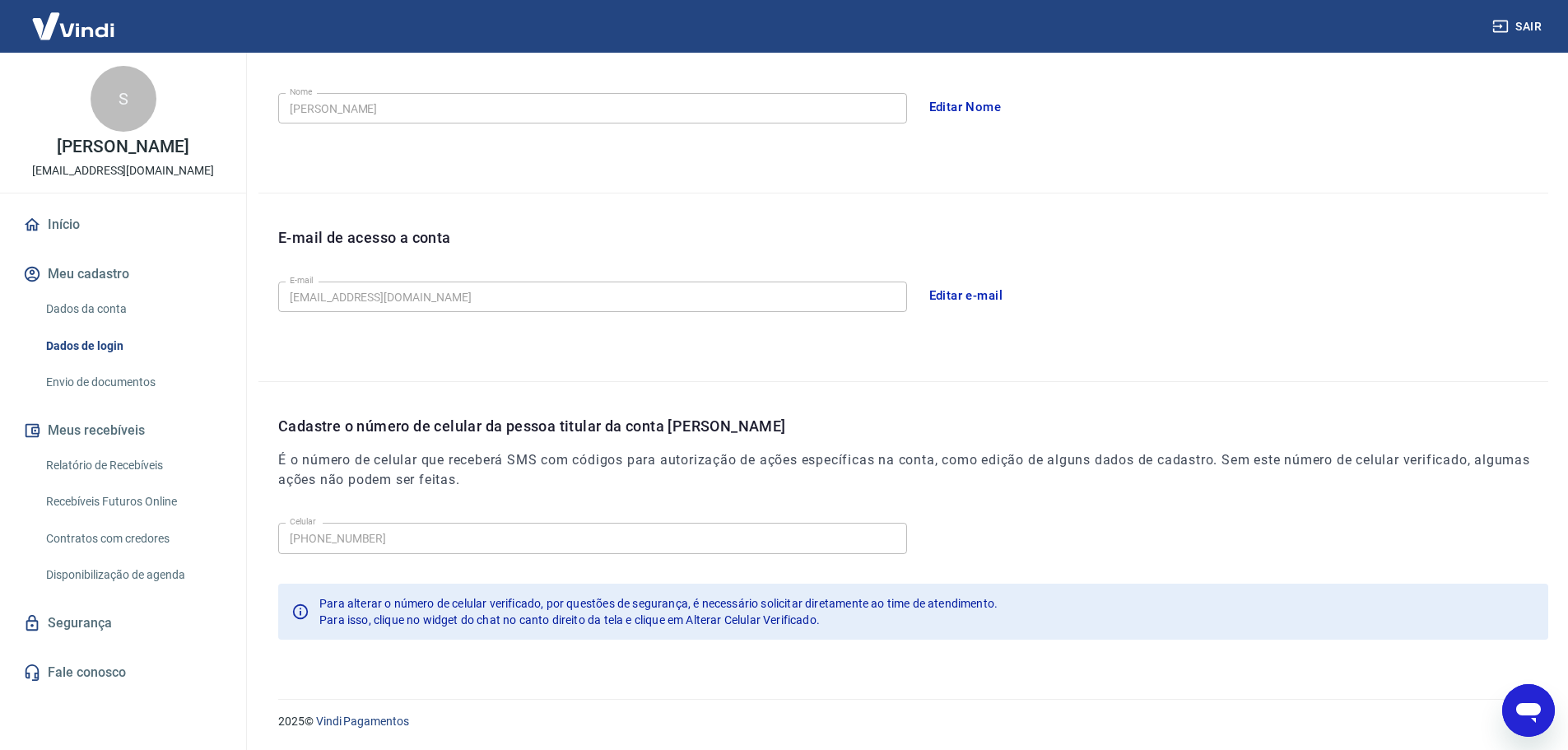
click at [1115, 333] on div "E-mail de acesso a conta E-mail ecommerce.focoenergia@gmail.com E-mail Editar e…" at bounding box center [903, 287] width 1290 height 188
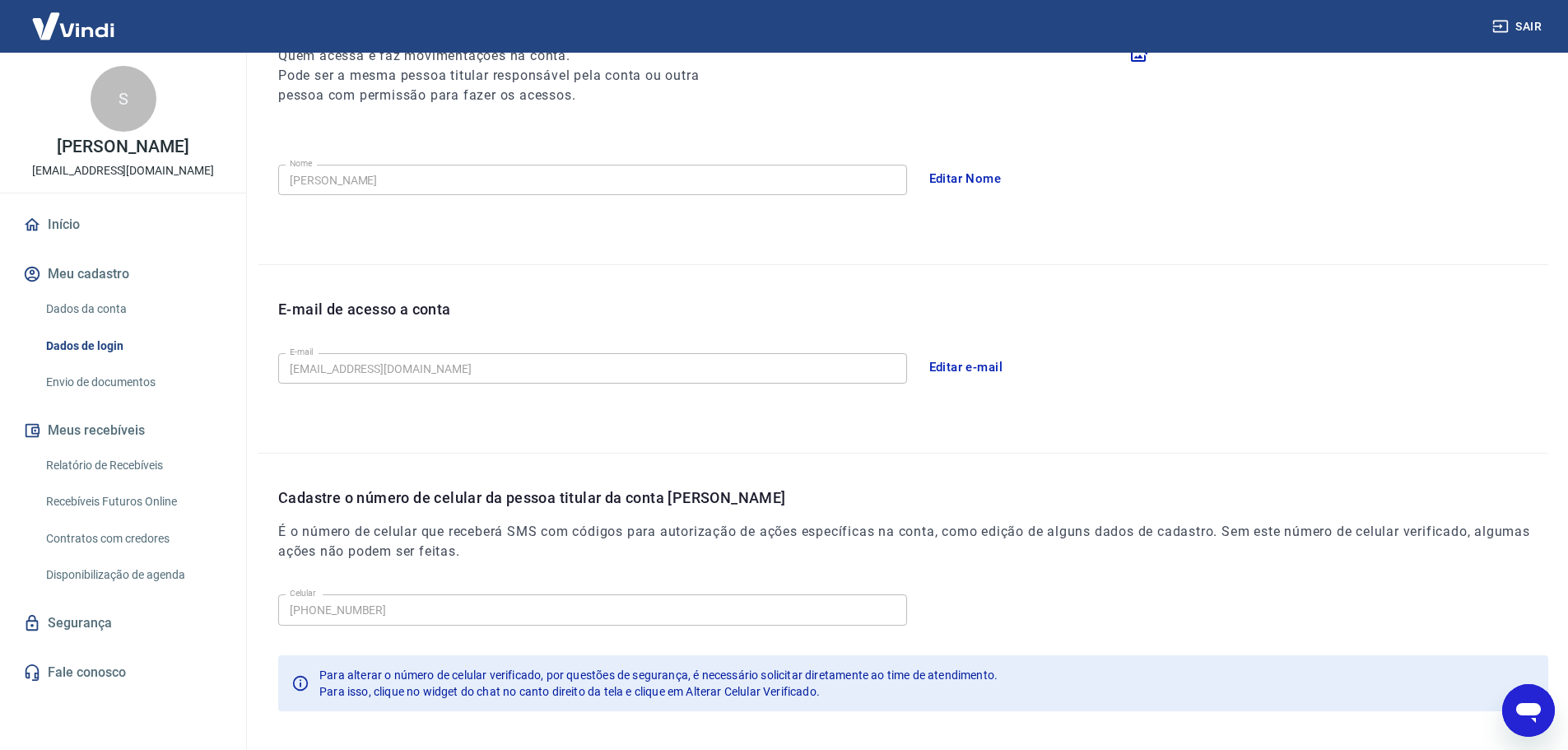
scroll to position [304, 0]
